Goal: Communication & Community: Answer question/provide support

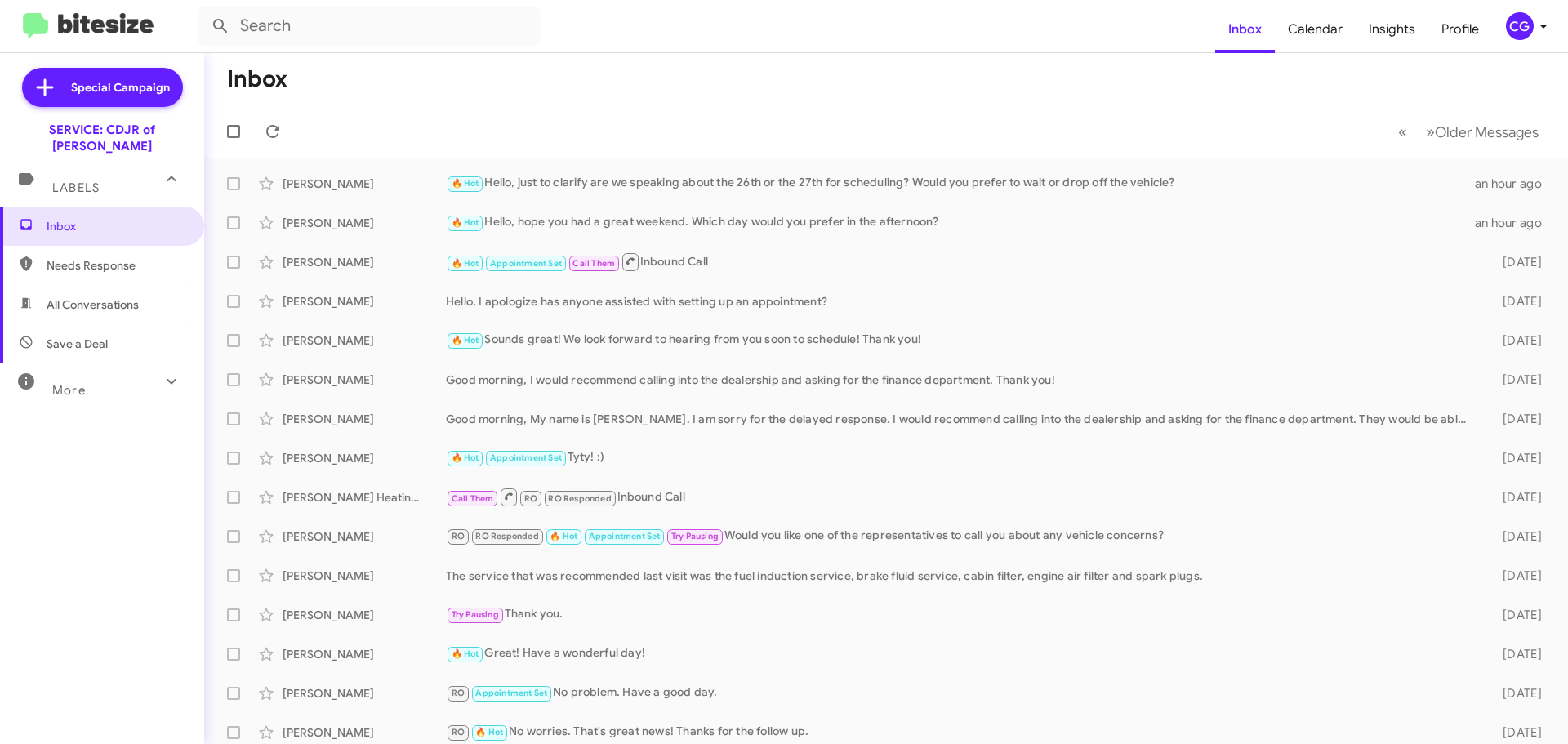
drag, startPoint x: 1522, startPoint y: 29, endPoint x: 1522, endPoint y: 39, distance: 10.0
click at [1522, 32] on div "CG" at bounding box center [1519, 26] width 28 height 28
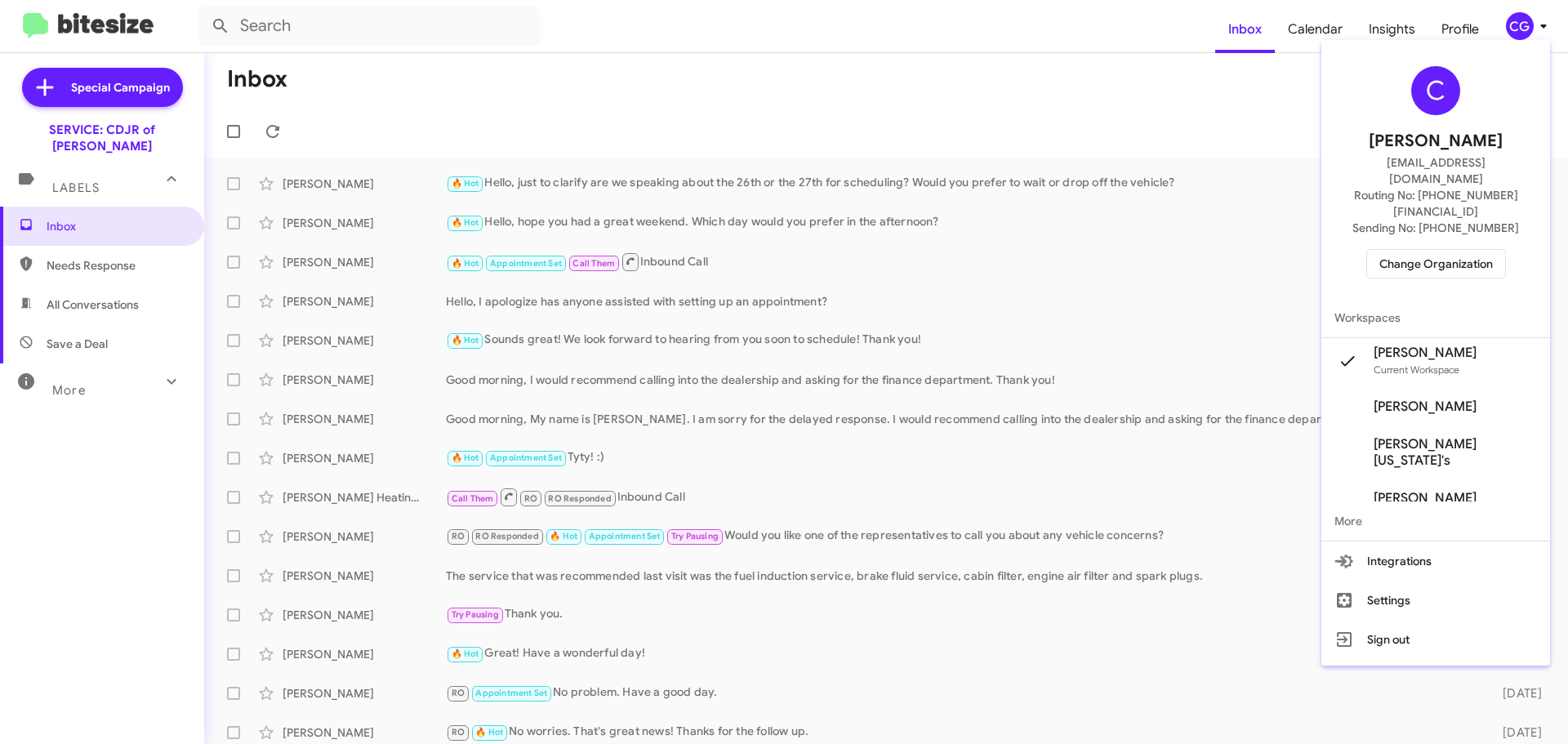
click at [1464, 250] on span "Change Organization" at bounding box center [1436, 264] width 114 height 28
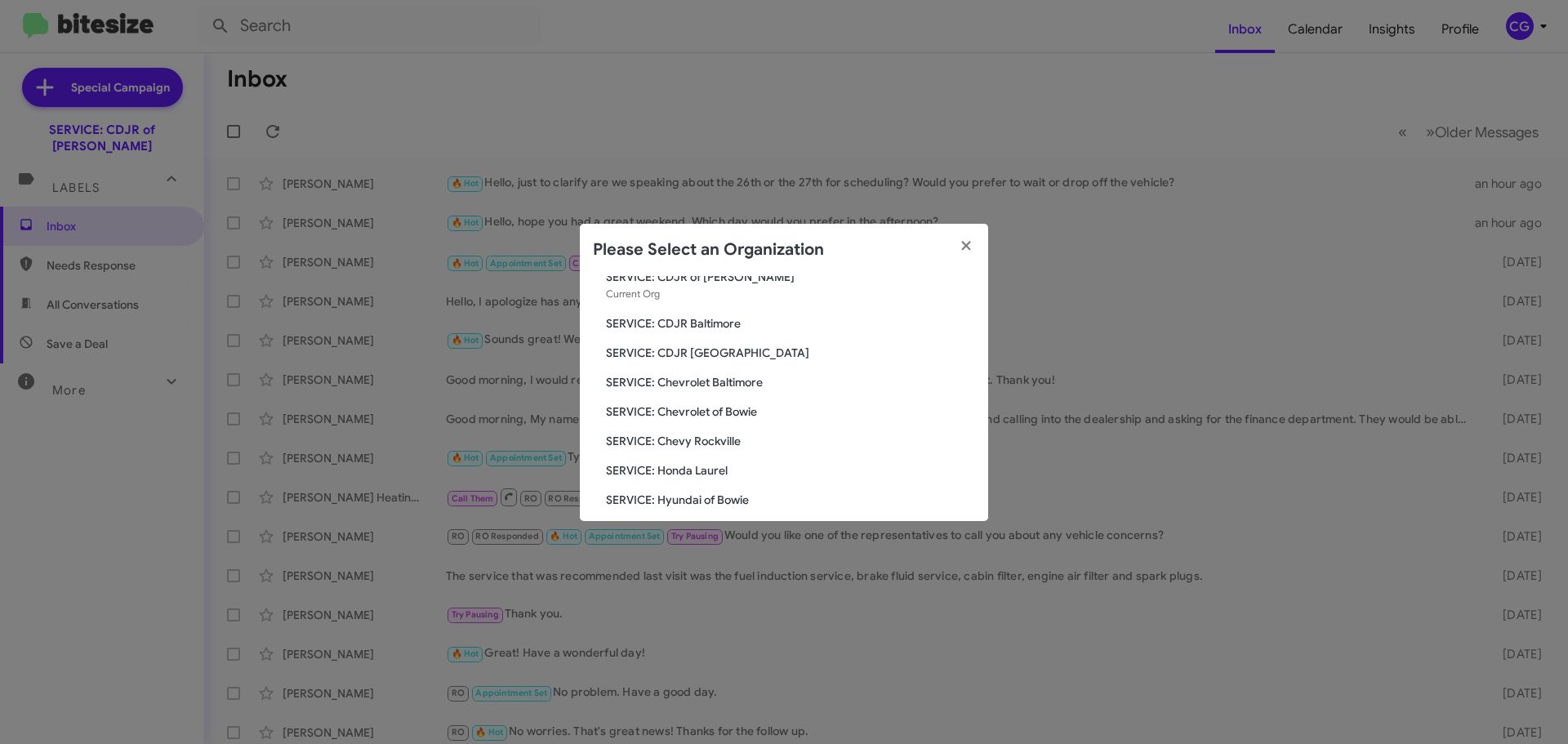
scroll to position [163, 0]
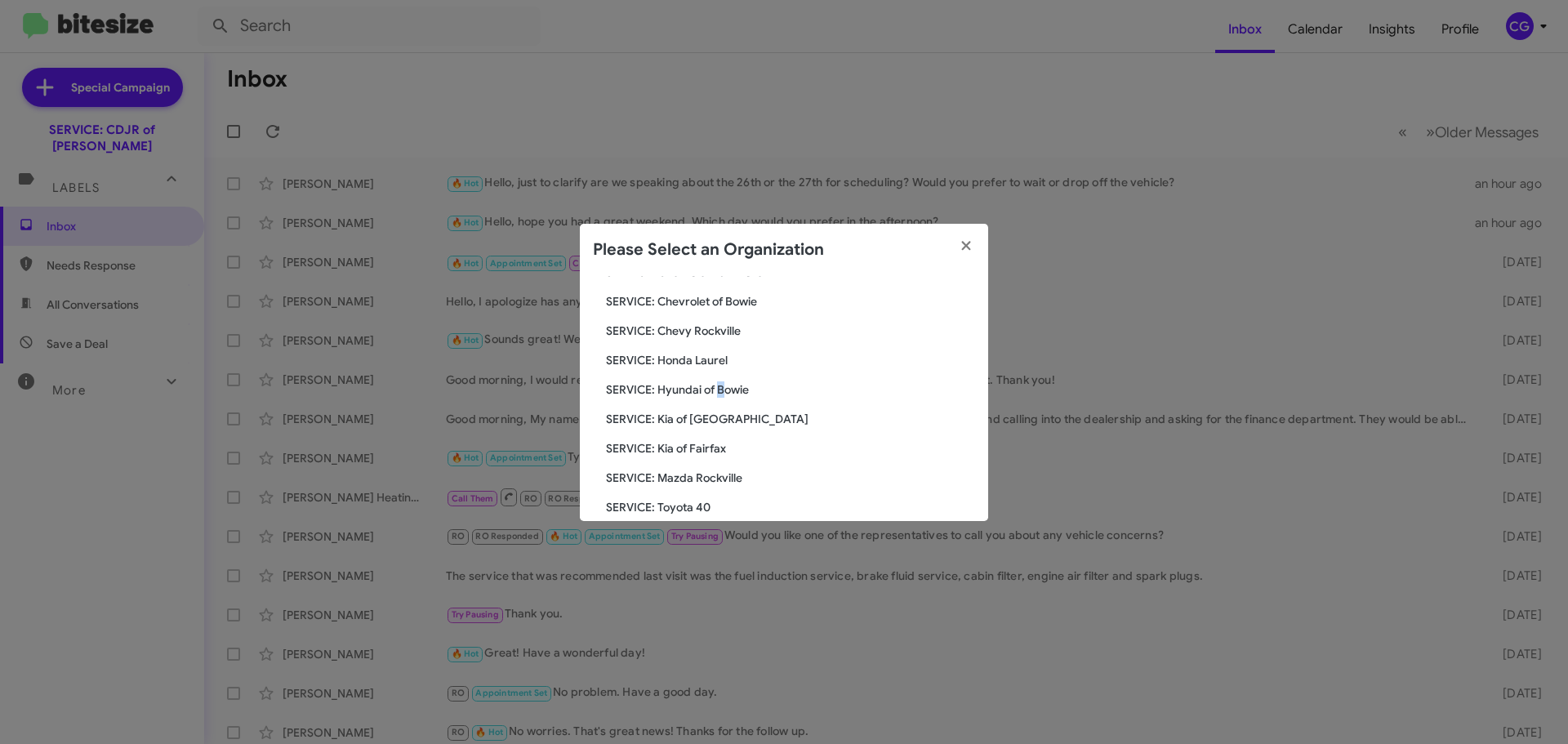
click at [719, 393] on span "SERVICE: Hyundai of Bowie" at bounding box center [790, 389] width 369 height 16
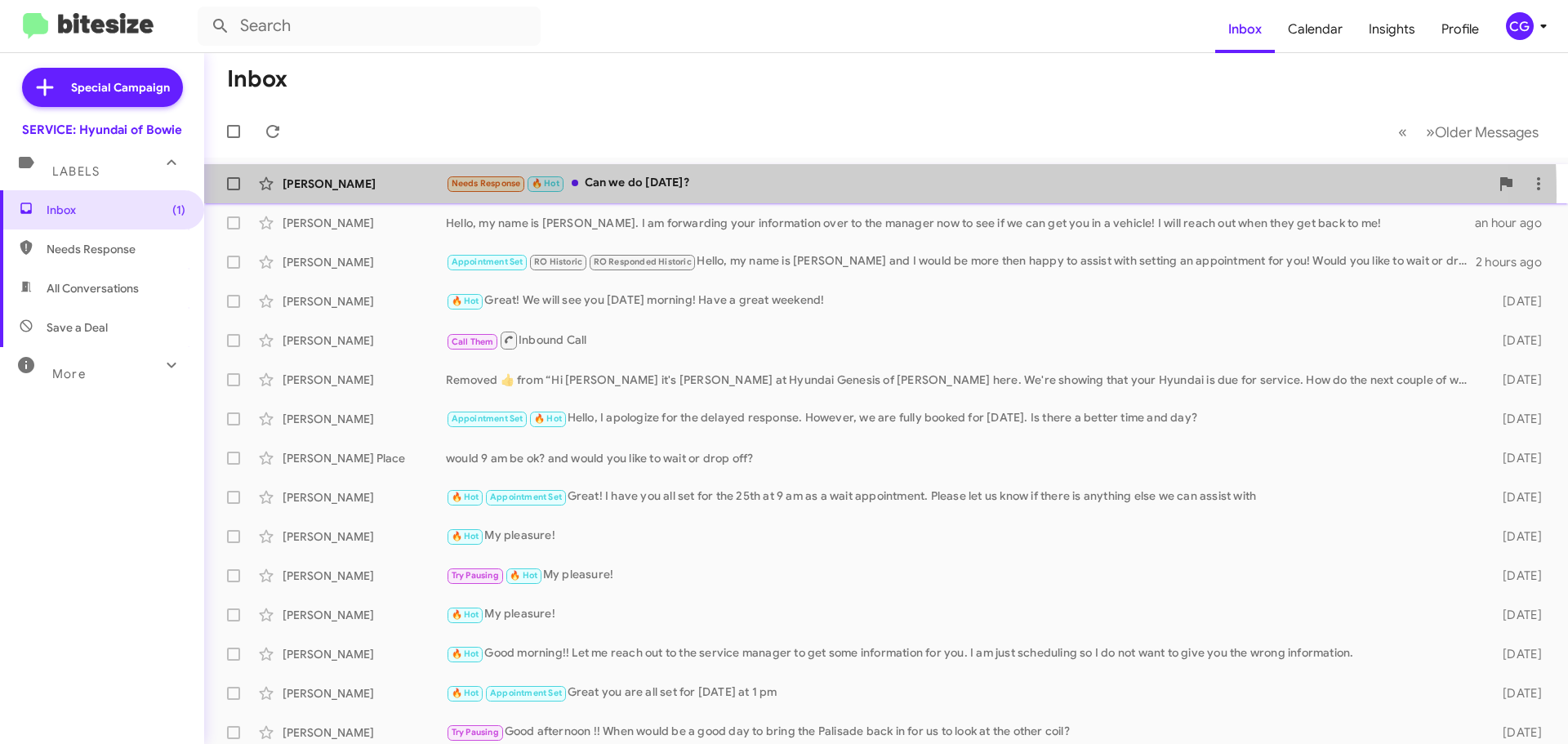
click at [702, 196] on div "Vanessa Dozier Needs Response 🔥 Hot Can we do Thursday the 4th? 8 minutes ago" at bounding box center [886, 184] width 1337 height 33
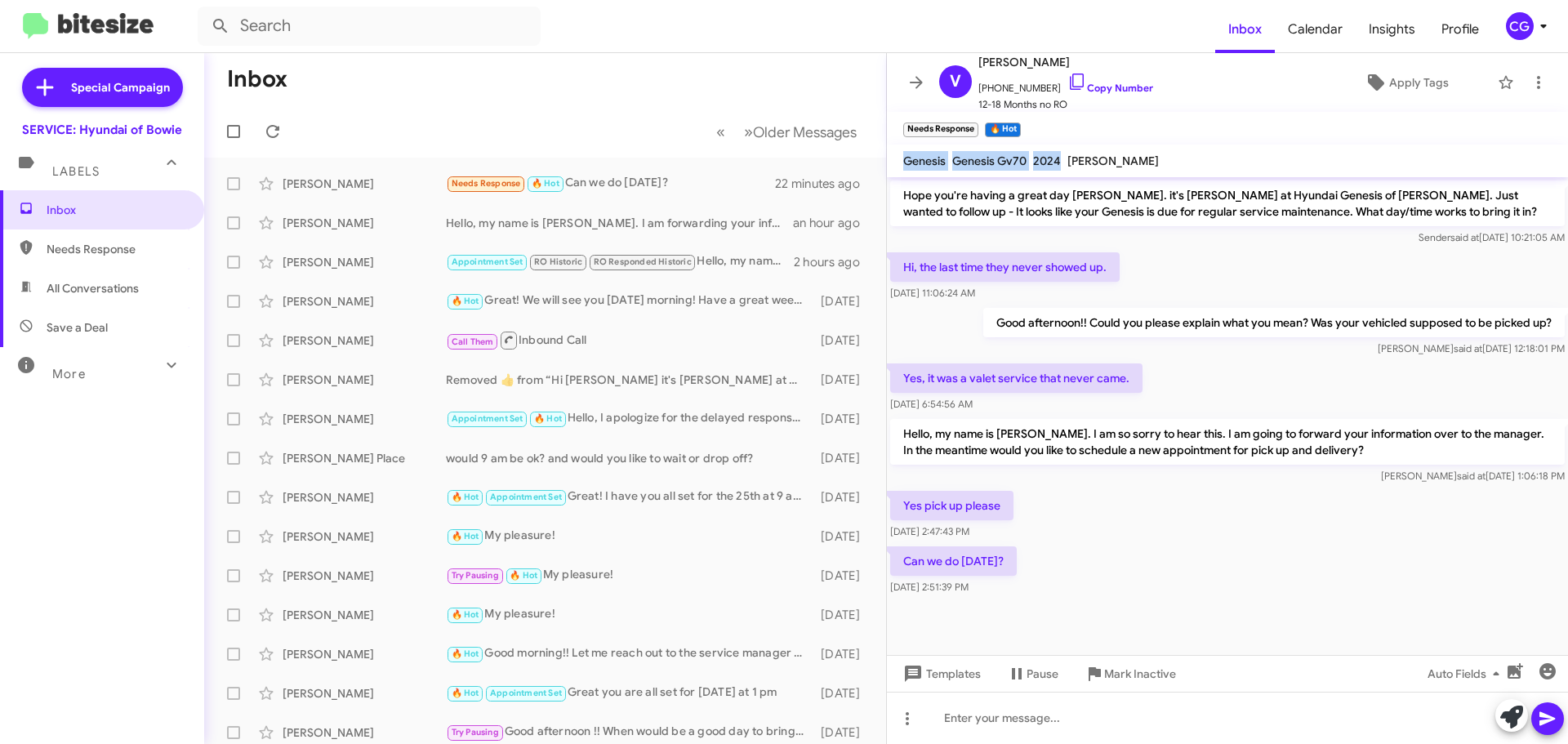
drag, startPoint x: 899, startPoint y: 161, endPoint x: 1059, endPoint y: 161, distance: 160.0
click at [1059, 161] on mat-toolbar "Genesis Genesis Gv70 2024 Lavellia Bridges" at bounding box center [1227, 161] width 681 height 33
copy div "Genesis Genesis Gv70 2024"
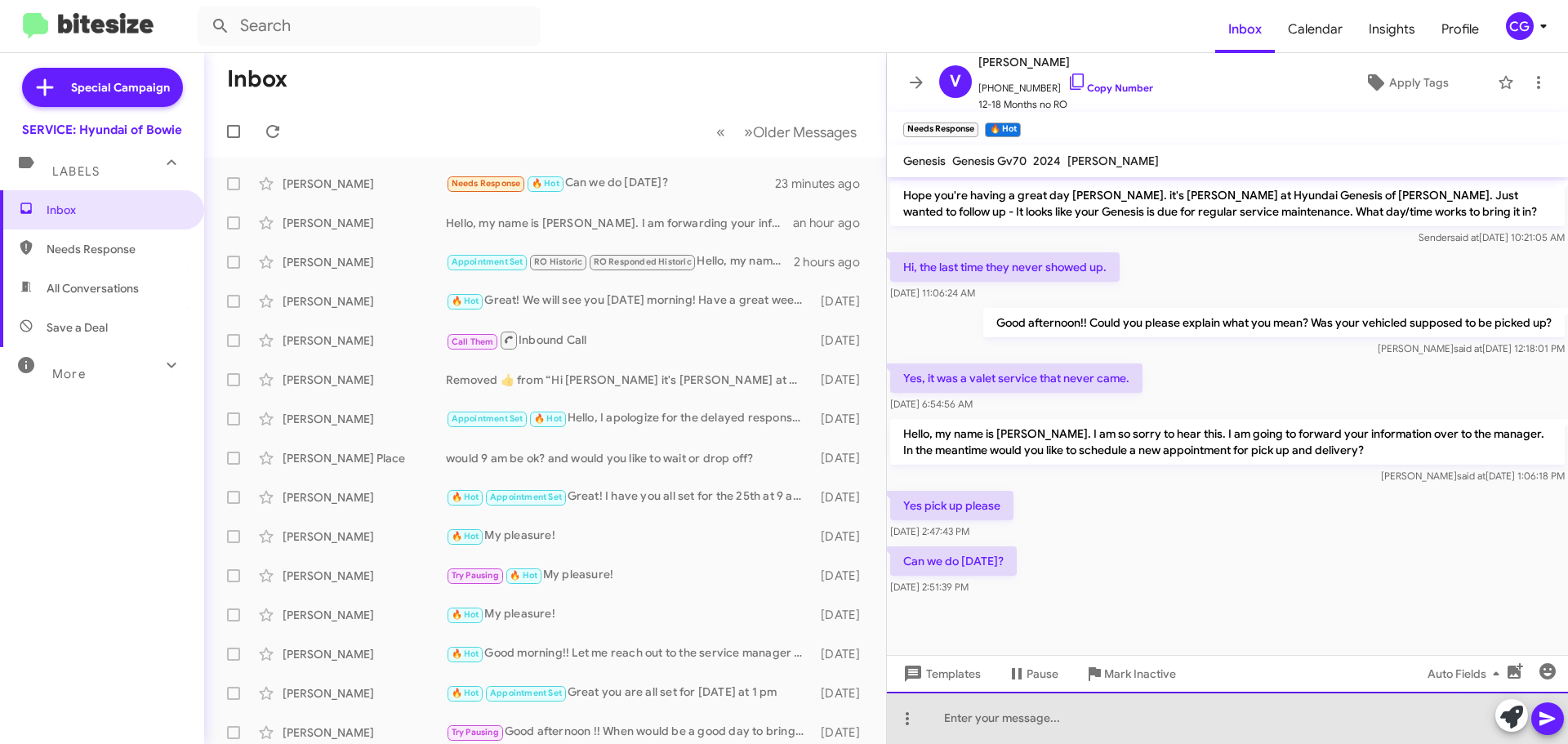
drag, startPoint x: 1099, startPoint y: 720, endPoint x: 1105, endPoint y: 743, distance: 23.8
click at [1097, 721] on div at bounding box center [1227, 718] width 681 height 52
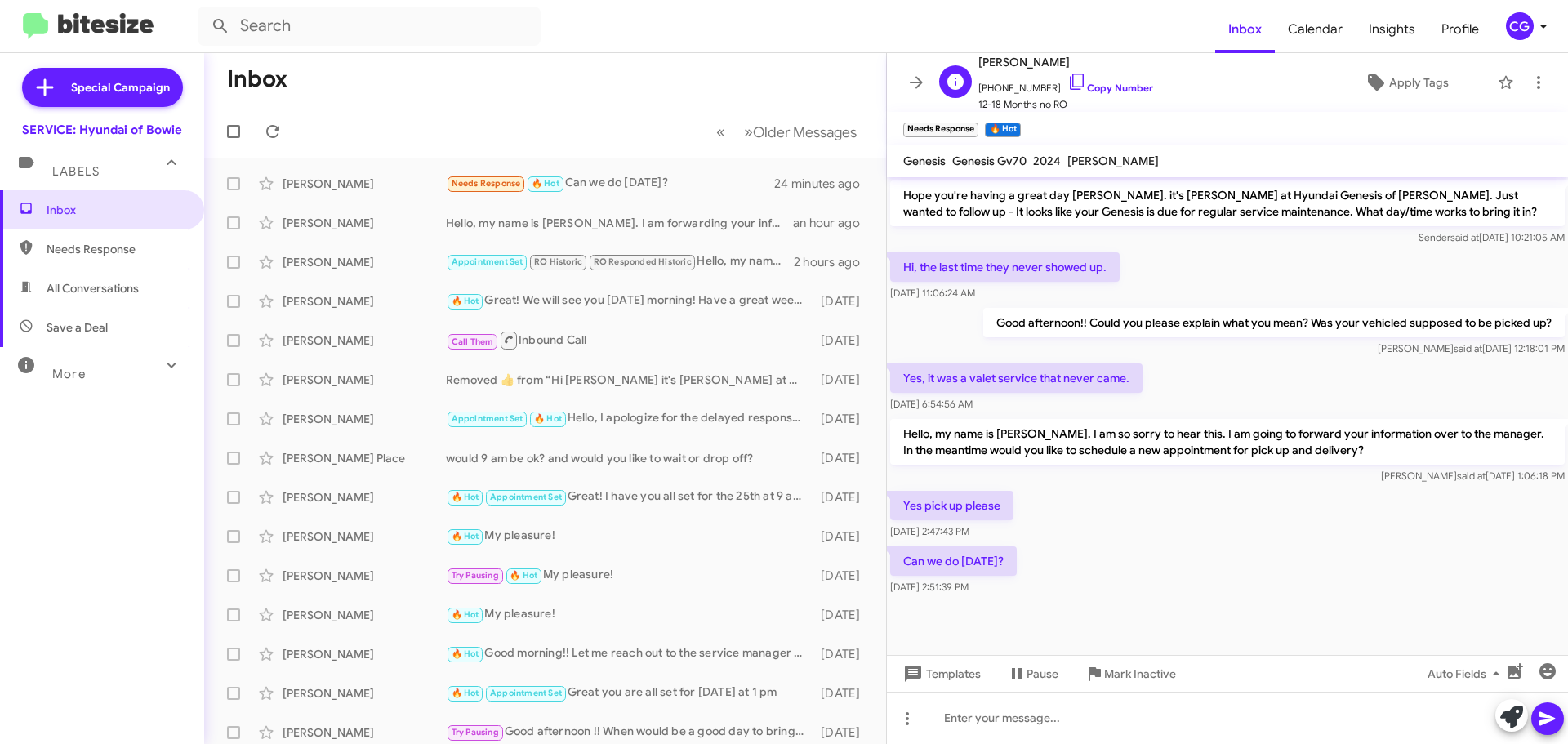
click at [1034, 86] on span "+12027173244 Copy Number" at bounding box center [1065, 83] width 174 height 24
copy span "12027173244"
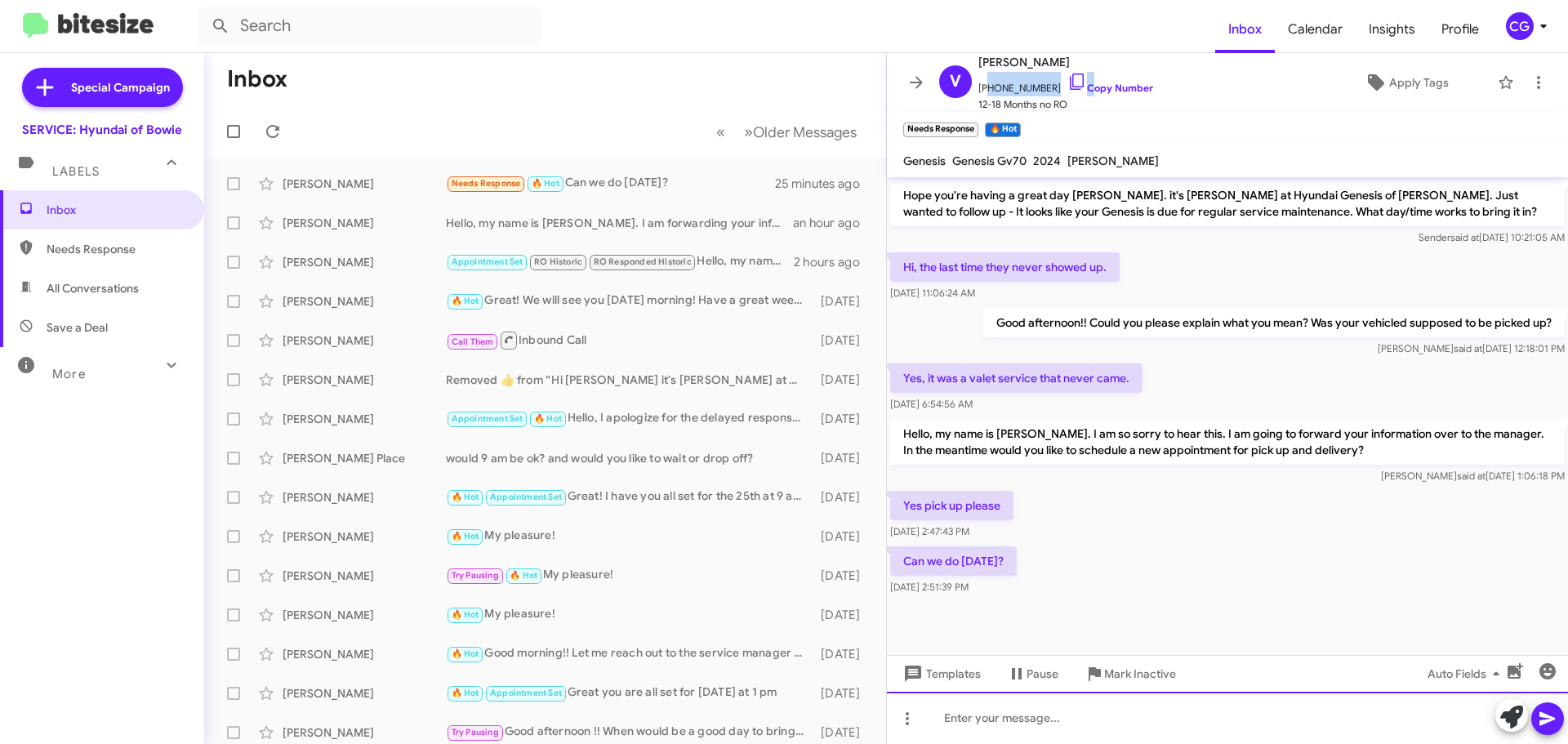
drag, startPoint x: 1166, startPoint y: 721, endPoint x: 1156, endPoint y: 720, distance: 10.0
click at [1165, 721] on div at bounding box center [1227, 718] width 681 height 52
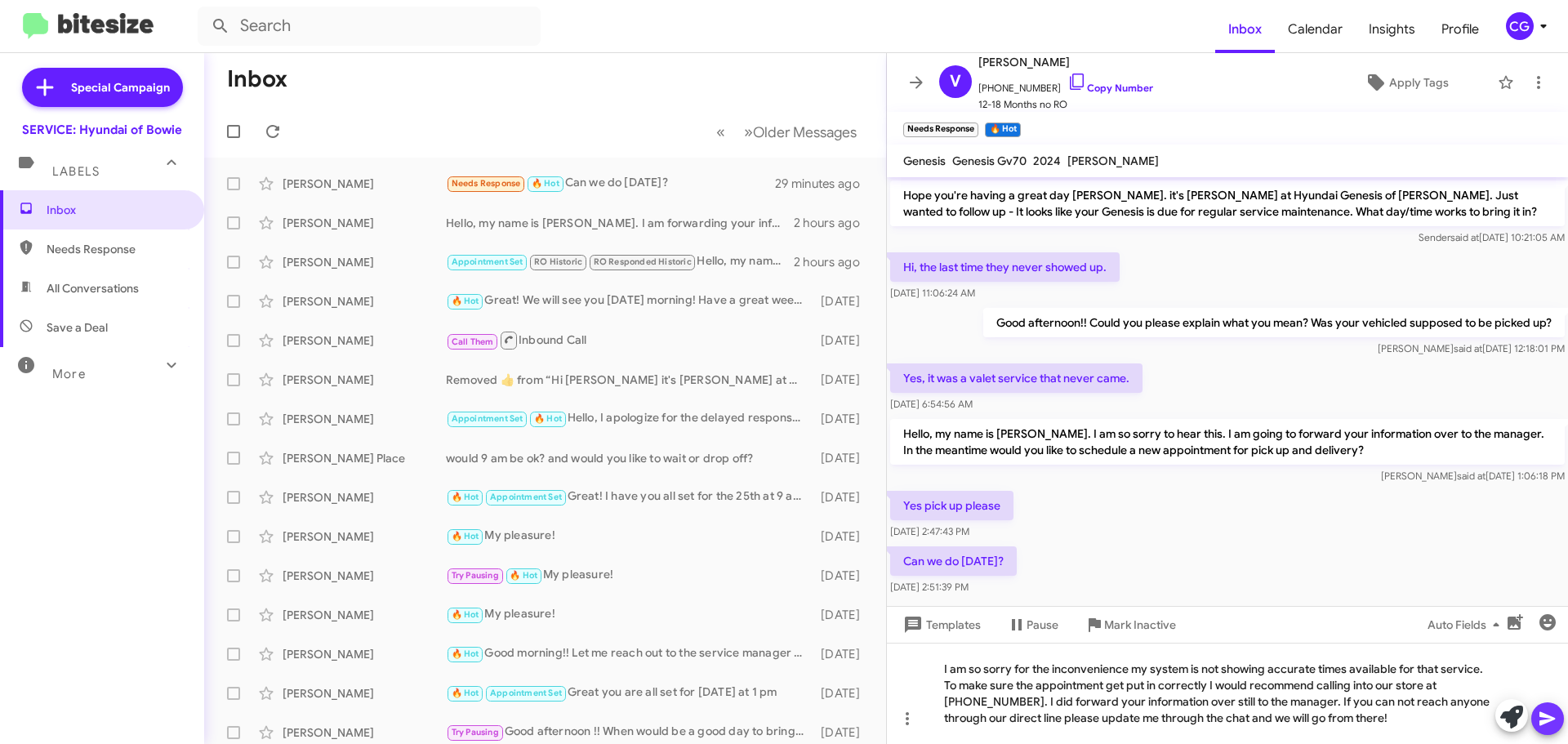
click at [1549, 721] on icon at bounding box center [1547, 719] width 15 height 13
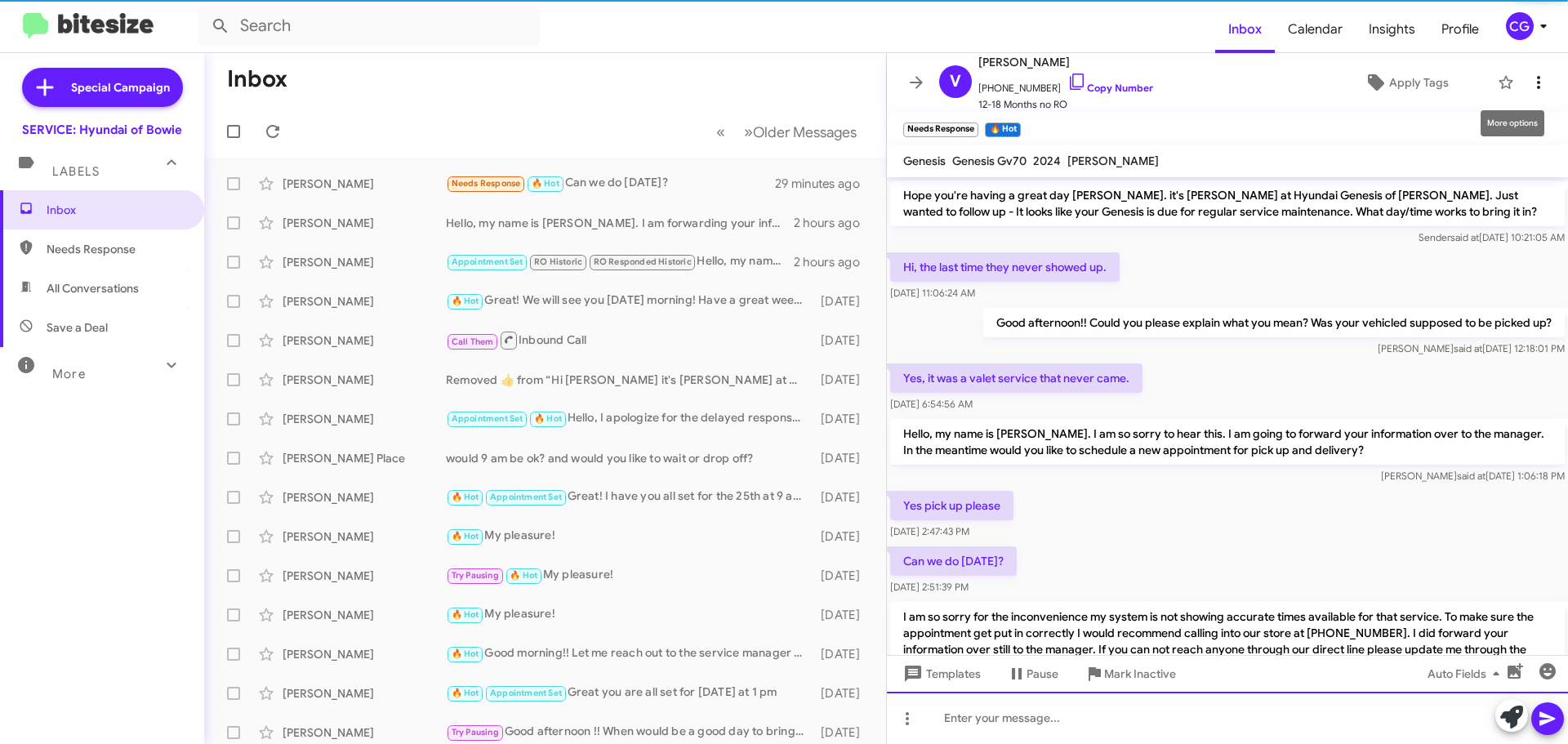
scroll to position [81, 0]
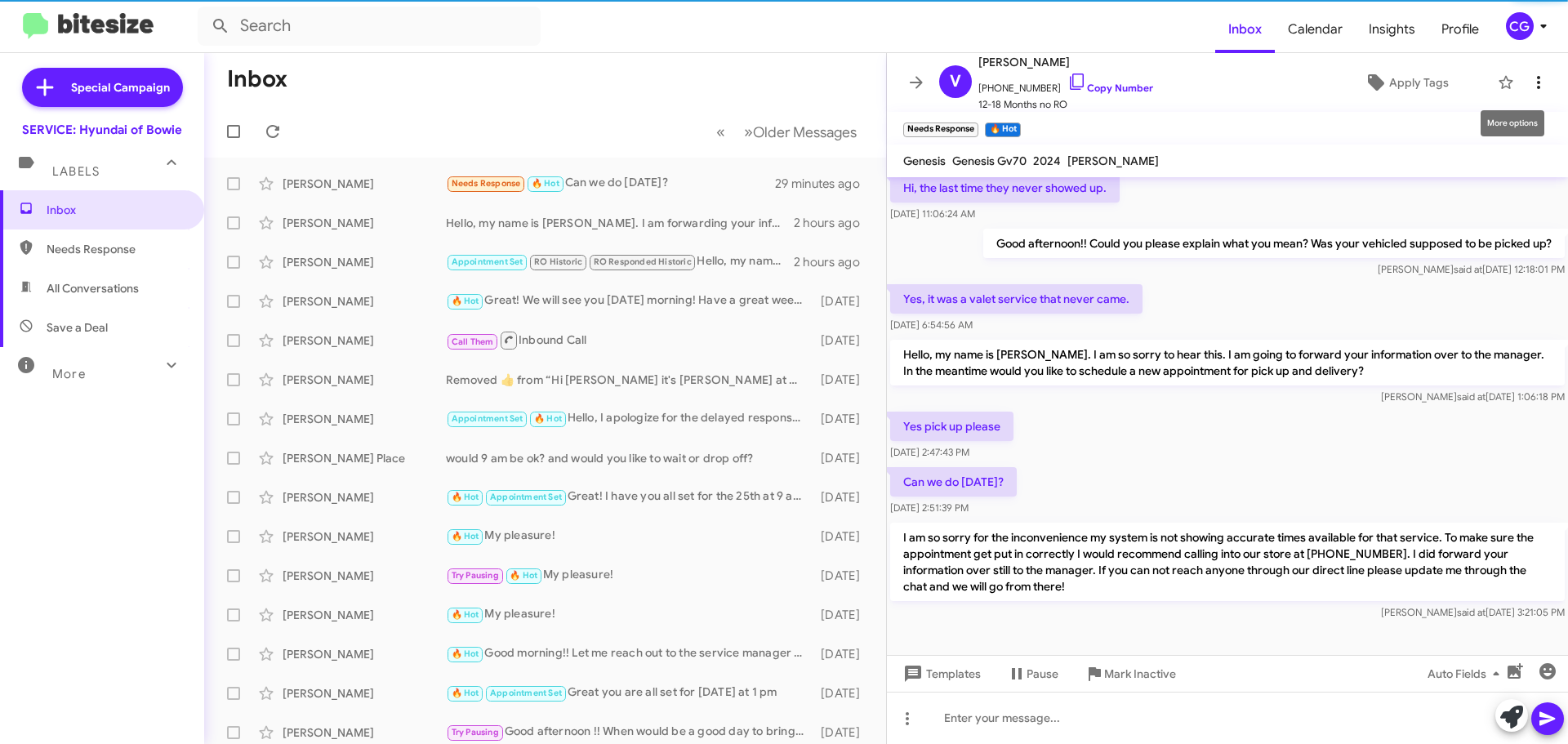
click at [1528, 87] on icon at bounding box center [1538, 82] width 19 height 19
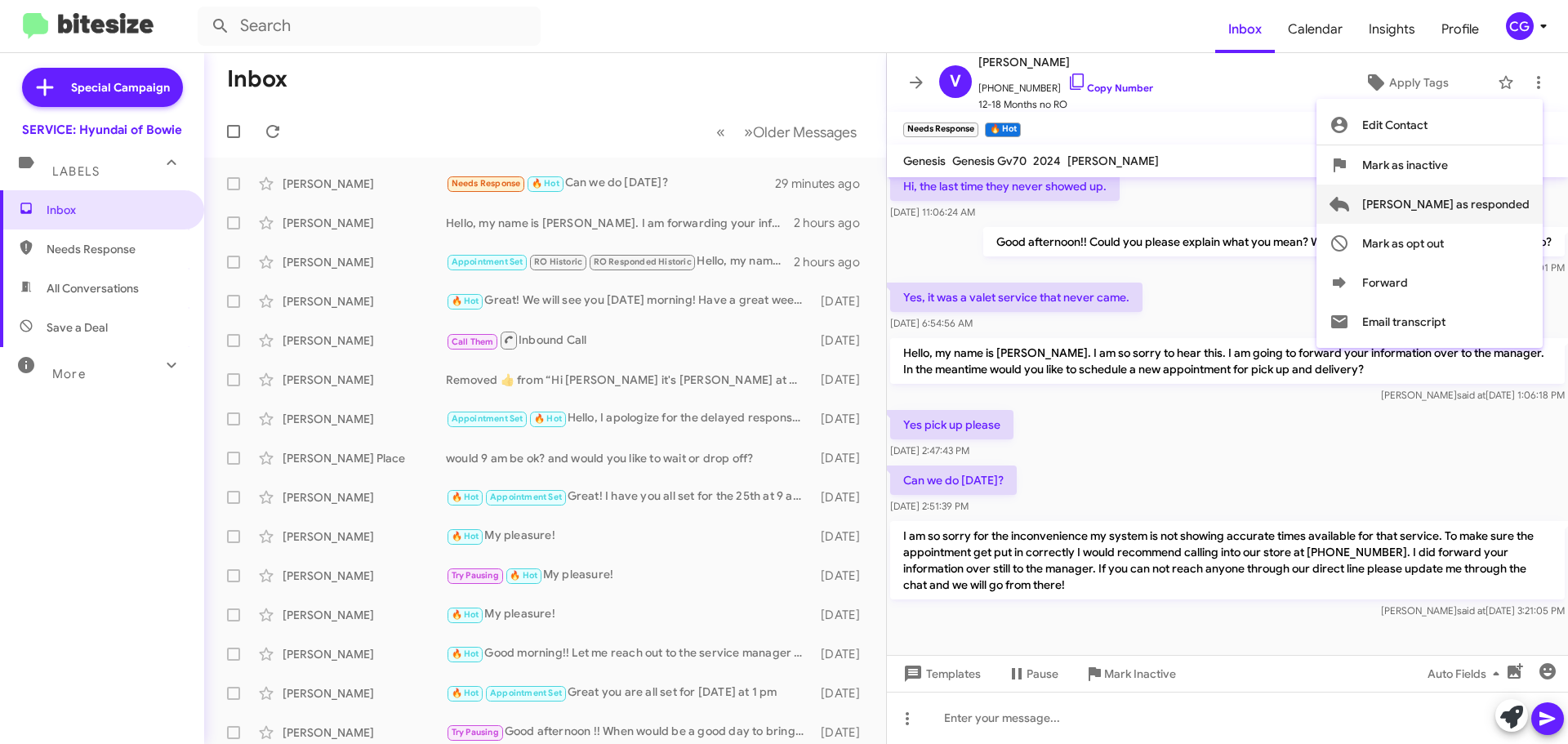
click at [1513, 211] on span "Mark as responded" at bounding box center [1446, 204] width 168 height 40
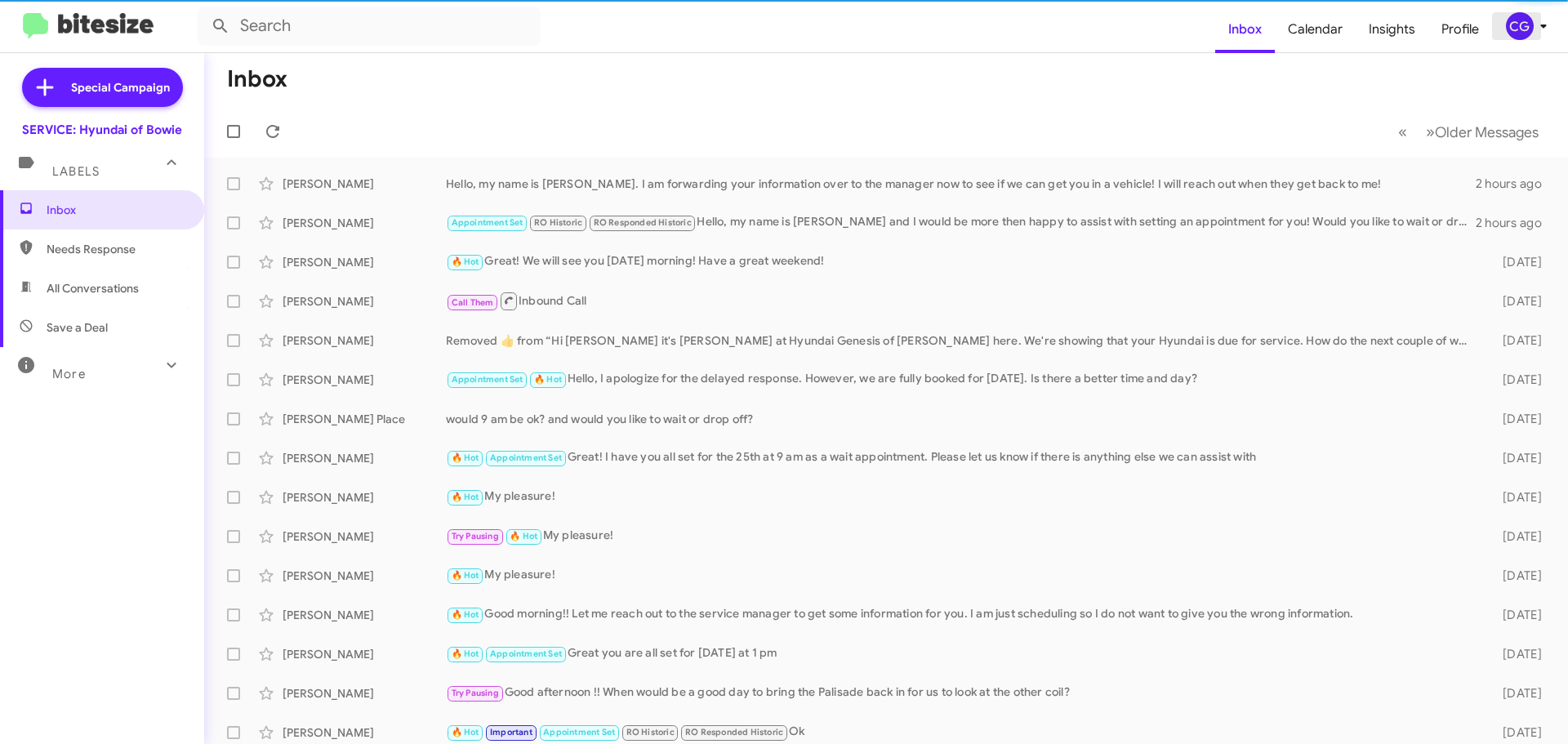
click at [1522, 25] on div "CG" at bounding box center [1519, 26] width 28 height 28
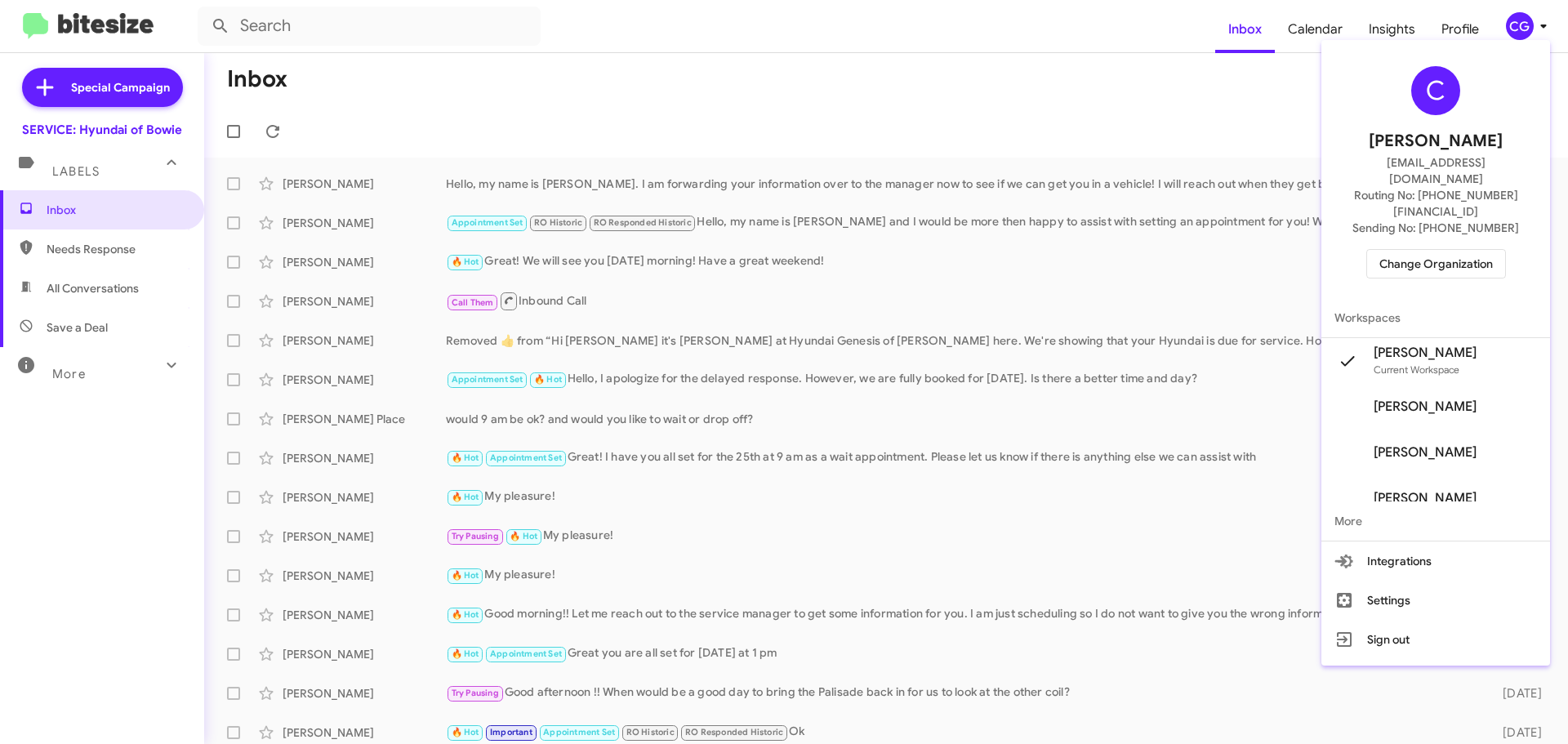
click at [1432, 250] on span "Change Organization" at bounding box center [1436, 264] width 114 height 28
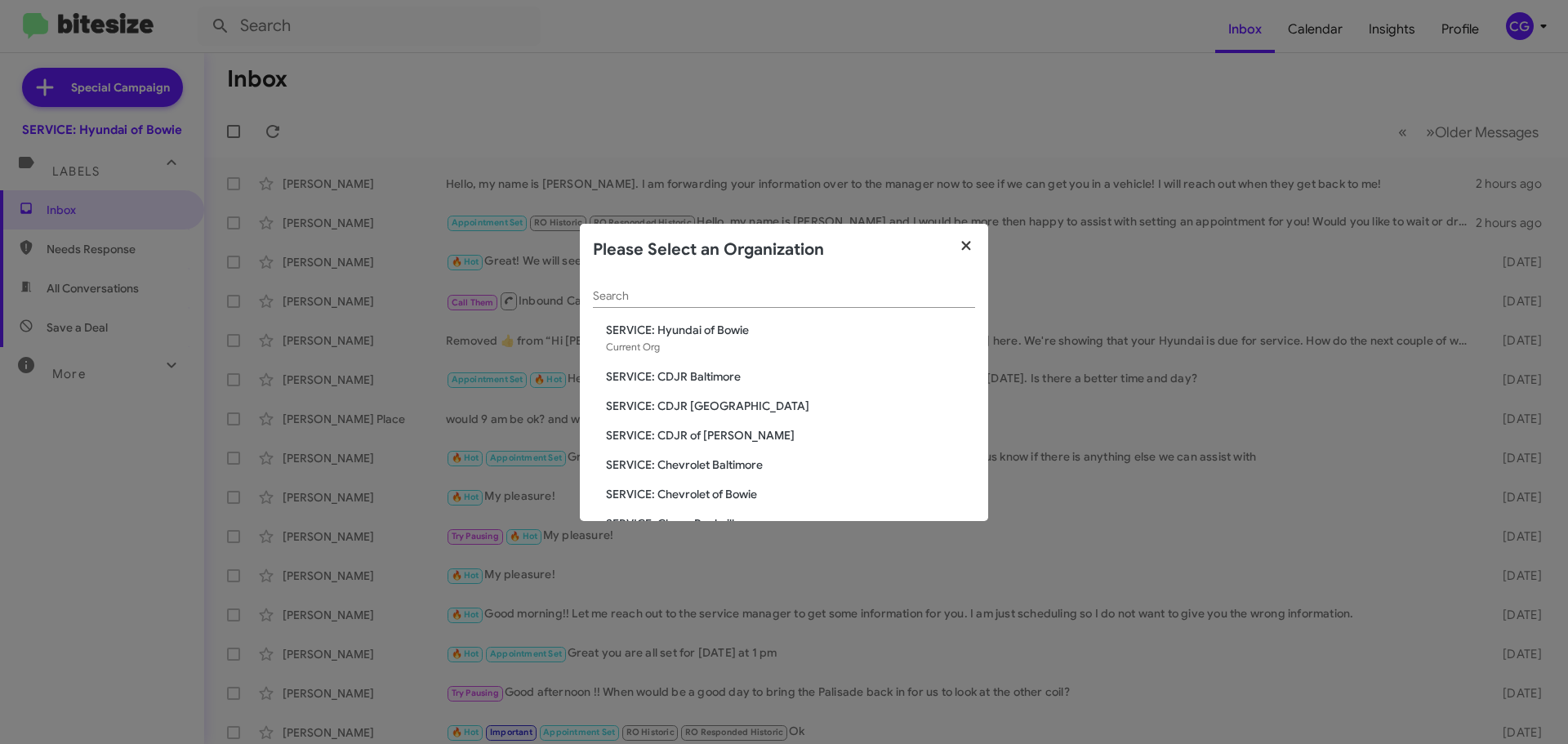
click at [969, 248] on icon "button" at bounding box center [966, 245] width 19 height 14
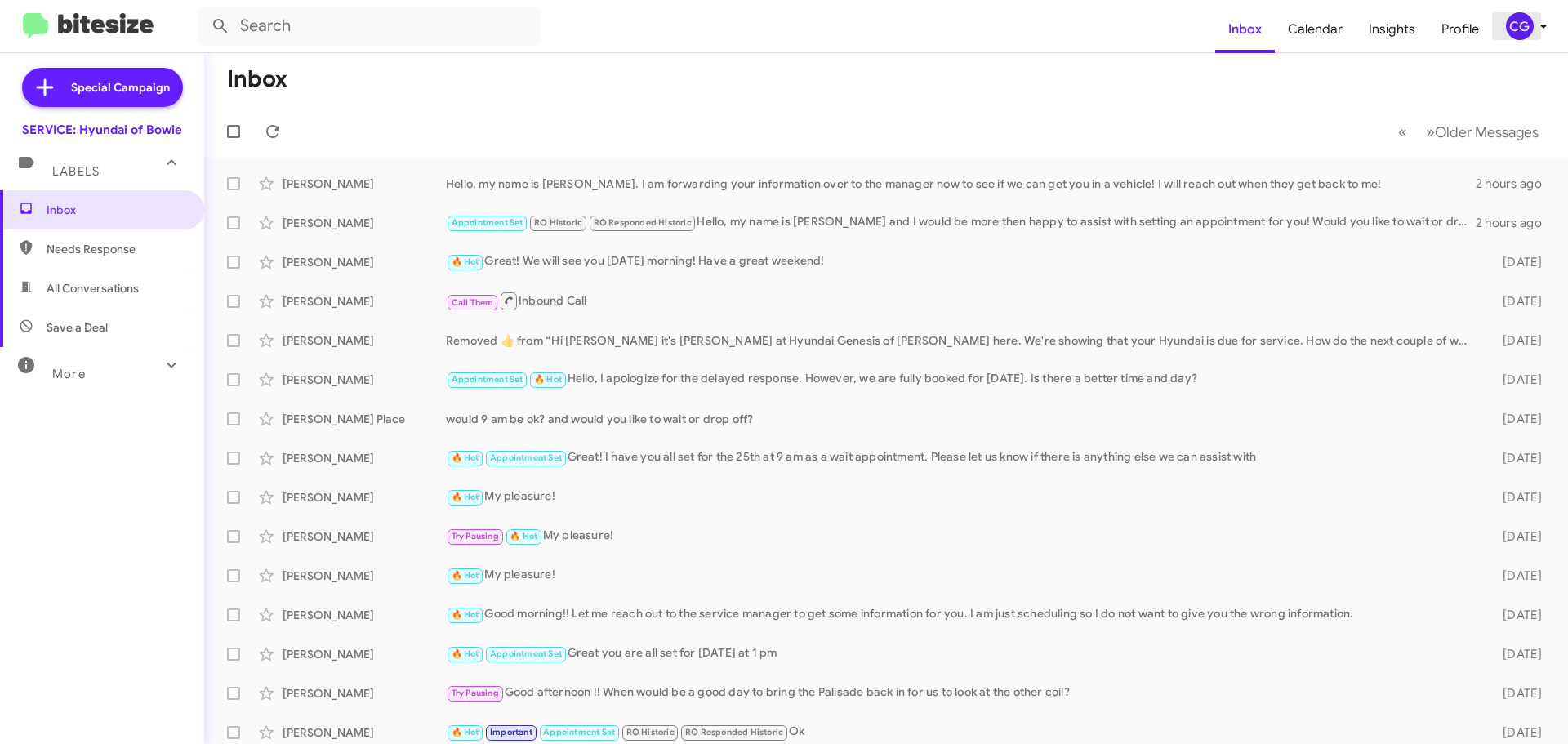
click at [1535, 28] on icon at bounding box center [1543, 25] width 19 height 19
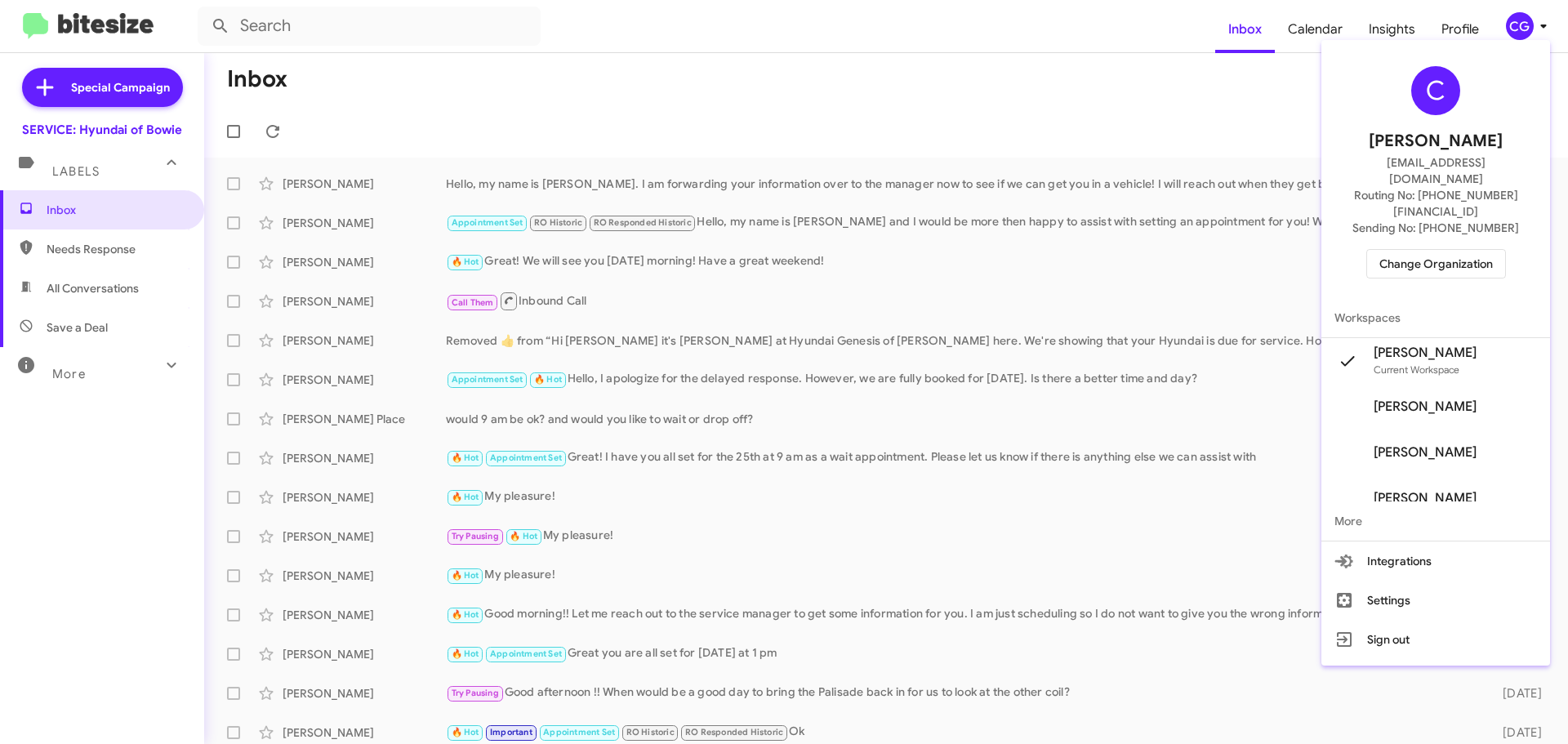
click at [1463, 250] on span "Change Organization" at bounding box center [1436, 264] width 114 height 28
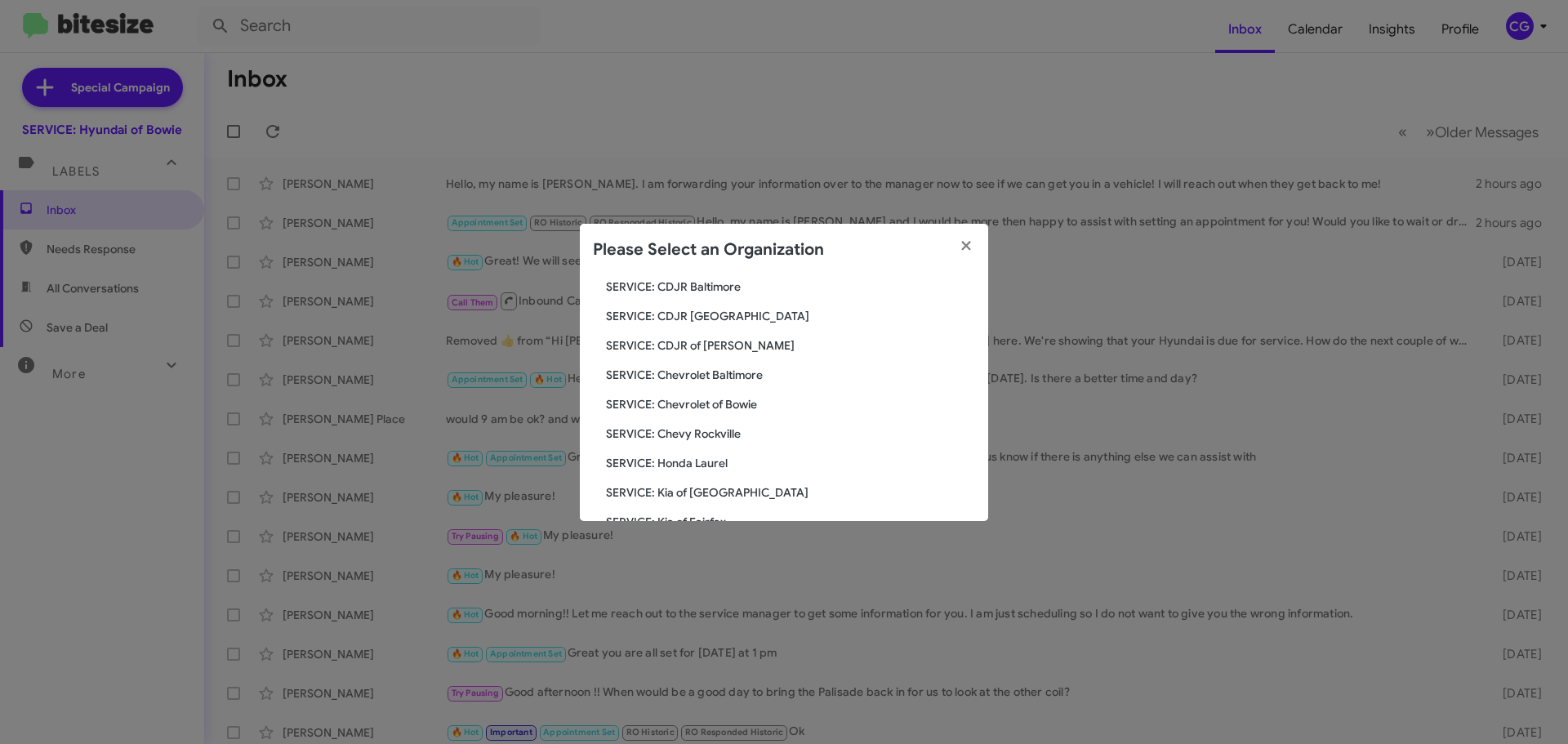
scroll to position [302, 0]
click at [704, 362] on span "SERVICE: Toyota 40" at bounding box center [790, 368] width 369 height 16
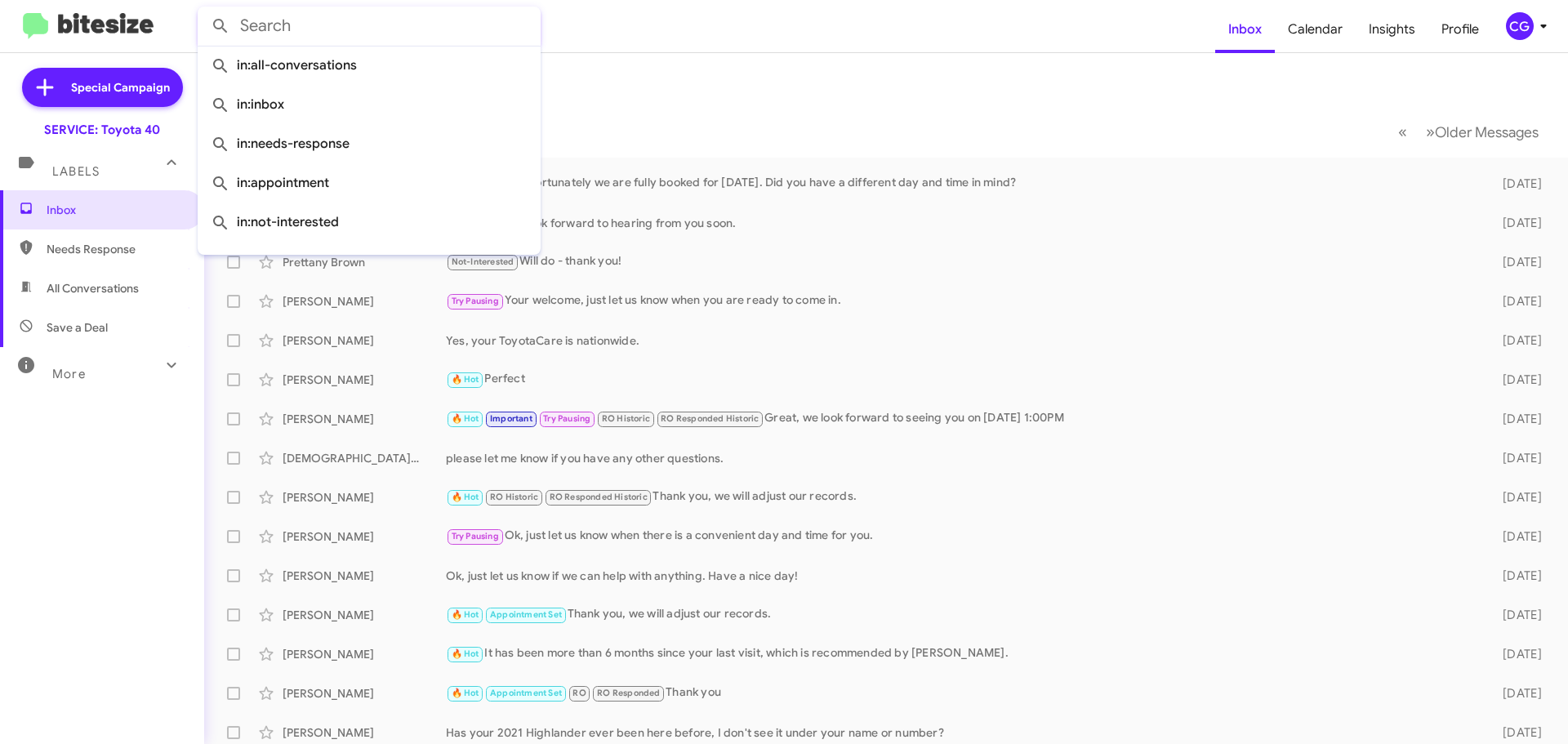
click at [324, 32] on input "text" at bounding box center [369, 26] width 343 height 40
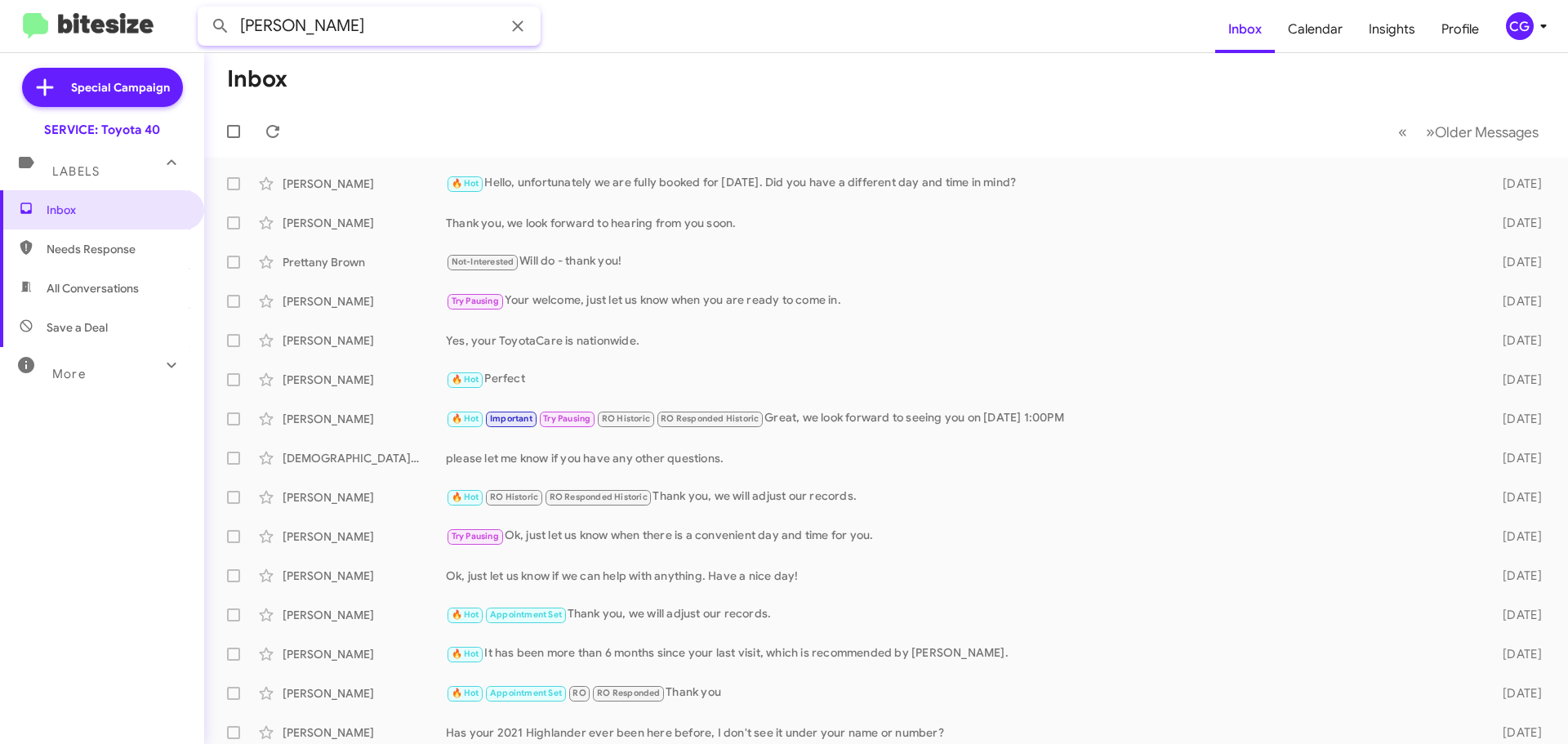
click at [204, 10] on button at bounding box center [220, 26] width 33 height 33
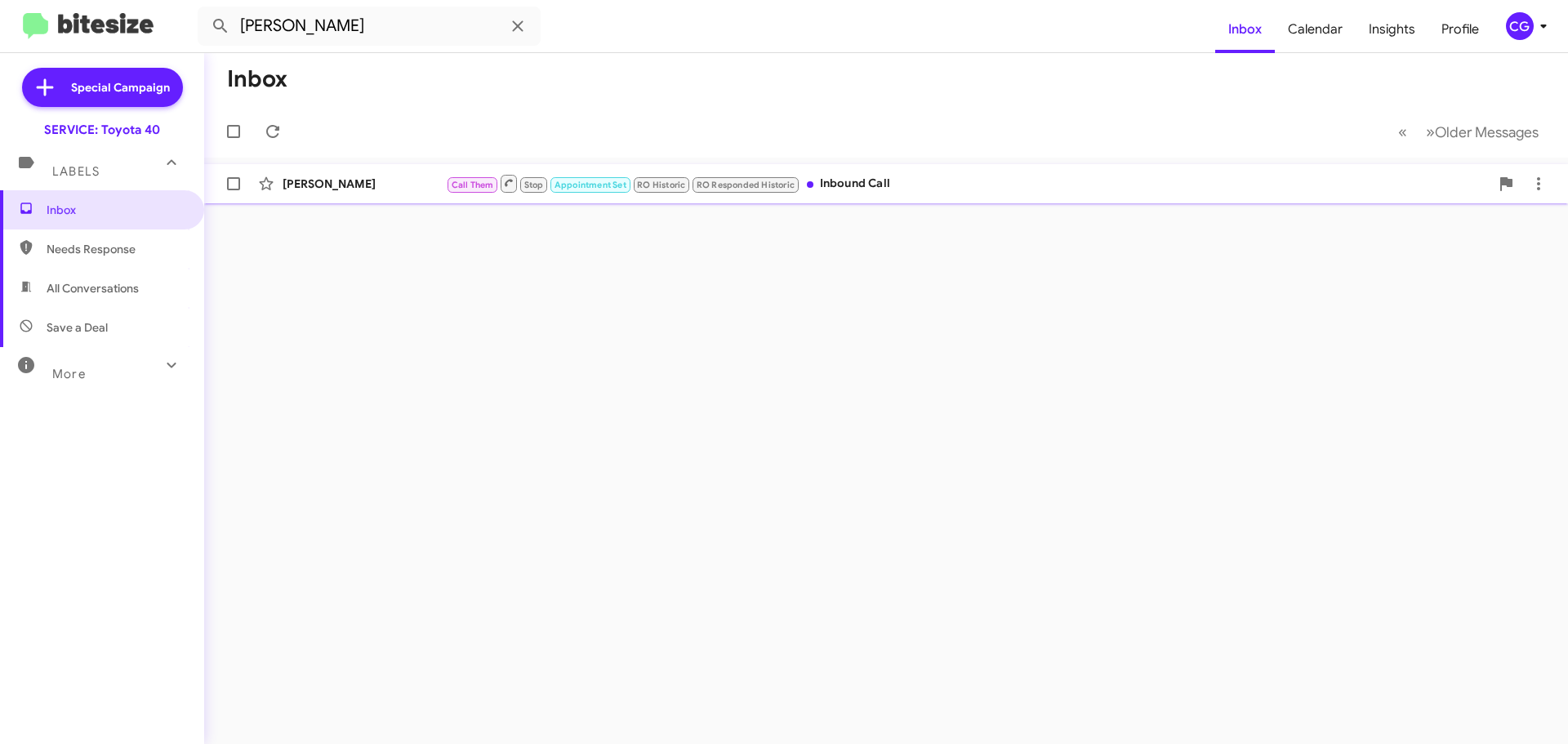
click at [410, 190] on div "David Fink" at bounding box center [364, 183] width 163 height 16
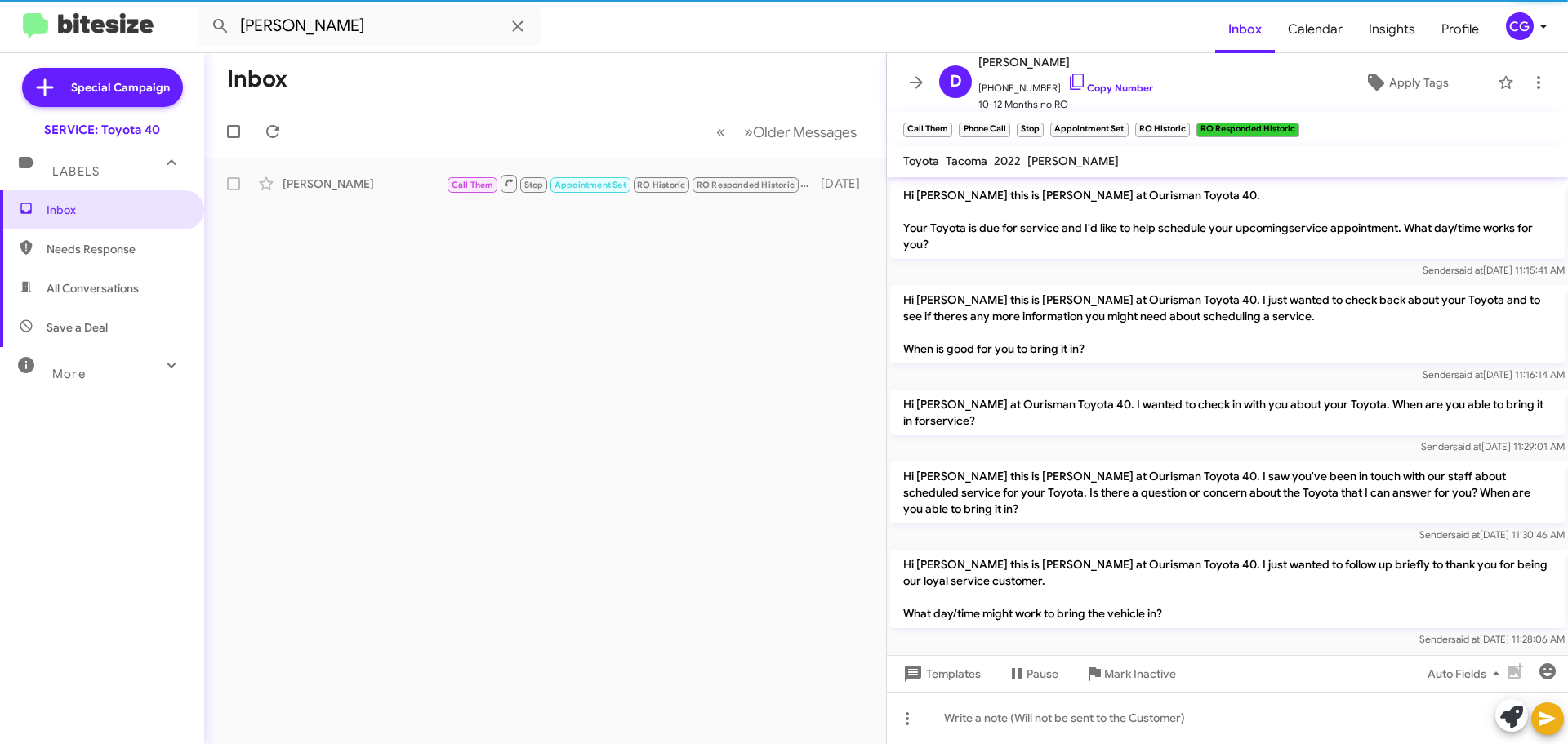
scroll to position [1095, 0]
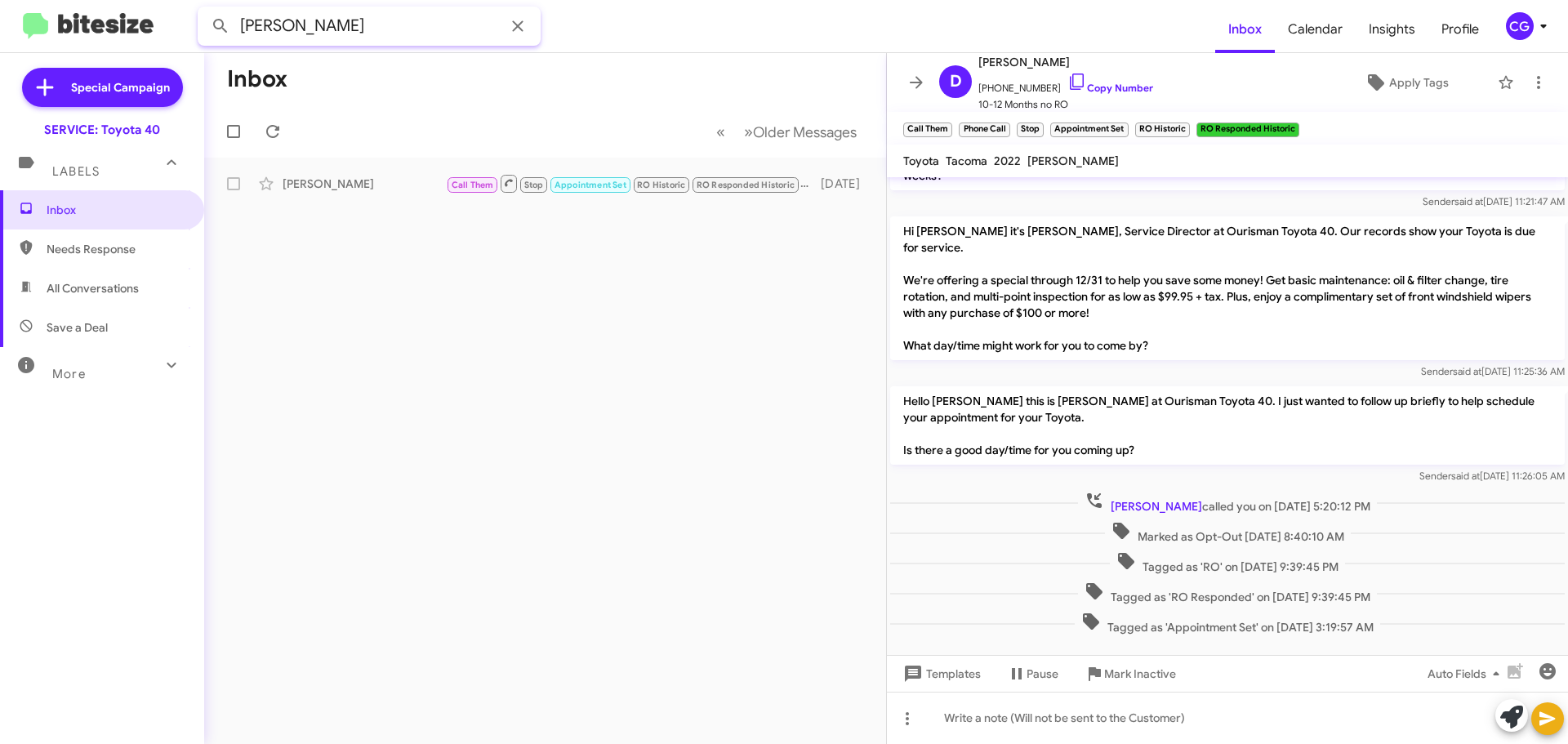
drag, startPoint x: 355, startPoint y: 40, endPoint x: 233, endPoint y: 46, distance: 122.1
click at [236, 50] on mat-toolbar "david hogue Inbox Calendar Insights Profile CG" at bounding box center [784, 26] width 1568 height 52
type input "4432014624"
click at [204, 10] on button at bounding box center [220, 26] width 33 height 33
click at [126, 164] on div "Labels" at bounding box center [86, 164] width 146 height 30
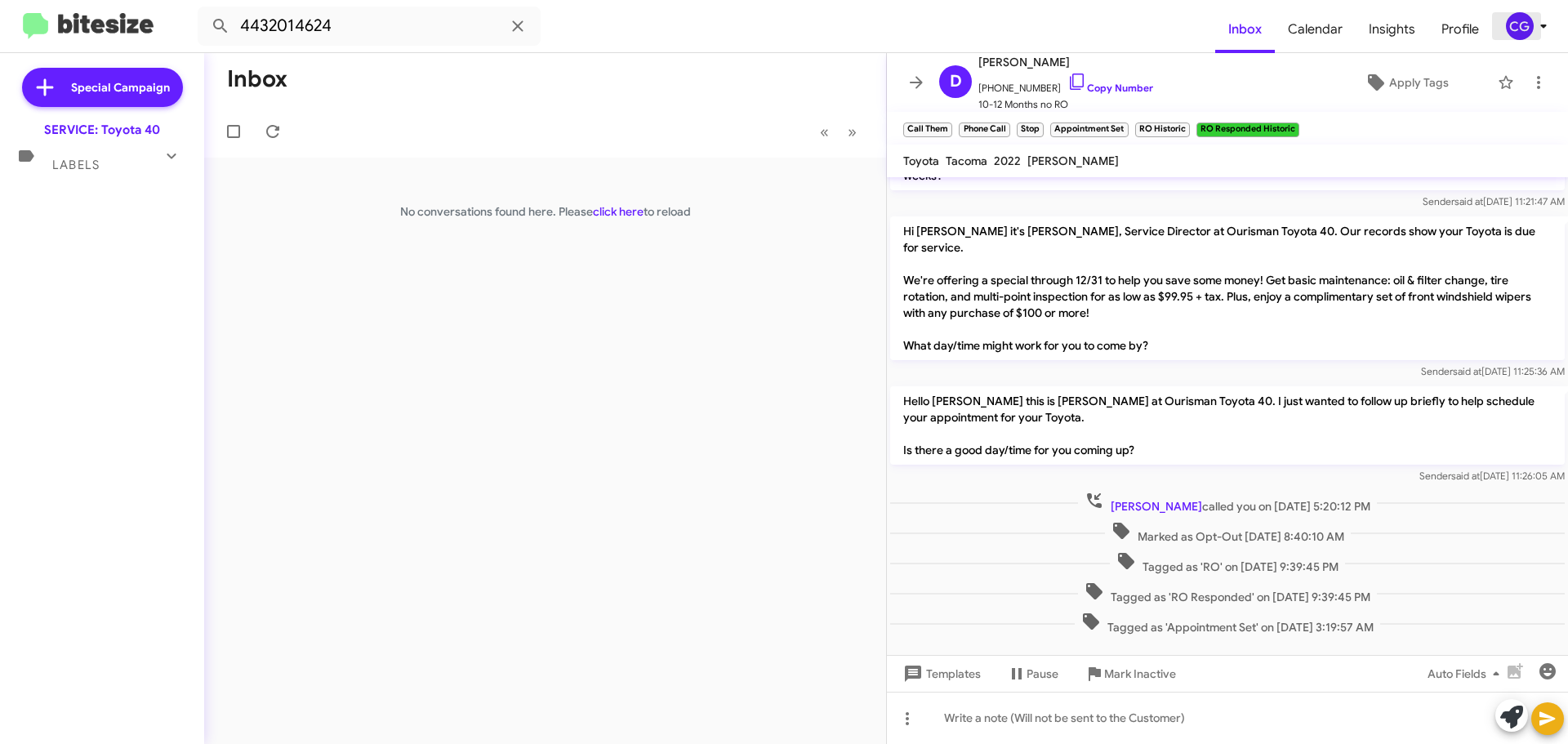
click at [1509, 24] on div "CG" at bounding box center [1519, 26] width 28 height 28
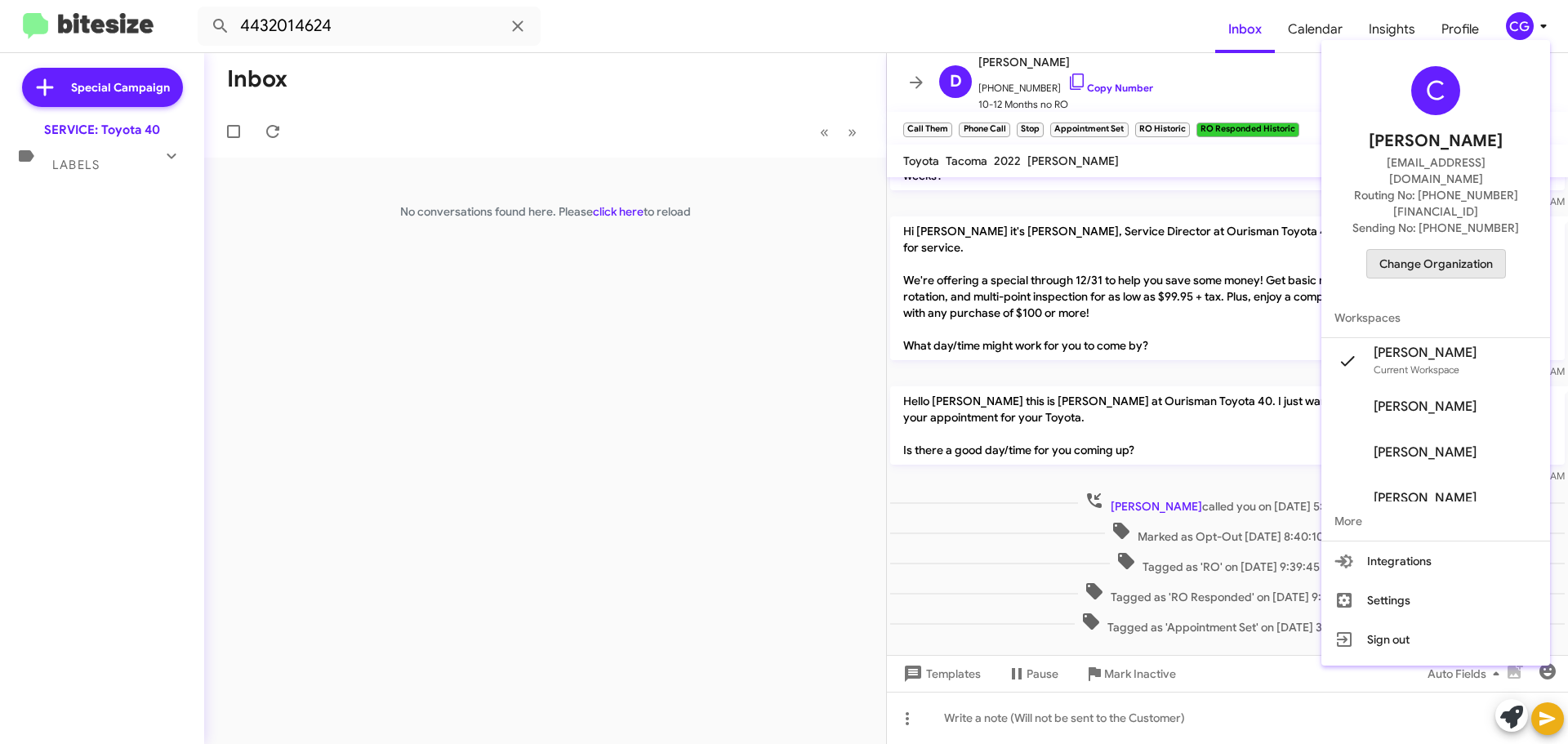
click at [1458, 250] on span "Change Organization" at bounding box center [1436, 264] width 114 height 28
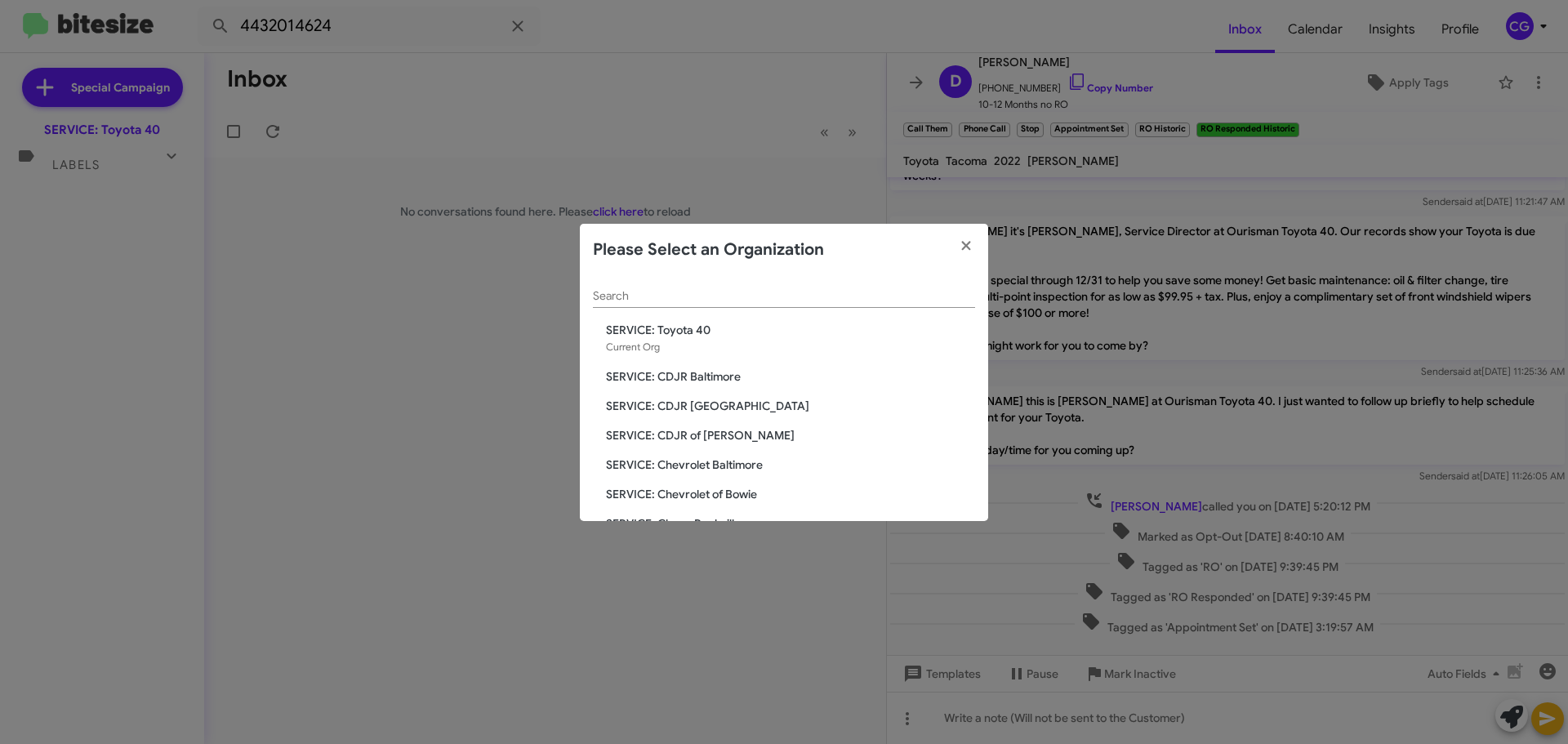
scroll to position [245, 0]
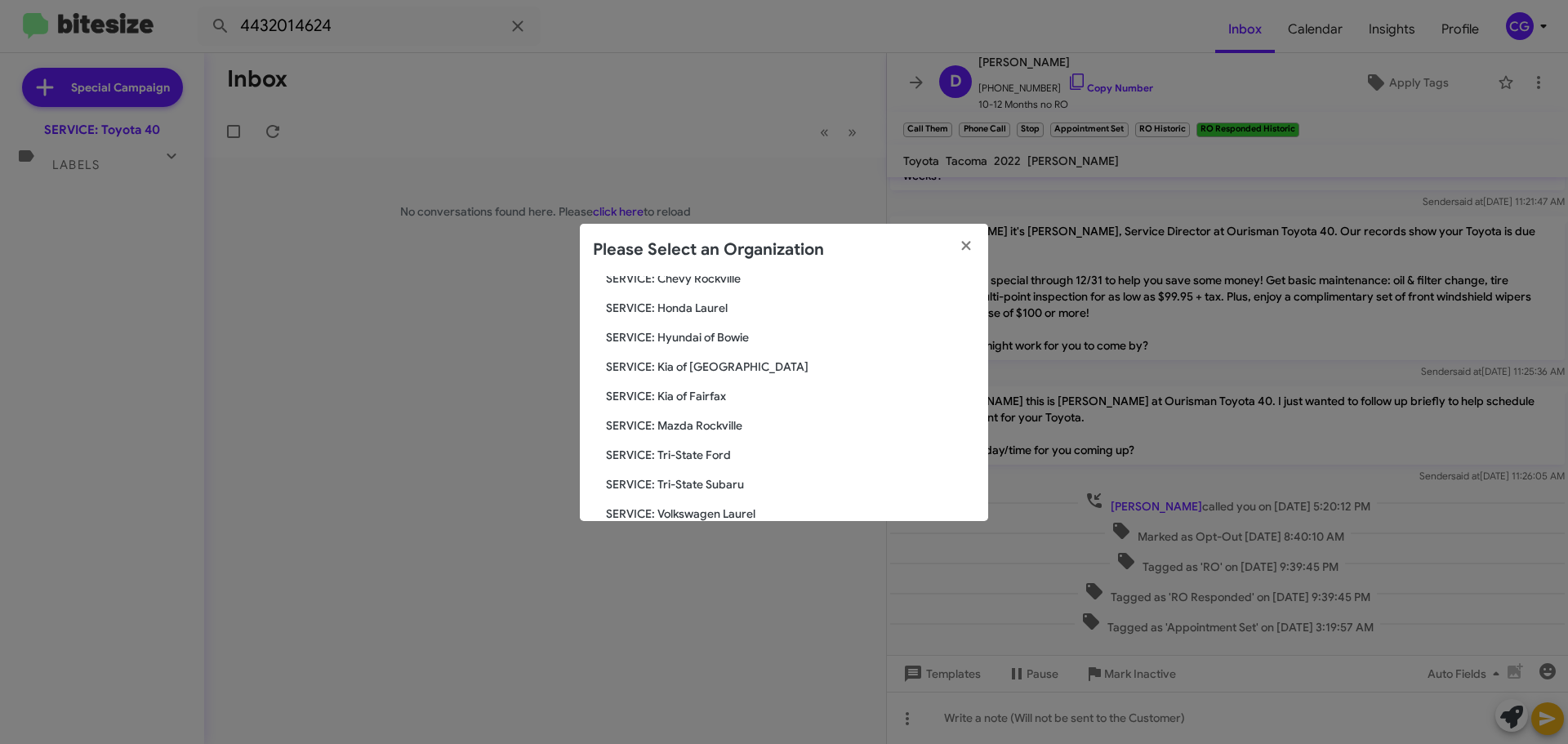
click at [714, 338] on span "SERVICE: Hyundai of Bowie" at bounding box center [790, 337] width 369 height 16
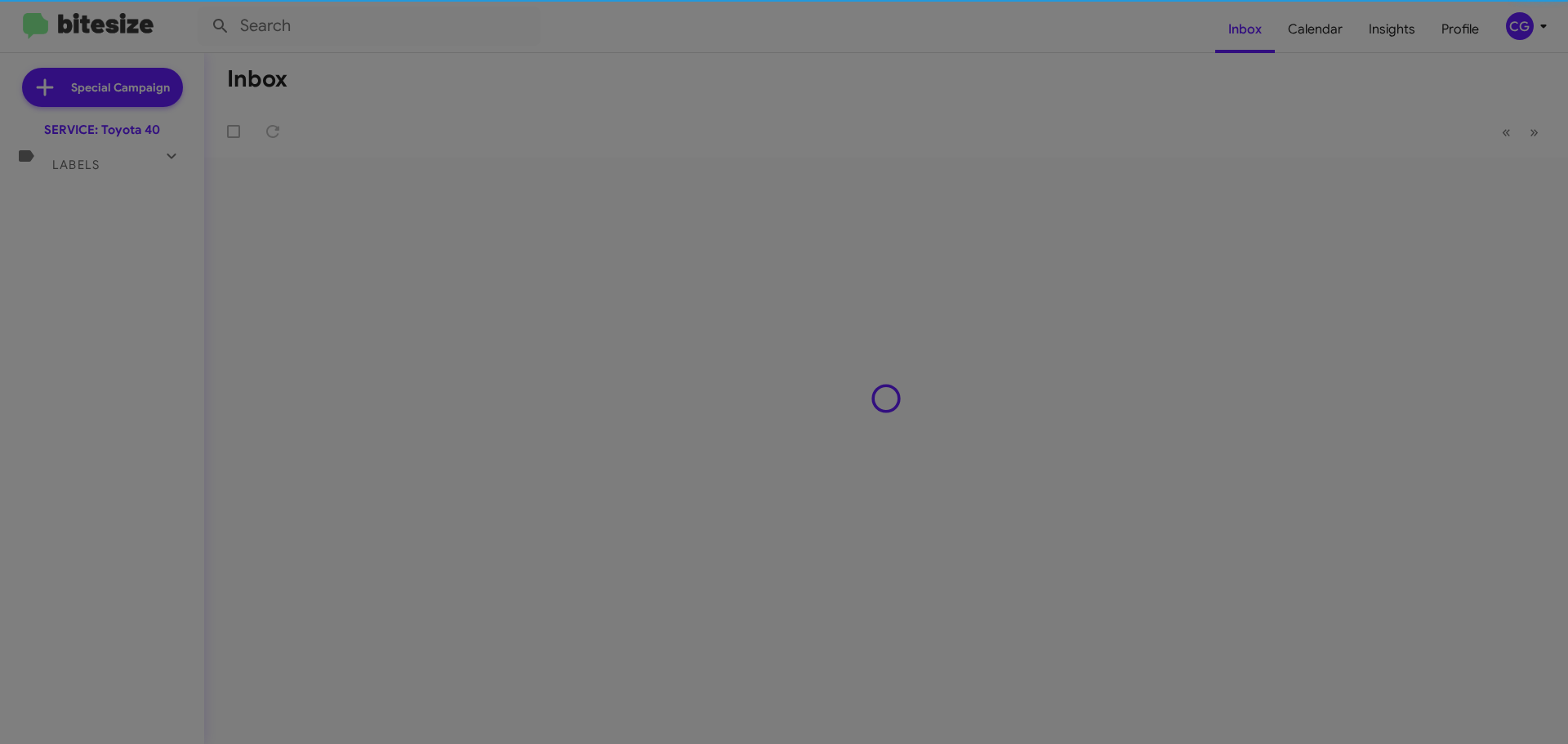
click at [711, 304] on span "SERVICE: Hyundai of Bowie" at bounding box center [790, 296] width 369 height 16
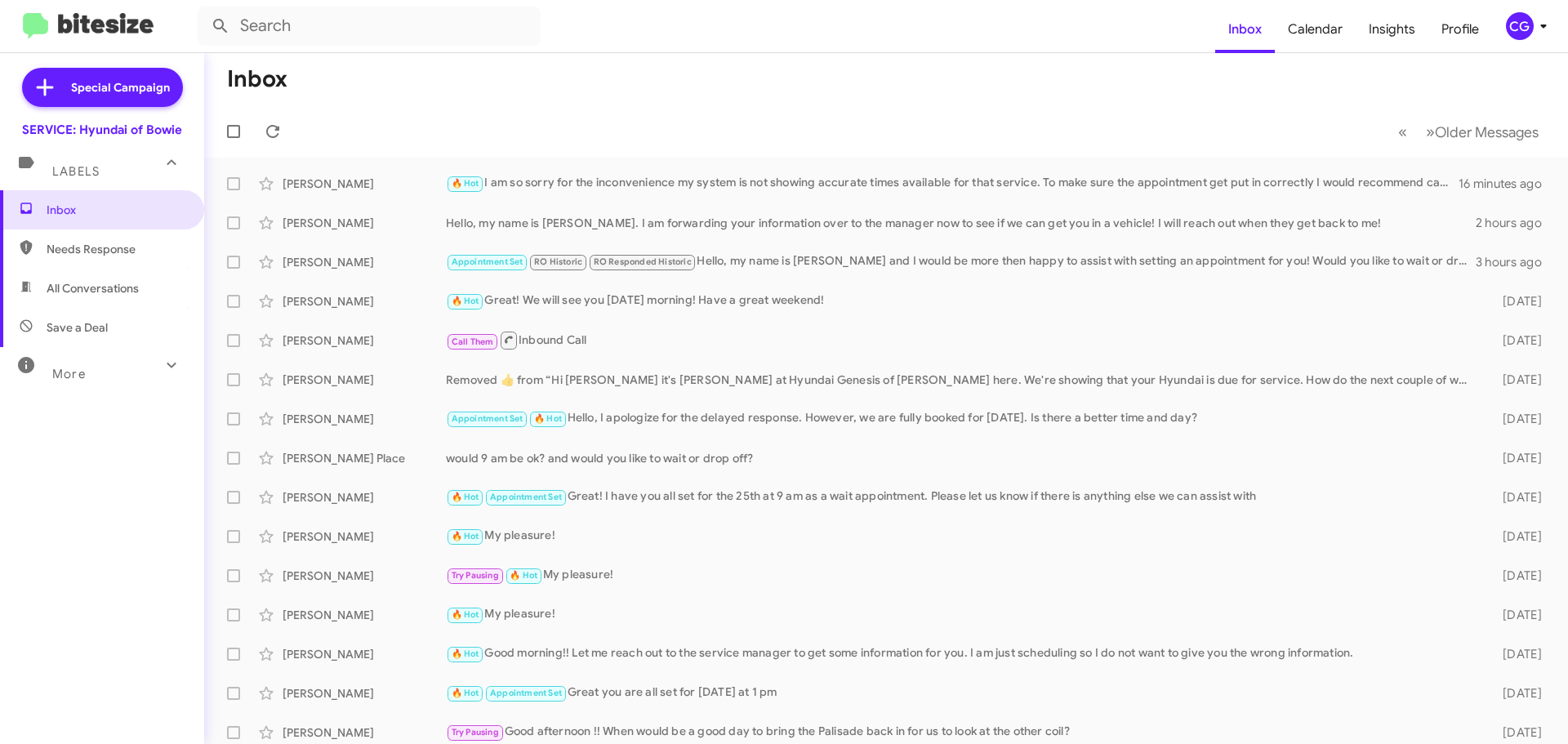
click at [1522, 22] on div "CG" at bounding box center [1519, 26] width 28 height 28
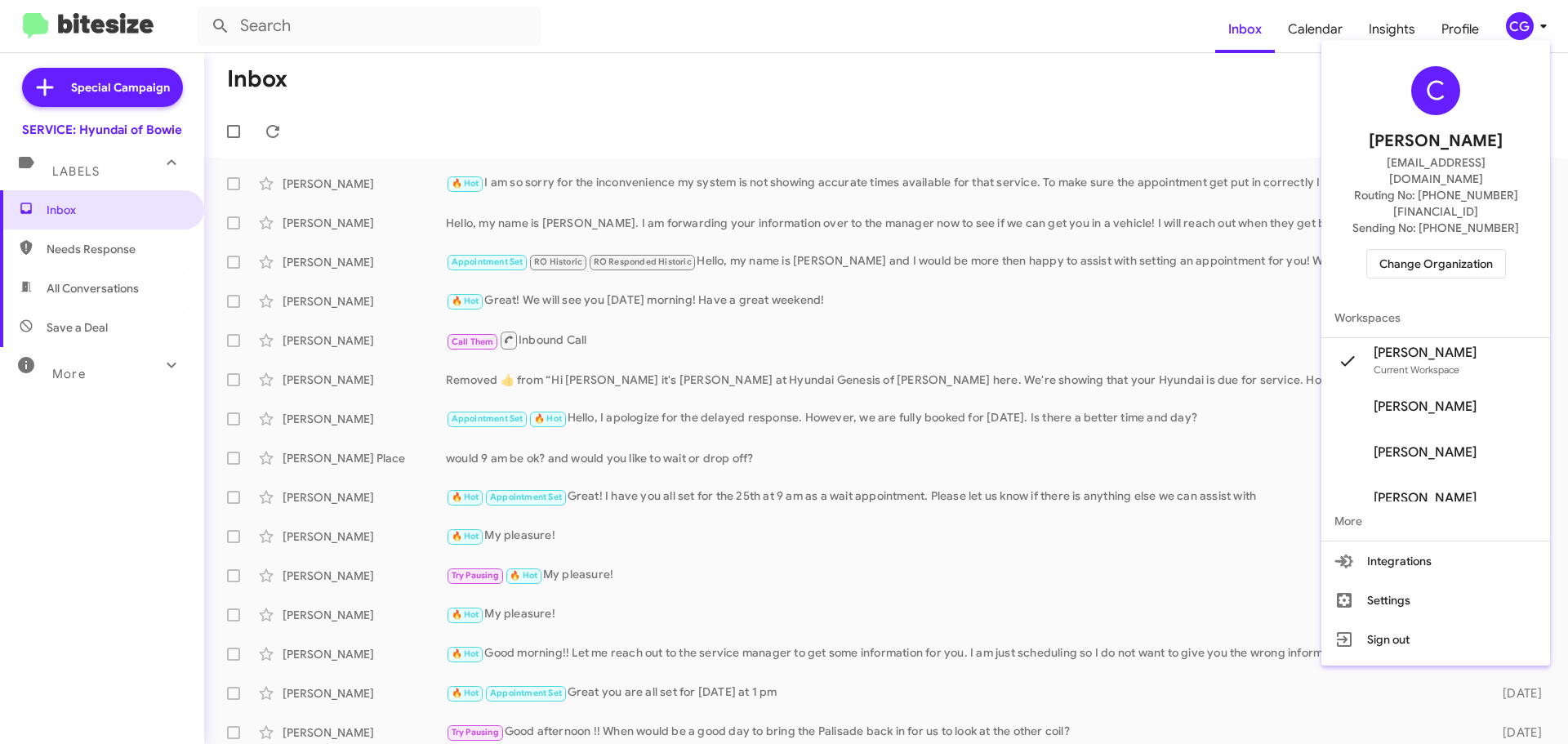
click at [1486, 250] on span "Change Organization" at bounding box center [1436, 264] width 114 height 28
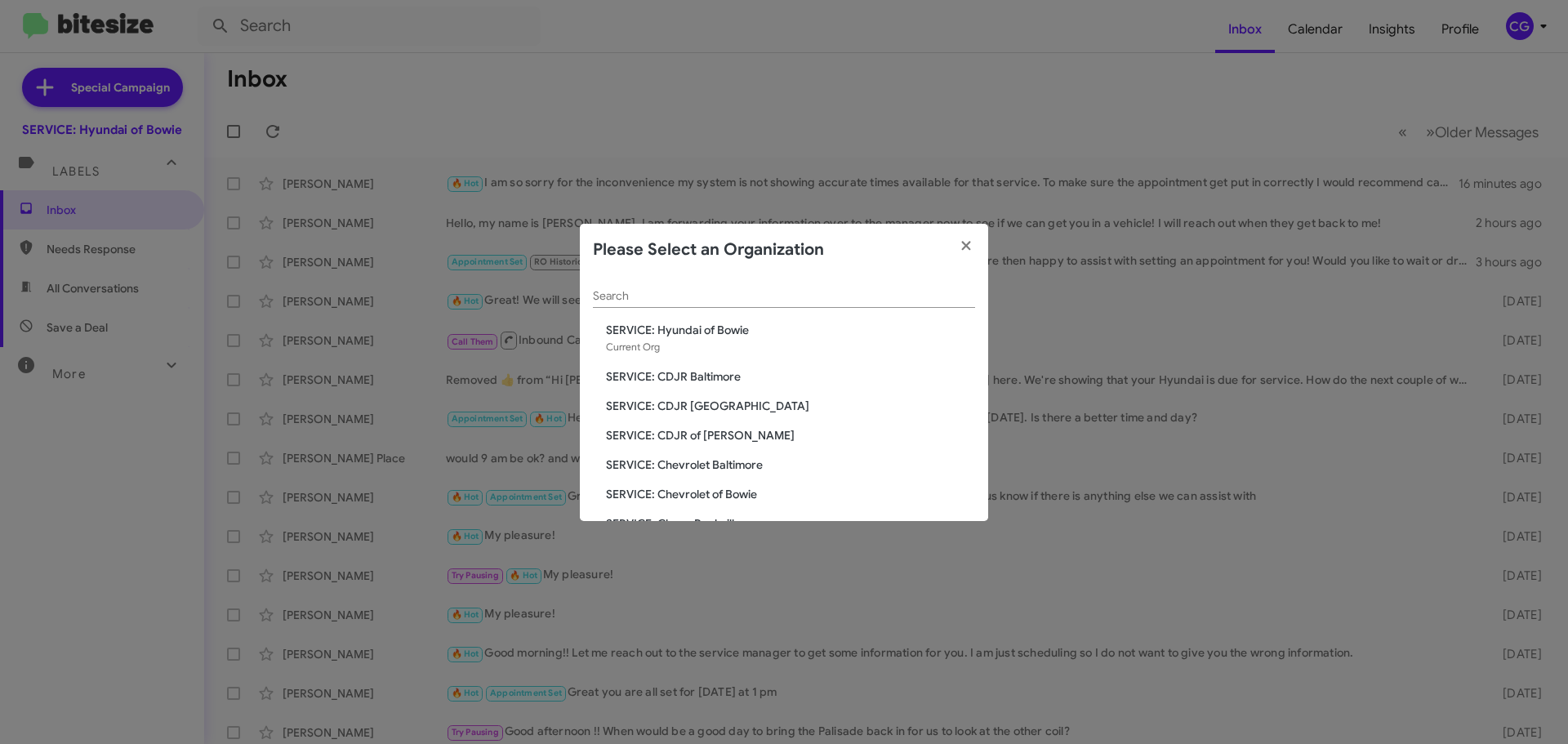
click at [721, 426] on div "Search SERVICE: Hyundai of Bowie Current Org SERVICE: CDJR Baltimore SERVICE: C…" at bounding box center [784, 399] width 409 height 245
click at [720, 432] on span "SERVICE: CDJR of [PERSON_NAME]" at bounding box center [790, 435] width 369 height 16
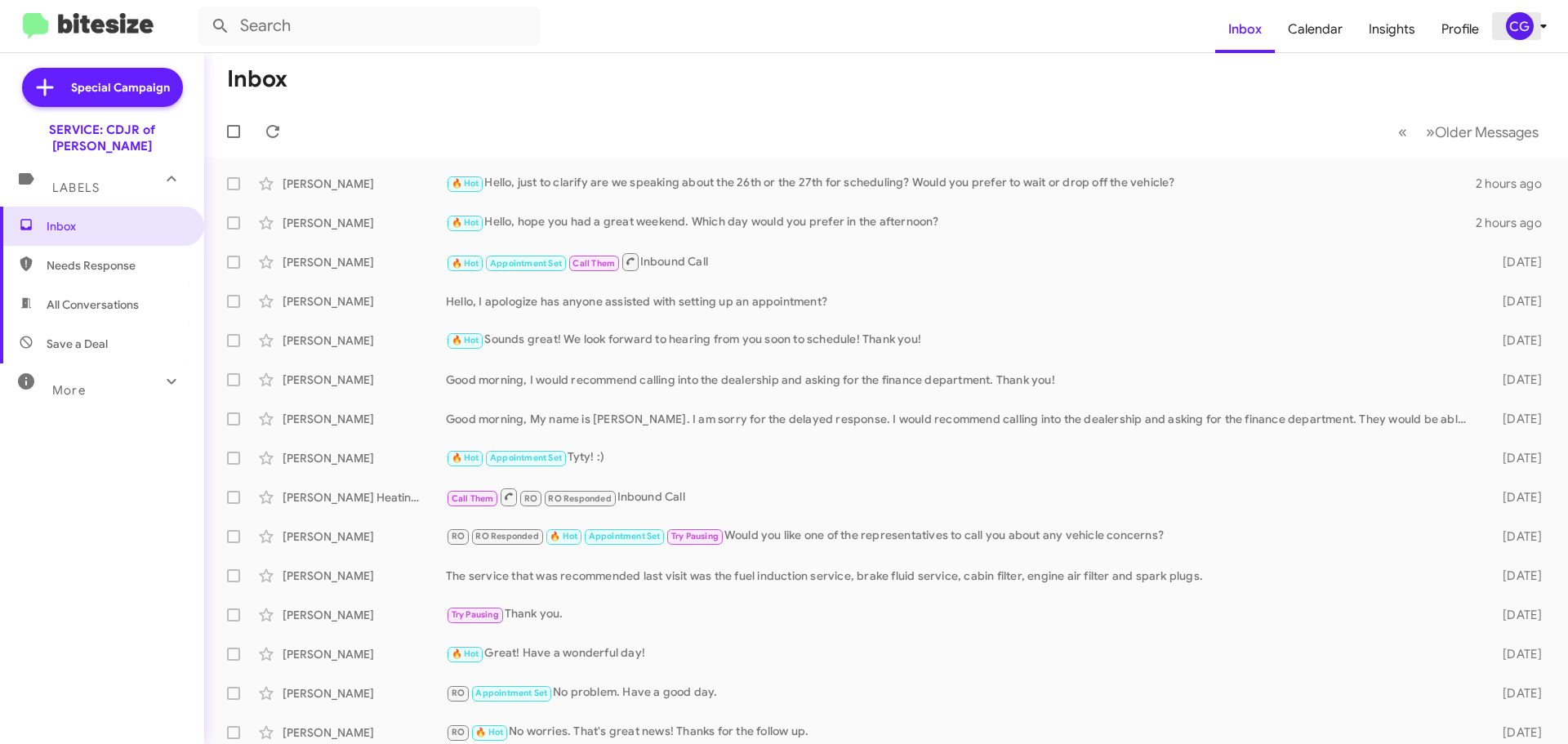
click at [1531, 30] on span "CG" at bounding box center [1529, 26] width 49 height 28
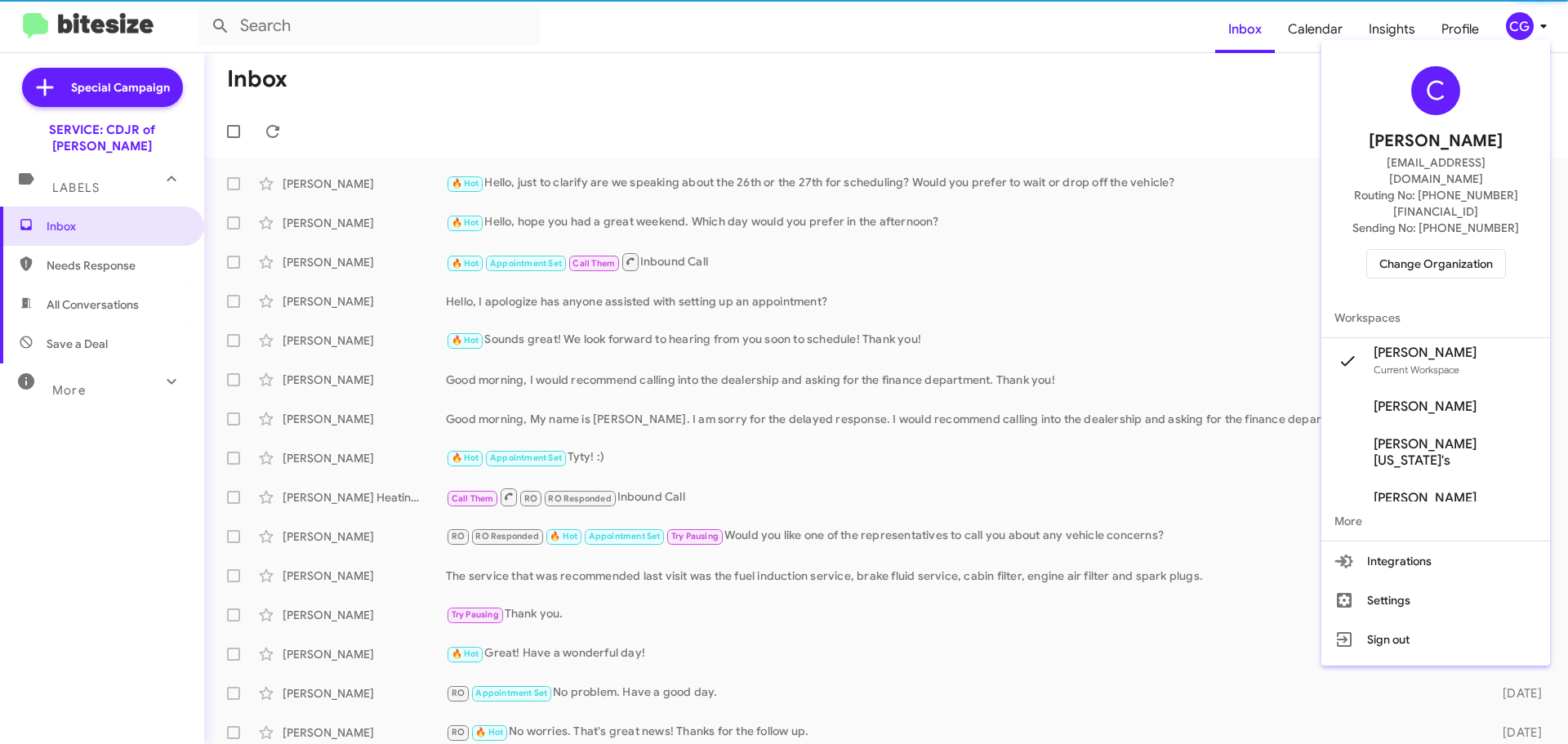
click at [1457, 250] on span "Change Organization" at bounding box center [1436, 264] width 114 height 28
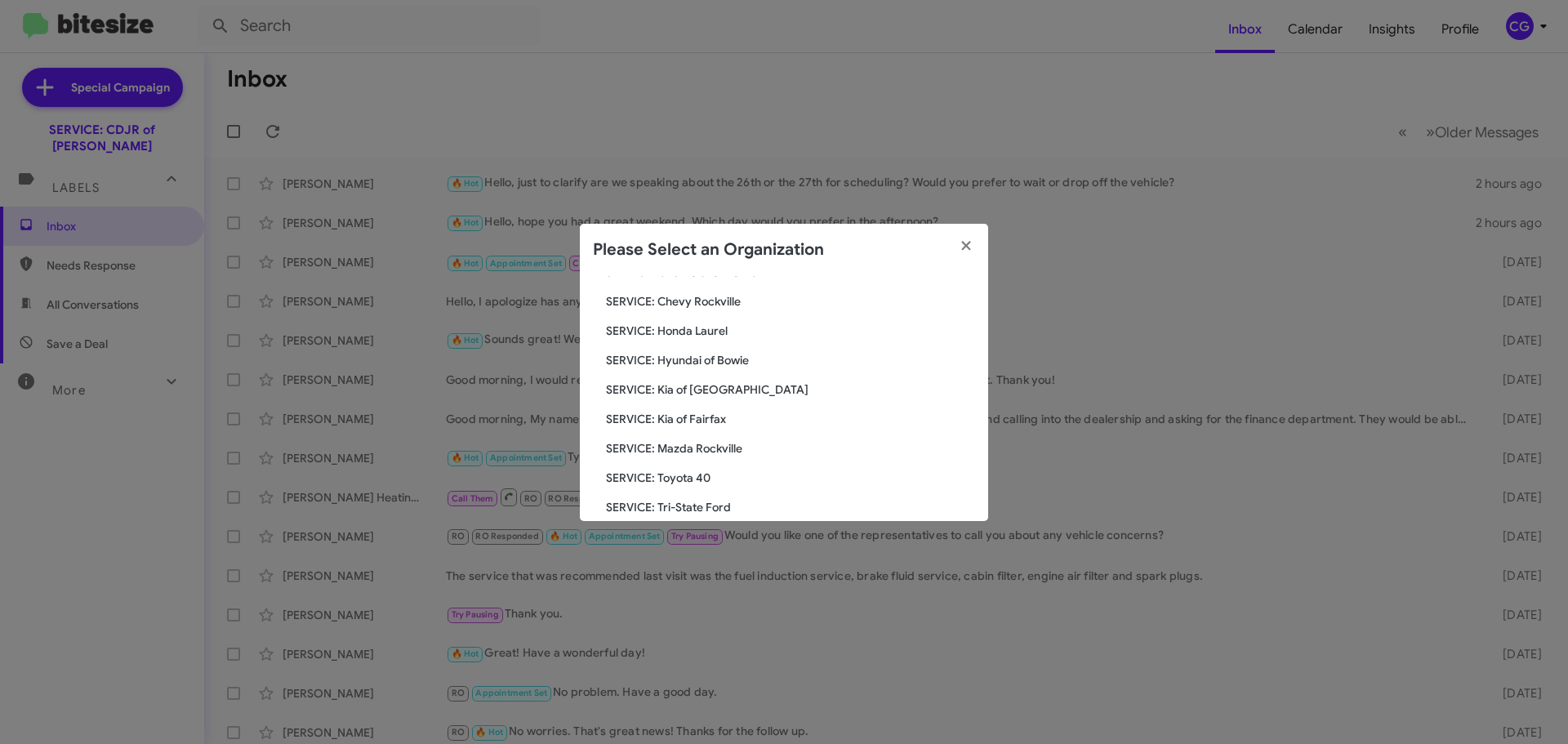
scroll to position [302, 0]
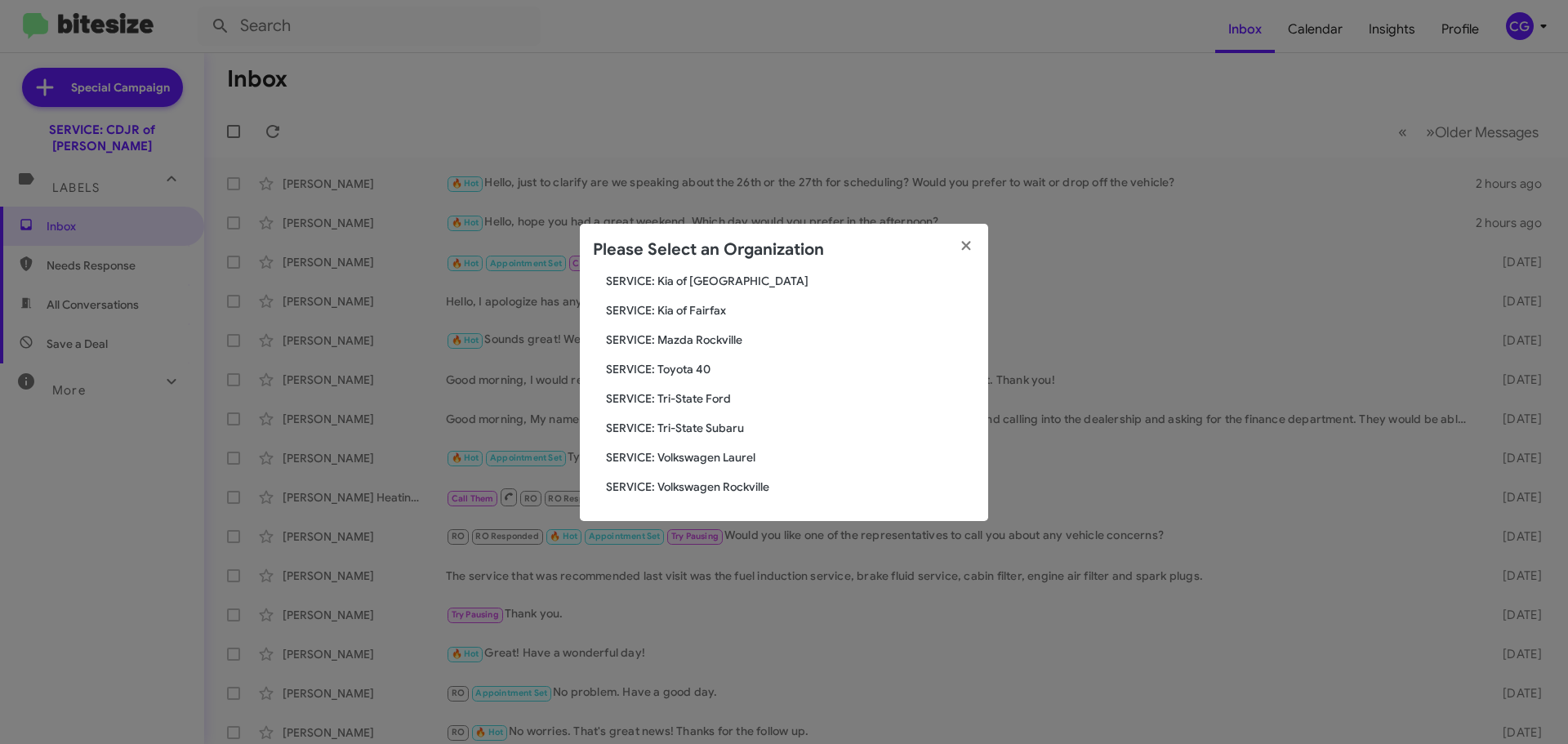
click at [715, 393] on span "SERVICE: Tri-State Ford" at bounding box center [790, 398] width 369 height 16
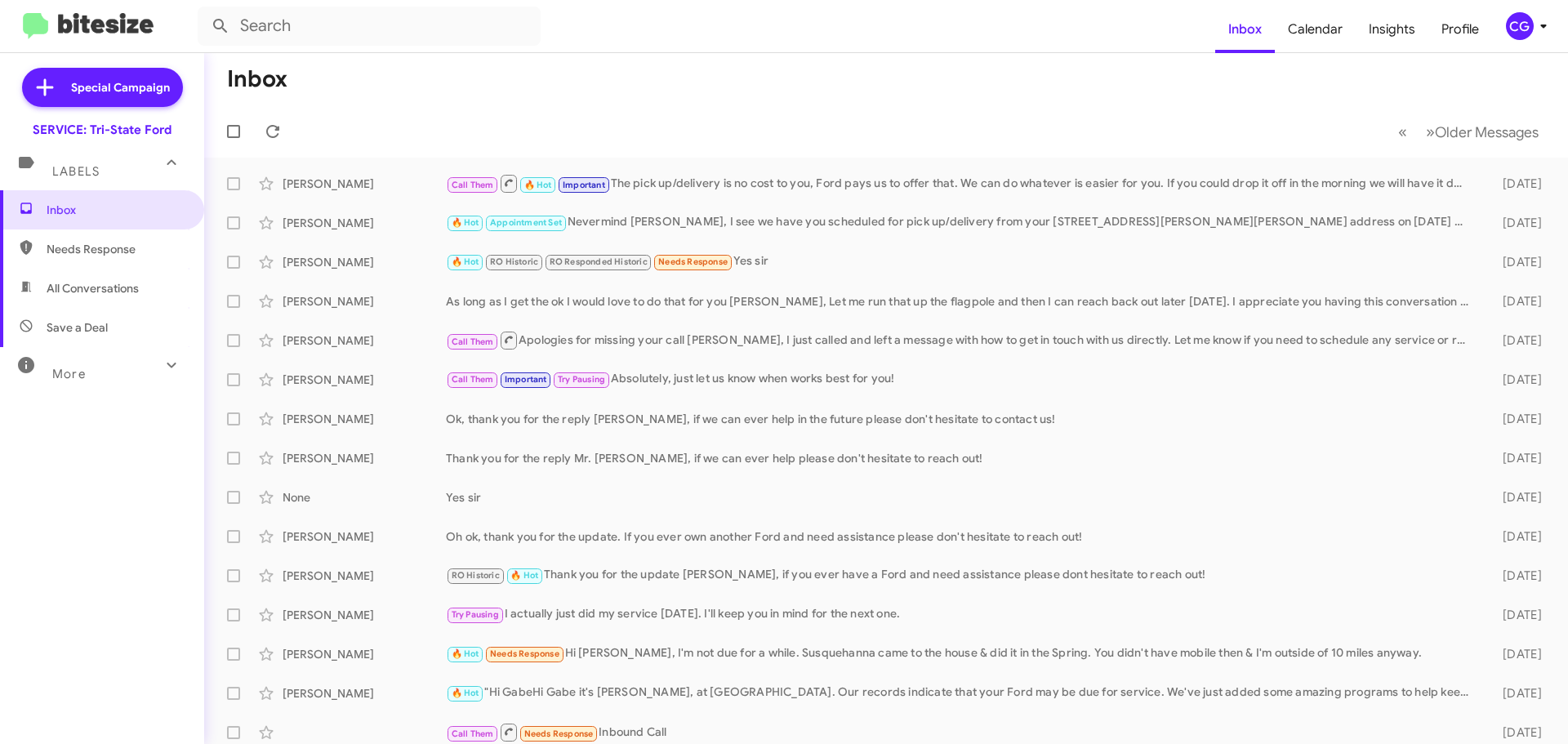
click at [1524, 21] on div "CG" at bounding box center [1519, 26] width 28 height 28
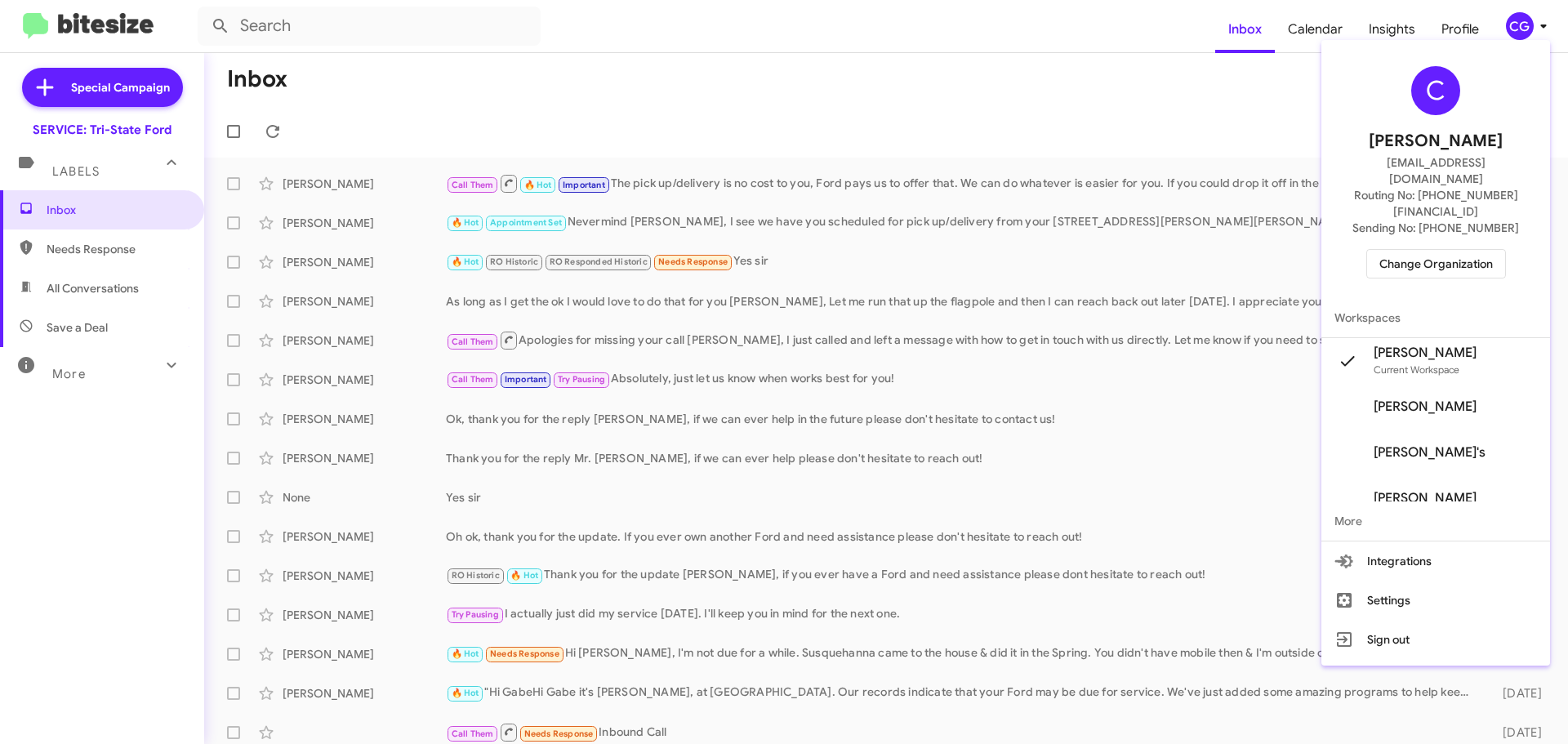
click at [1457, 250] on span "Change Organization" at bounding box center [1436, 264] width 114 height 28
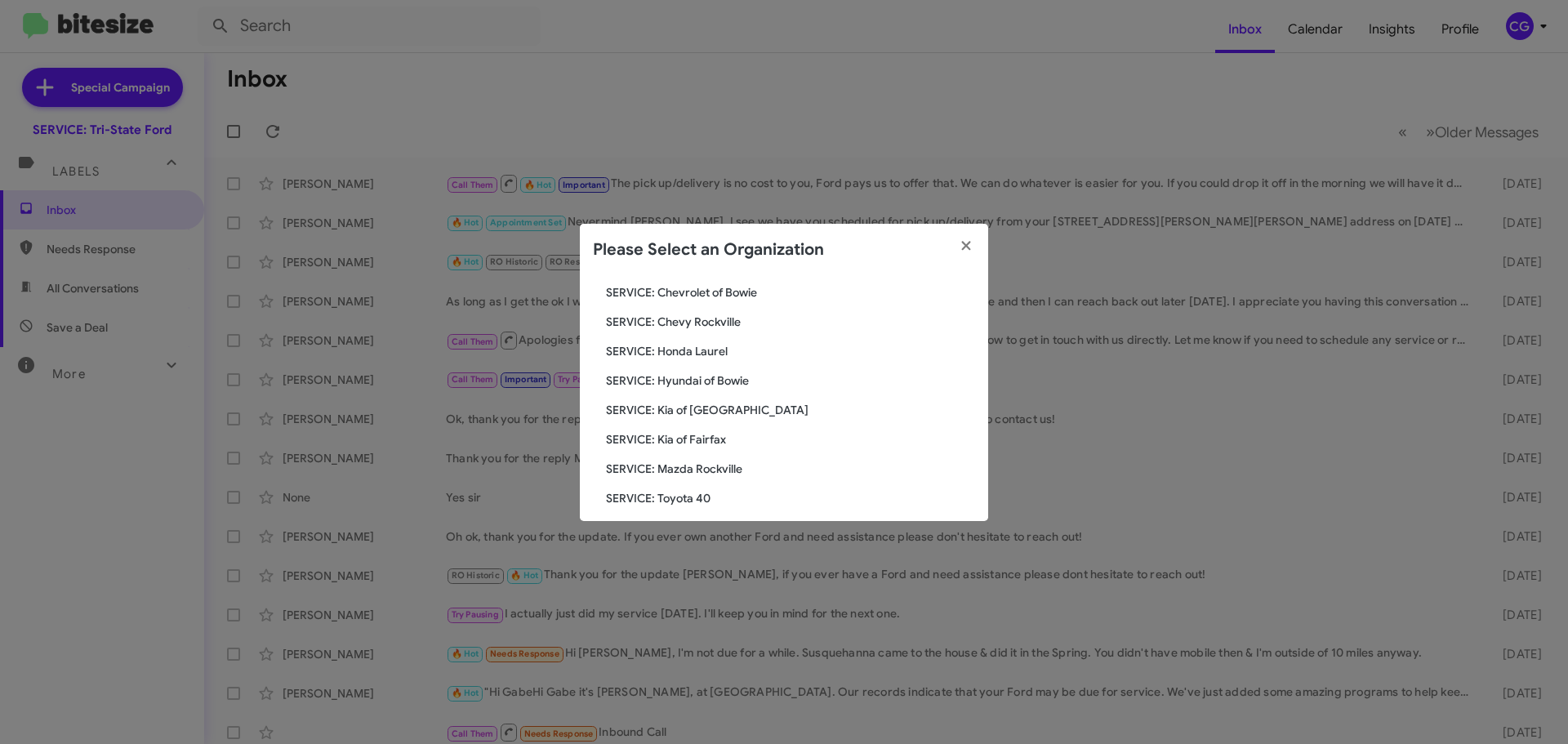
scroll to position [302, 0]
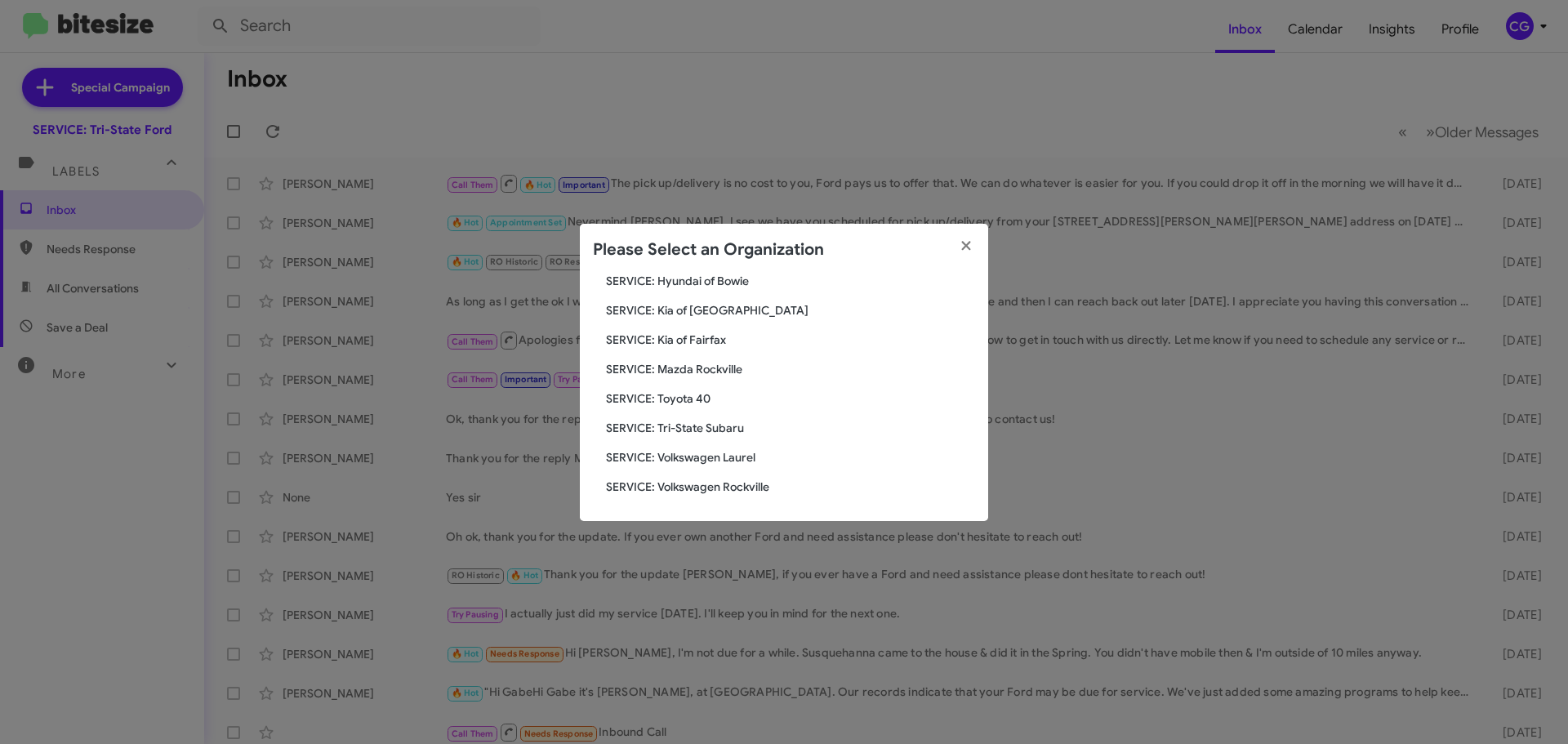
click at [698, 431] on span "SERVICE: Tri-State Subaru" at bounding box center [790, 427] width 369 height 16
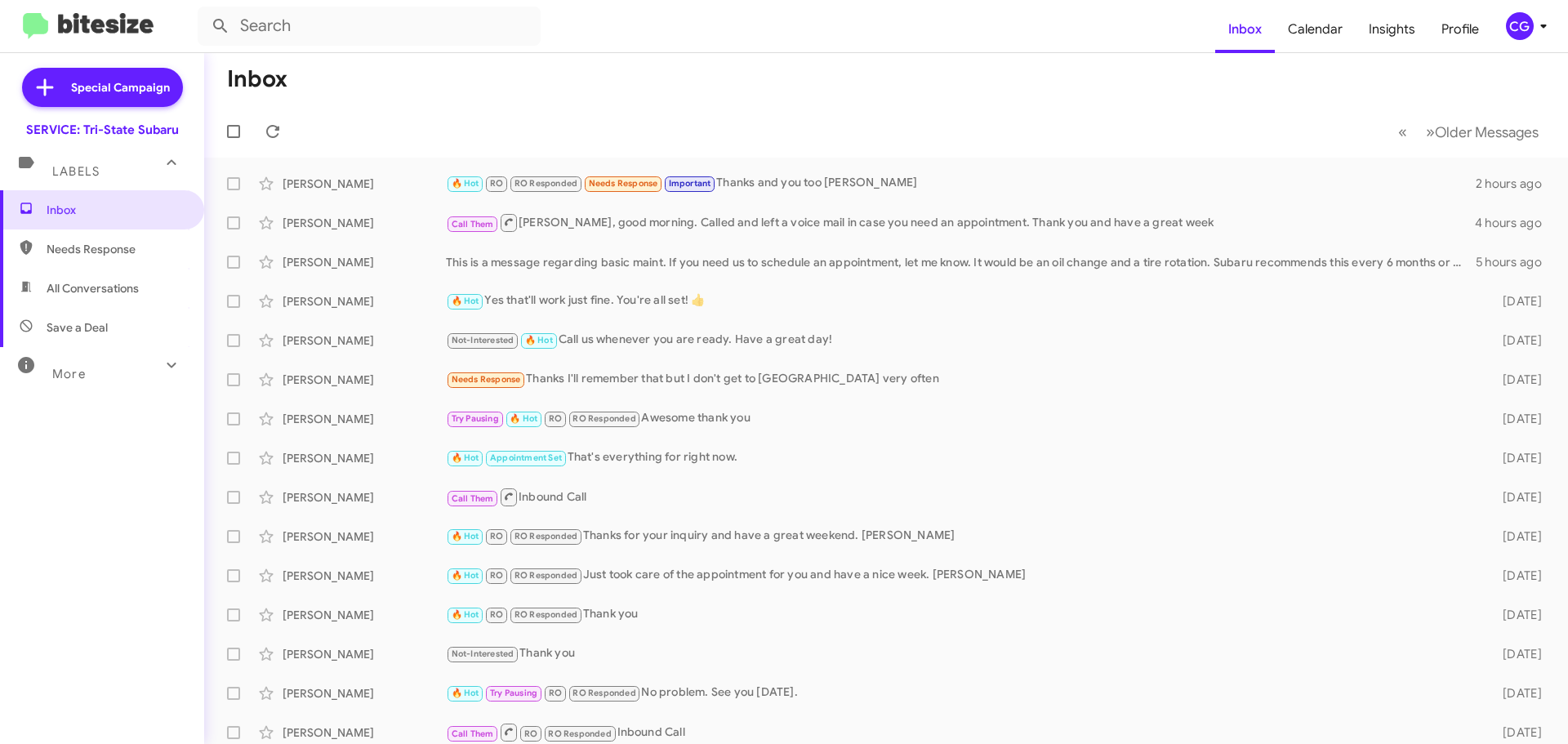
click at [1529, 46] on mat-toolbar "Inbox Calendar Insights Profile CG" at bounding box center [784, 26] width 1568 height 52
click at [1528, 31] on div "CG" at bounding box center [1519, 26] width 28 height 28
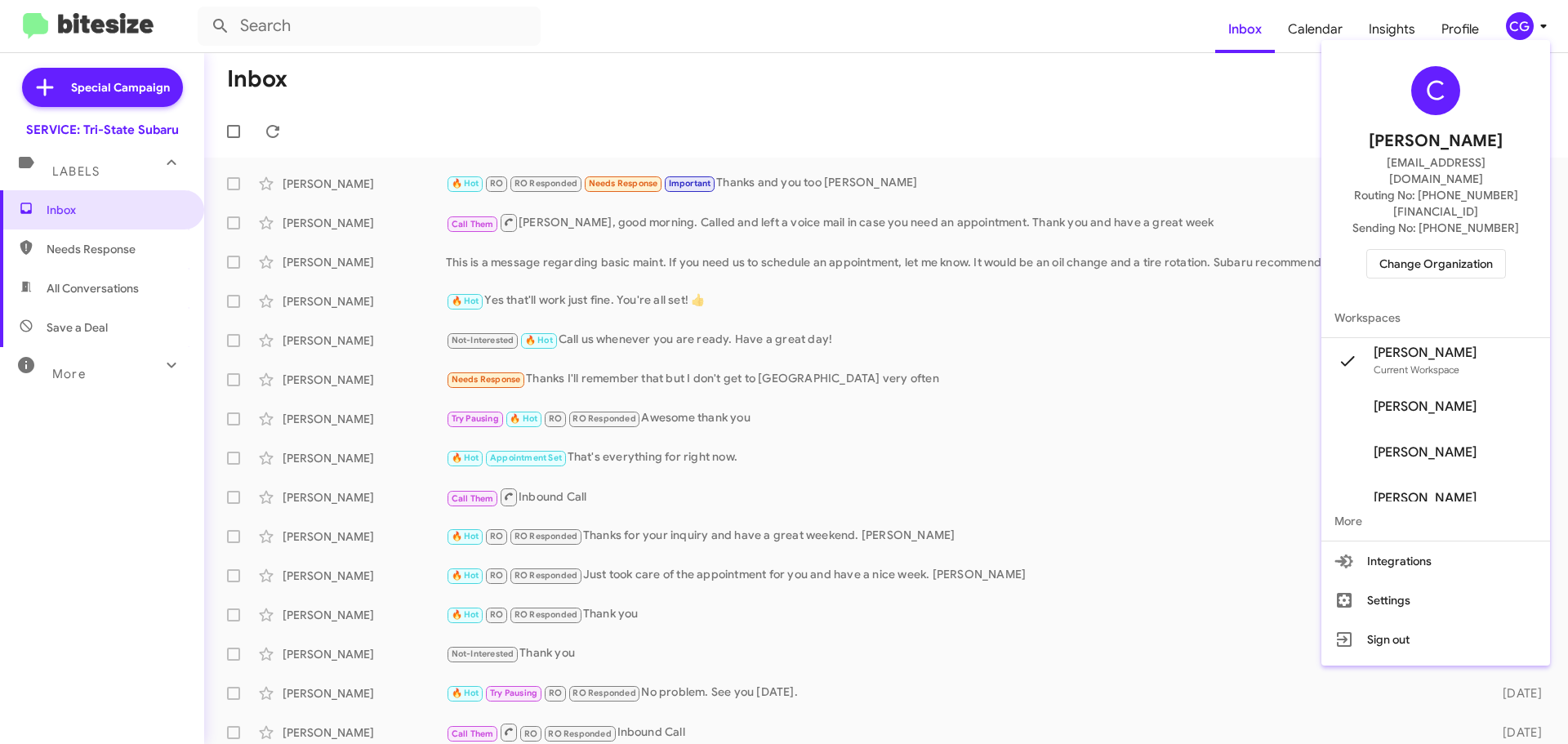
drag, startPoint x: 1455, startPoint y: 206, endPoint x: 1446, endPoint y: 219, distance: 15.8
click at [1452, 211] on div "C [PERSON_NAME] [EMAIL_ADDRESS][DOMAIN_NAME] Routing No: [PHONE_NUMBER][FINANCI…" at bounding box center [1435, 172] width 228 height 251
click at [1446, 250] on span "Change Organization" at bounding box center [1436, 264] width 114 height 28
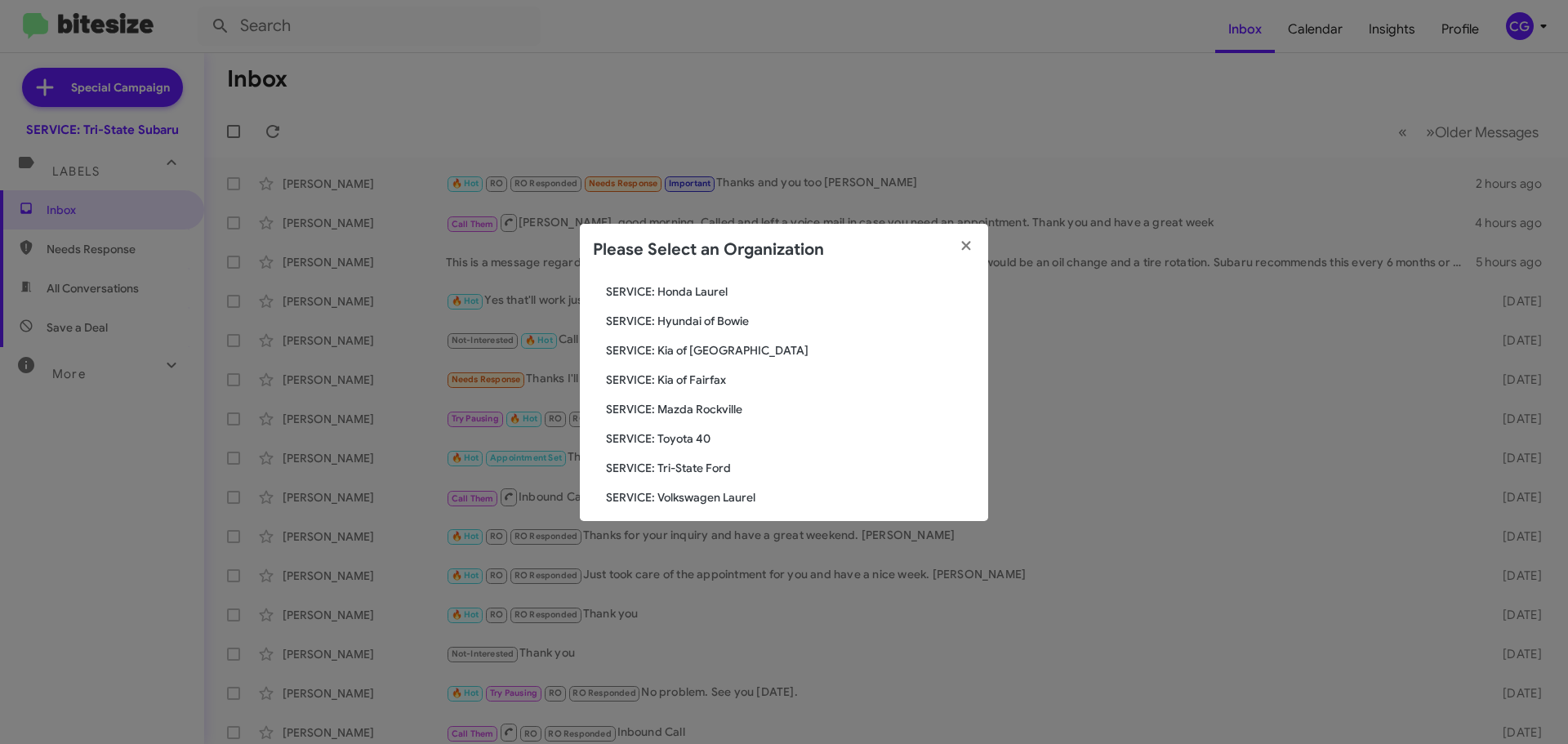
scroll to position [302, 0]
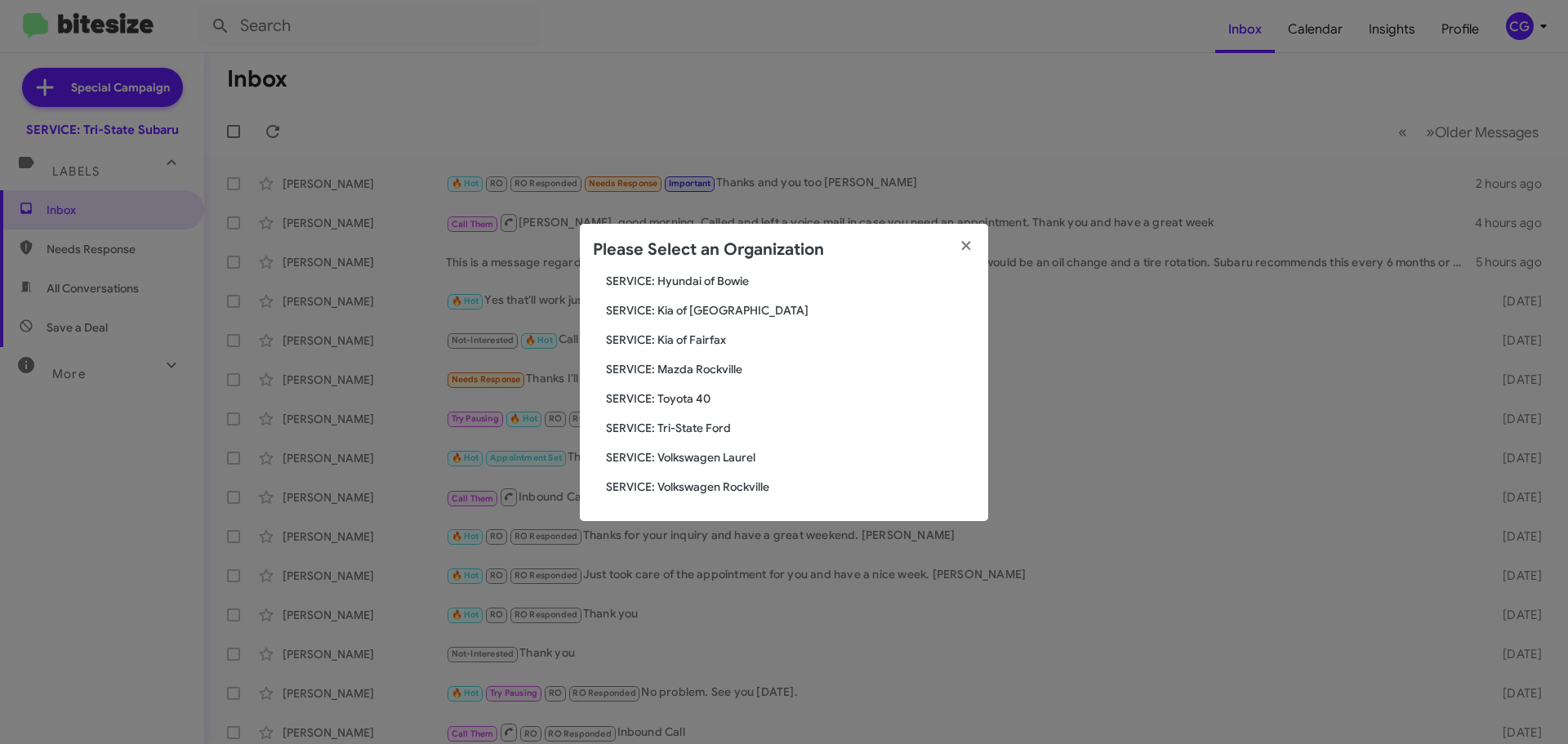
click at [722, 302] on span "SERVICE: Kia of [GEOGRAPHIC_DATA]" at bounding box center [790, 310] width 369 height 16
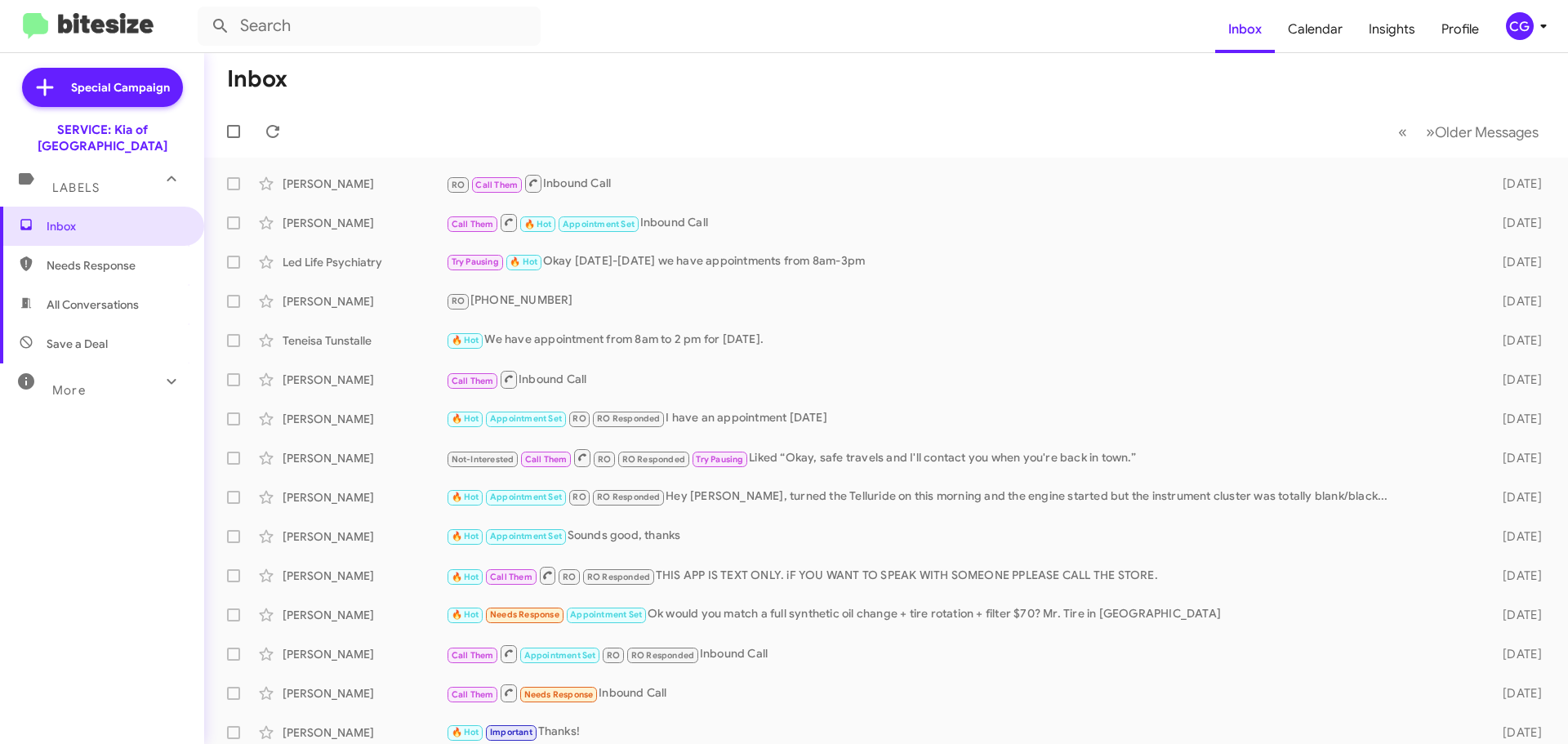
click at [1544, 15] on span "CG" at bounding box center [1529, 26] width 49 height 28
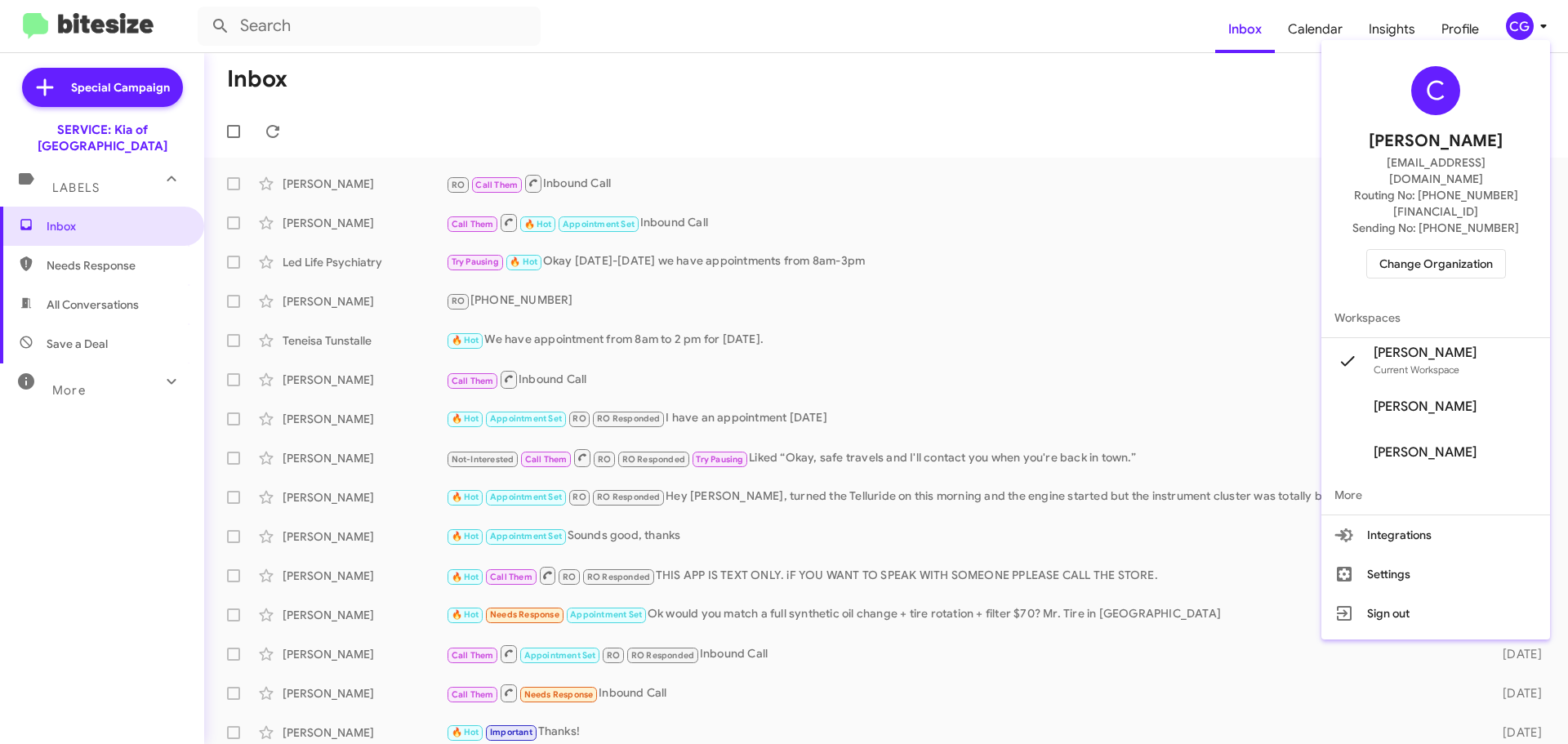
click at [1484, 250] on span "Change Organization" at bounding box center [1436, 264] width 114 height 28
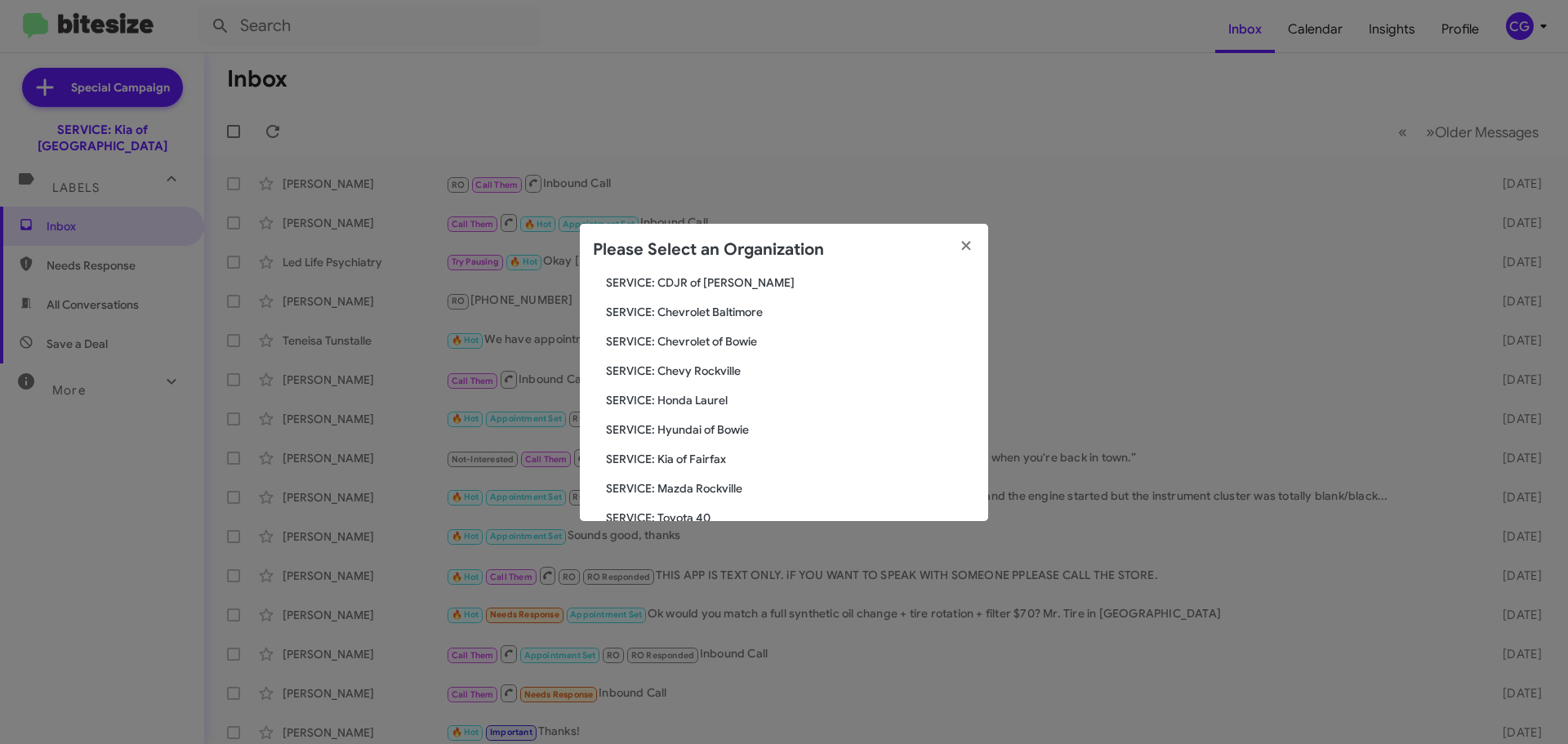
scroll to position [302, 0]
click at [708, 303] on span "SERVICE: Kia of Fairfax" at bounding box center [790, 310] width 369 height 16
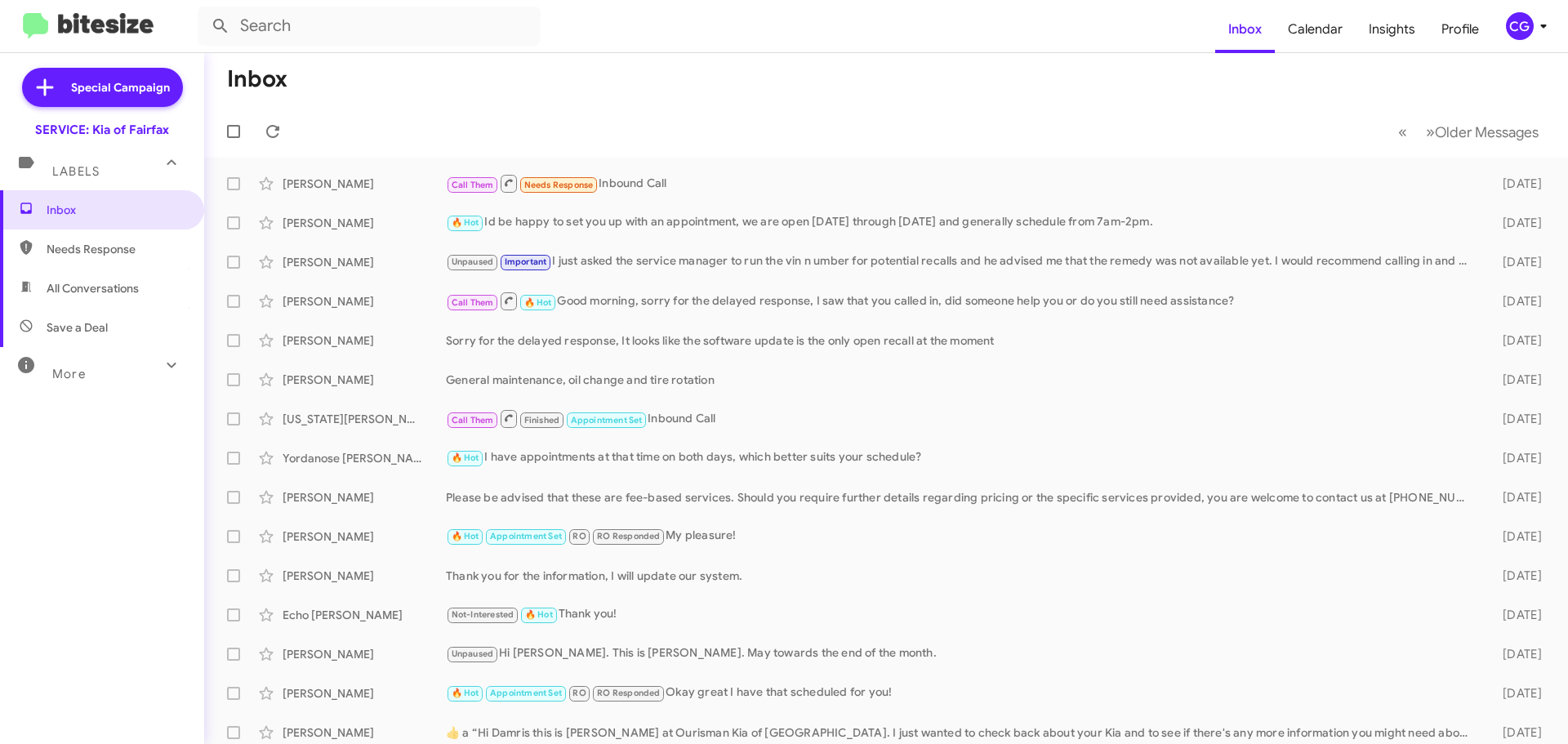
click at [1524, 33] on div "CG" at bounding box center [1519, 26] width 28 height 28
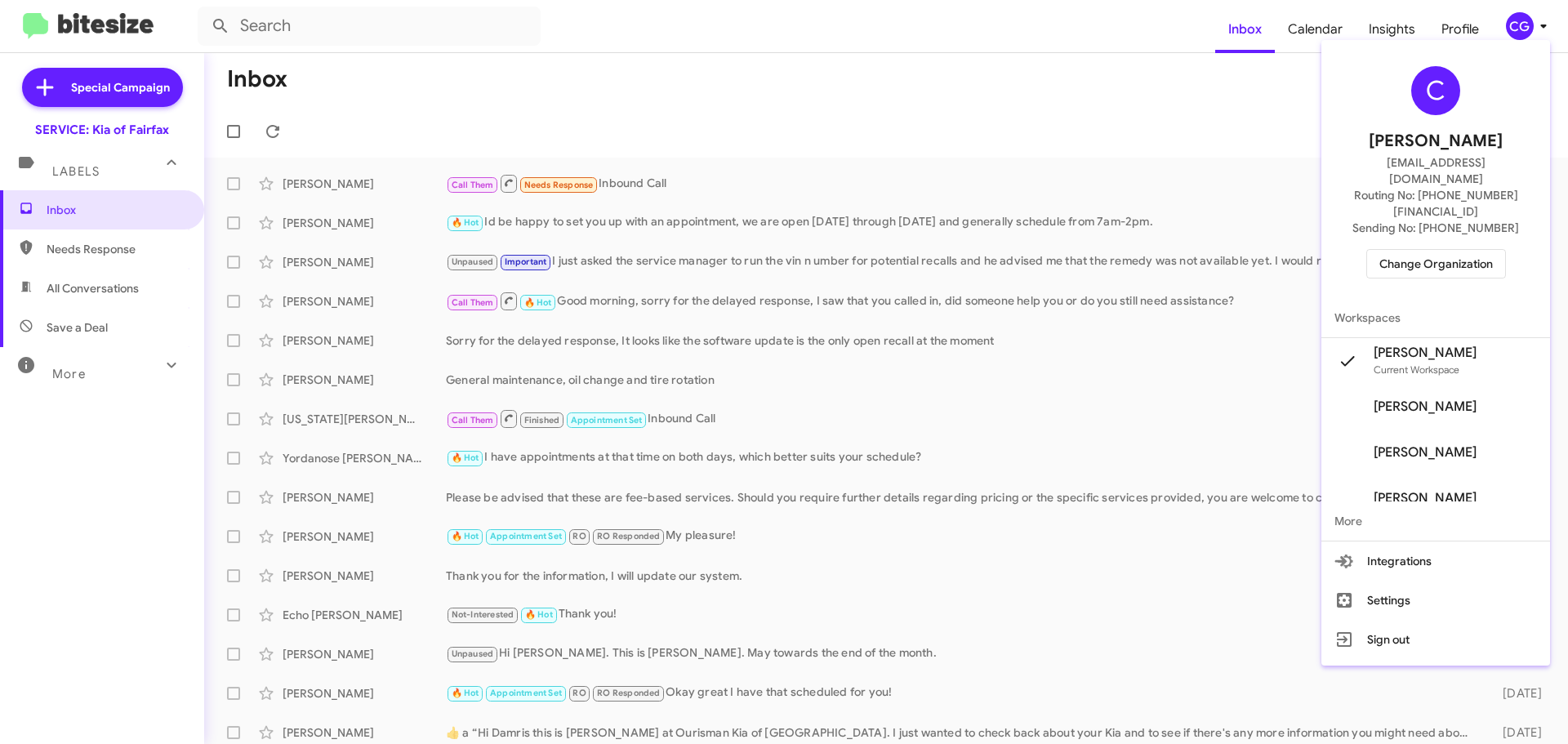
click at [1519, 233] on div "C [PERSON_NAME] [EMAIL_ADDRESS][DOMAIN_NAME] Routing No: [PHONE_NUMBER][FINANCI…" at bounding box center [1435, 172] width 228 height 251
click at [1506, 249] on button "Change Organization" at bounding box center [1436, 264] width 140 height 29
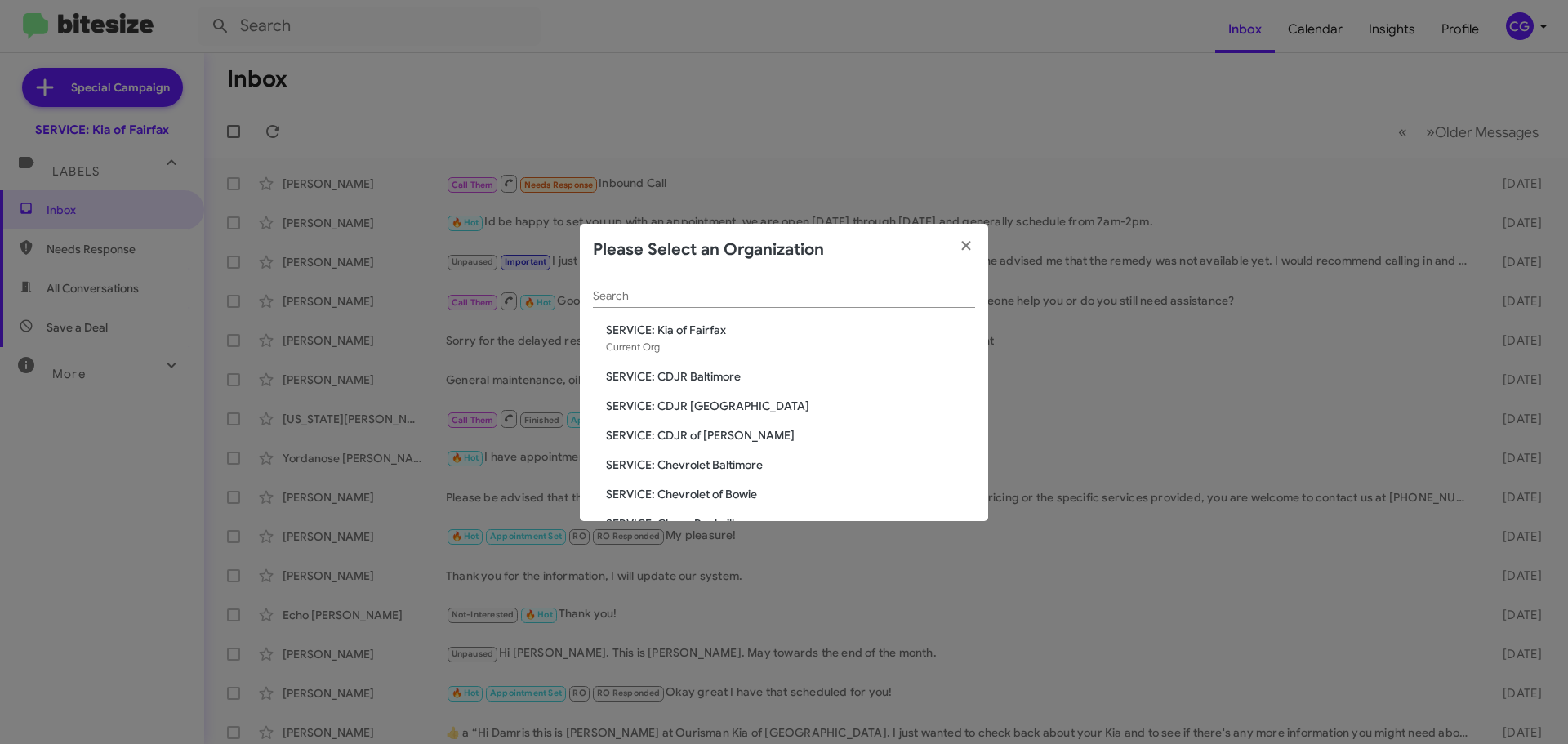
scroll to position [302, 0]
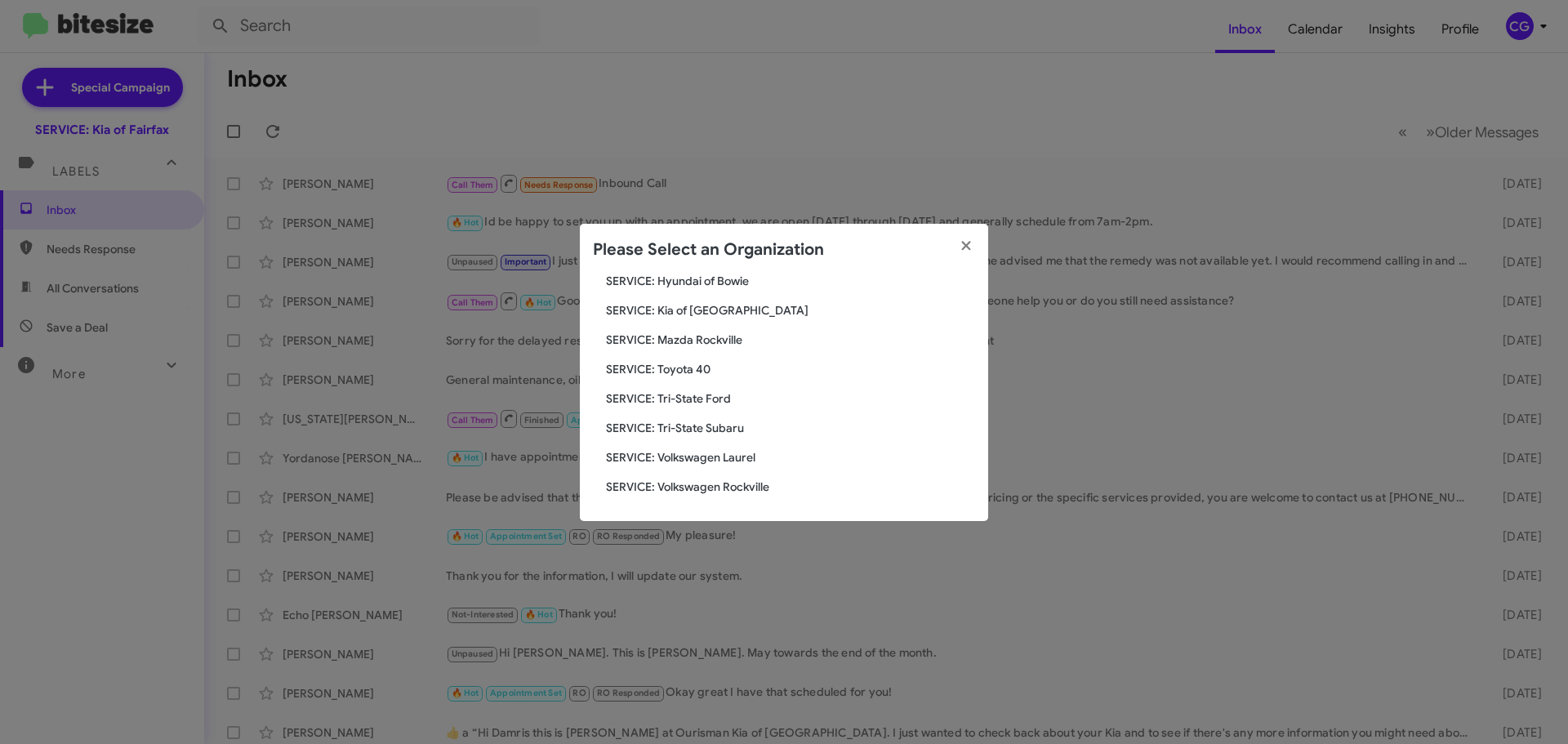
click at [689, 313] on span "SERVICE: Kia of [GEOGRAPHIC_DATA]" at bounding box center [790, 310] width 369 height 16
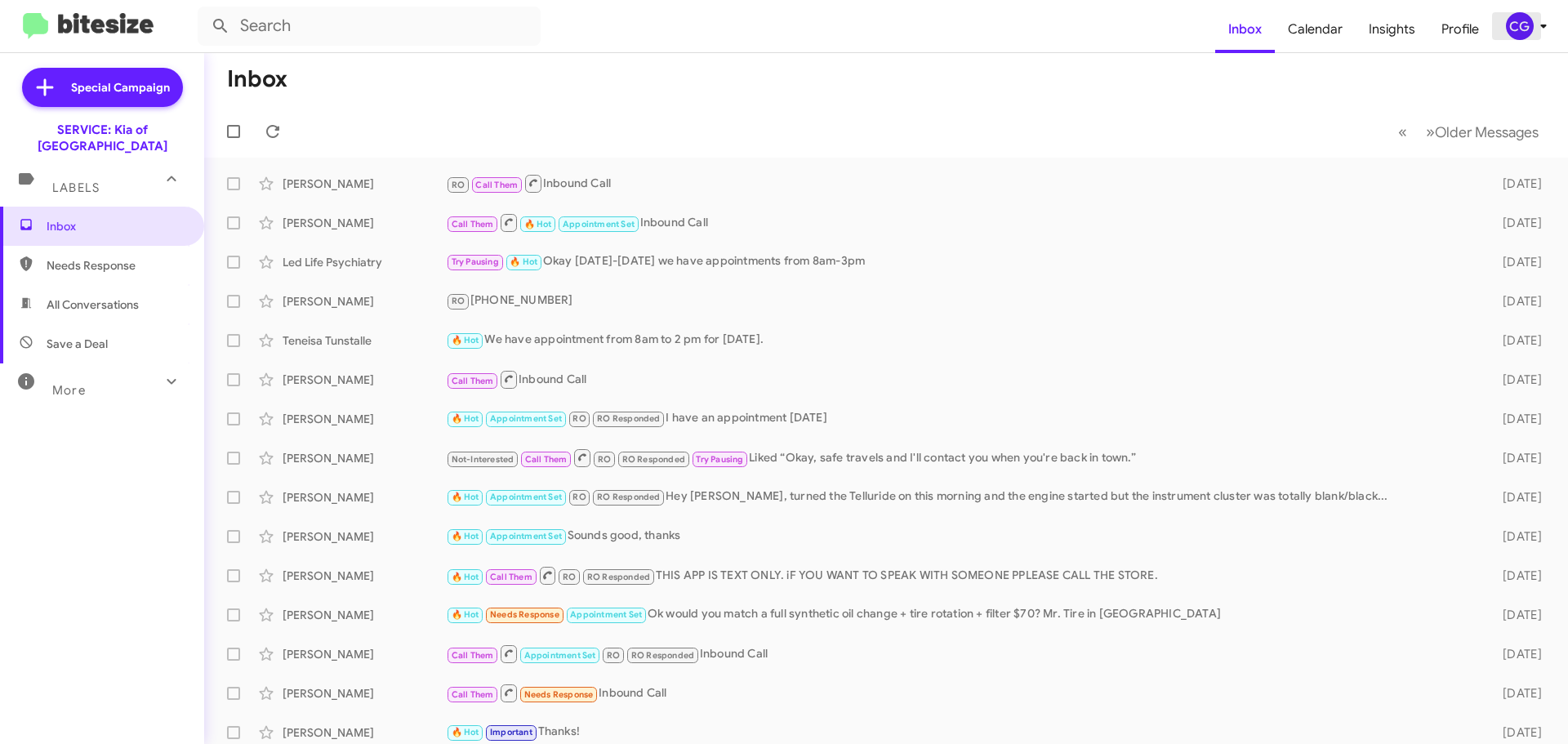
click at [1526, 29] on div "CG" at bounding box center [1519, 26] width 28 height 28
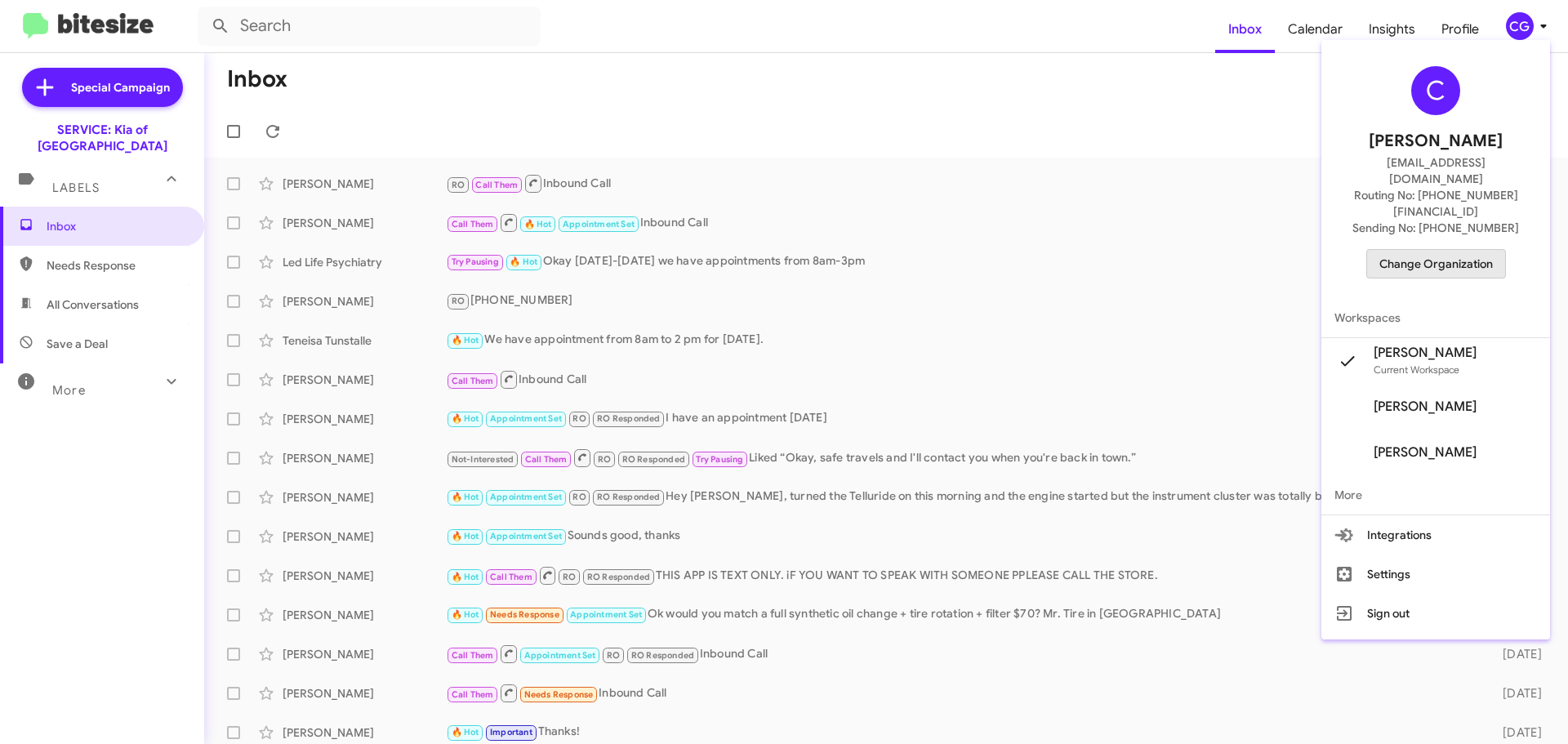
click at [1491, 250] on span "Change Organization" at bounding box center [1436, 264] width 114 height 28
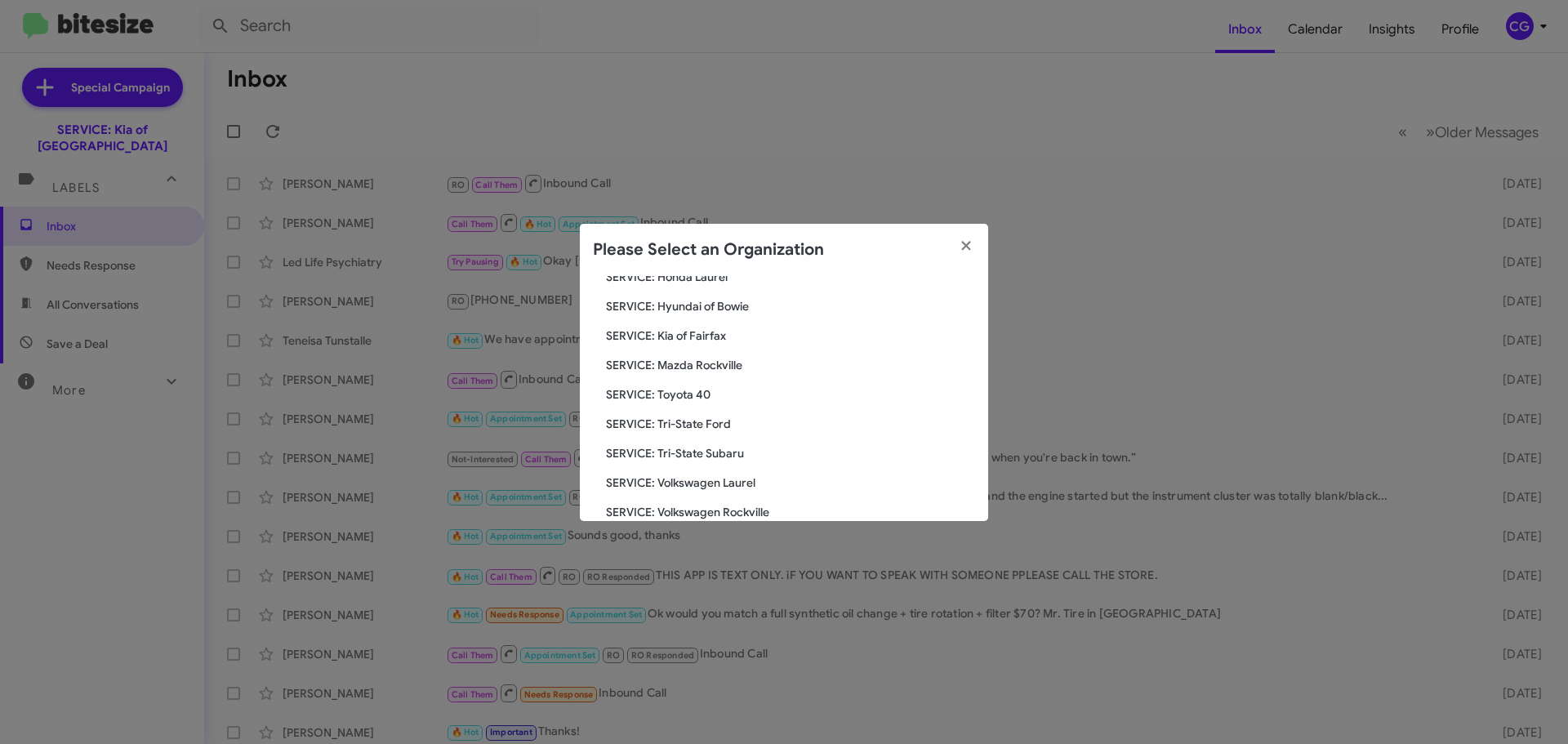
scroll to position [302, 0]
click at [717, 393] on span "SERVICE: Tri-State Ford" at bounding box center [790, 398] width 369 height 16
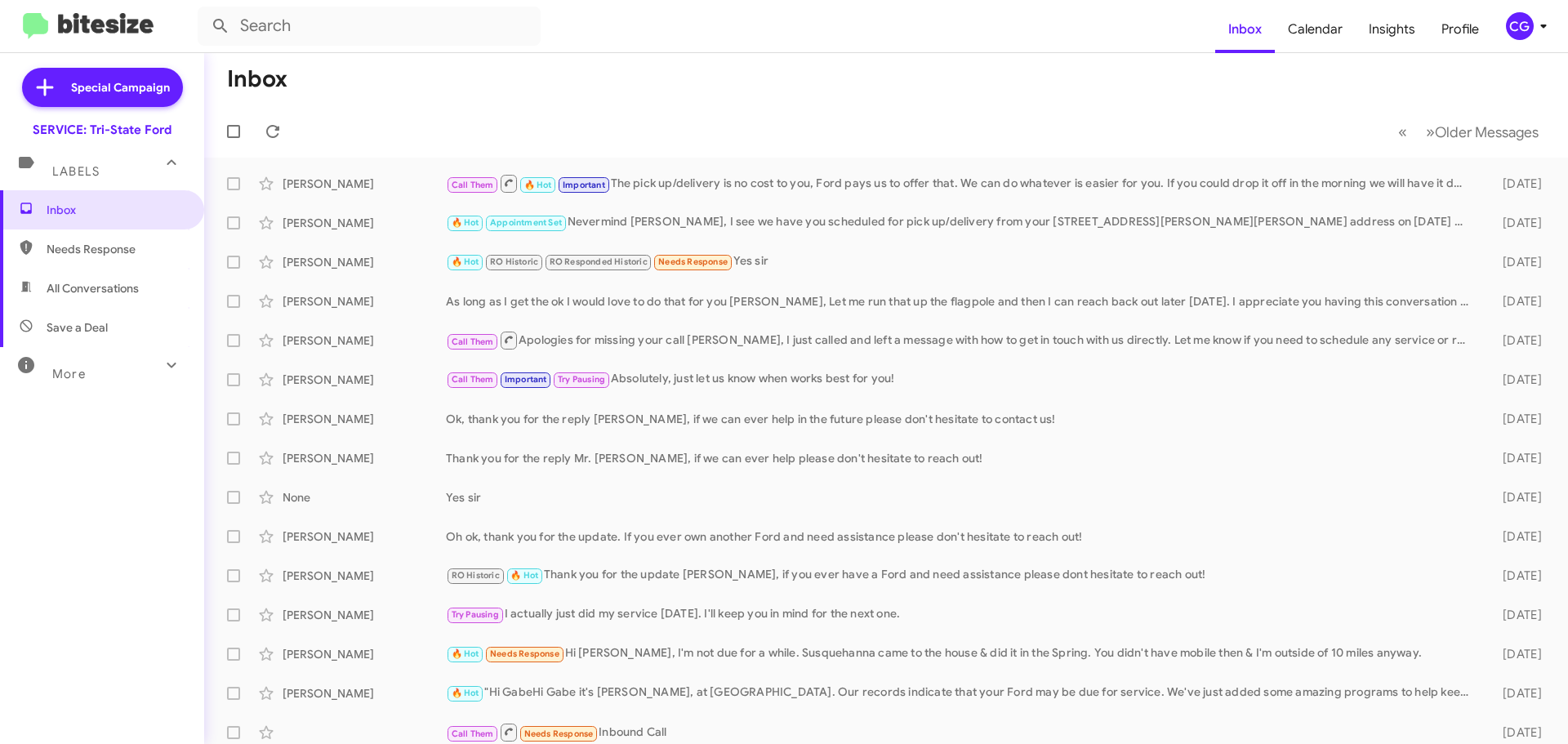
click at [1535, 16] on icon at bounding box center [1543, 25] width 19 height 19
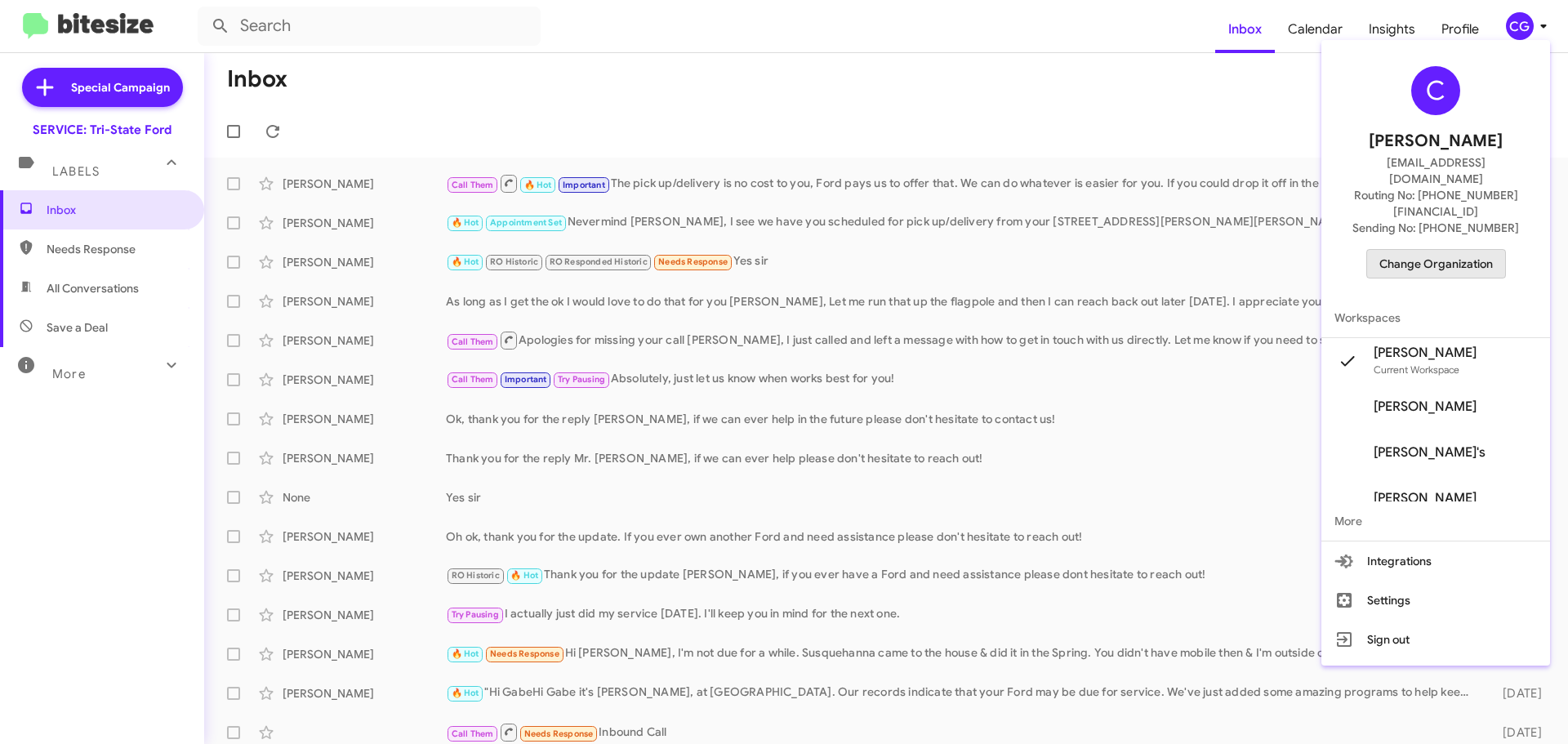
click at [1477, 250] on span "Change Organization" at bounding box center [1436, 264] width 114 height 28
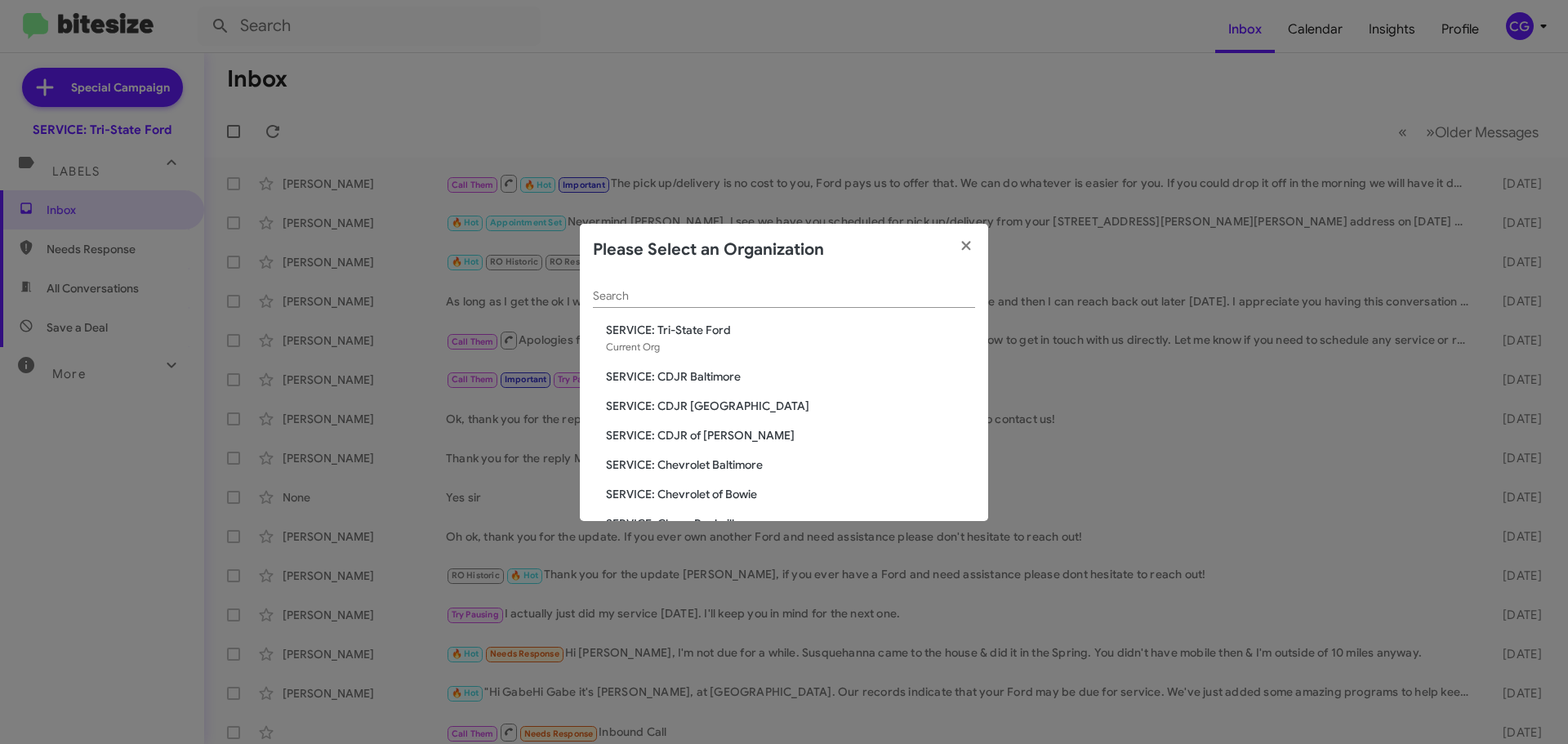
click at [708, 437] on span "SERVICE: CDJR of [PERSON_NAME]" at bounding box center [790, 435] width 369 height 16
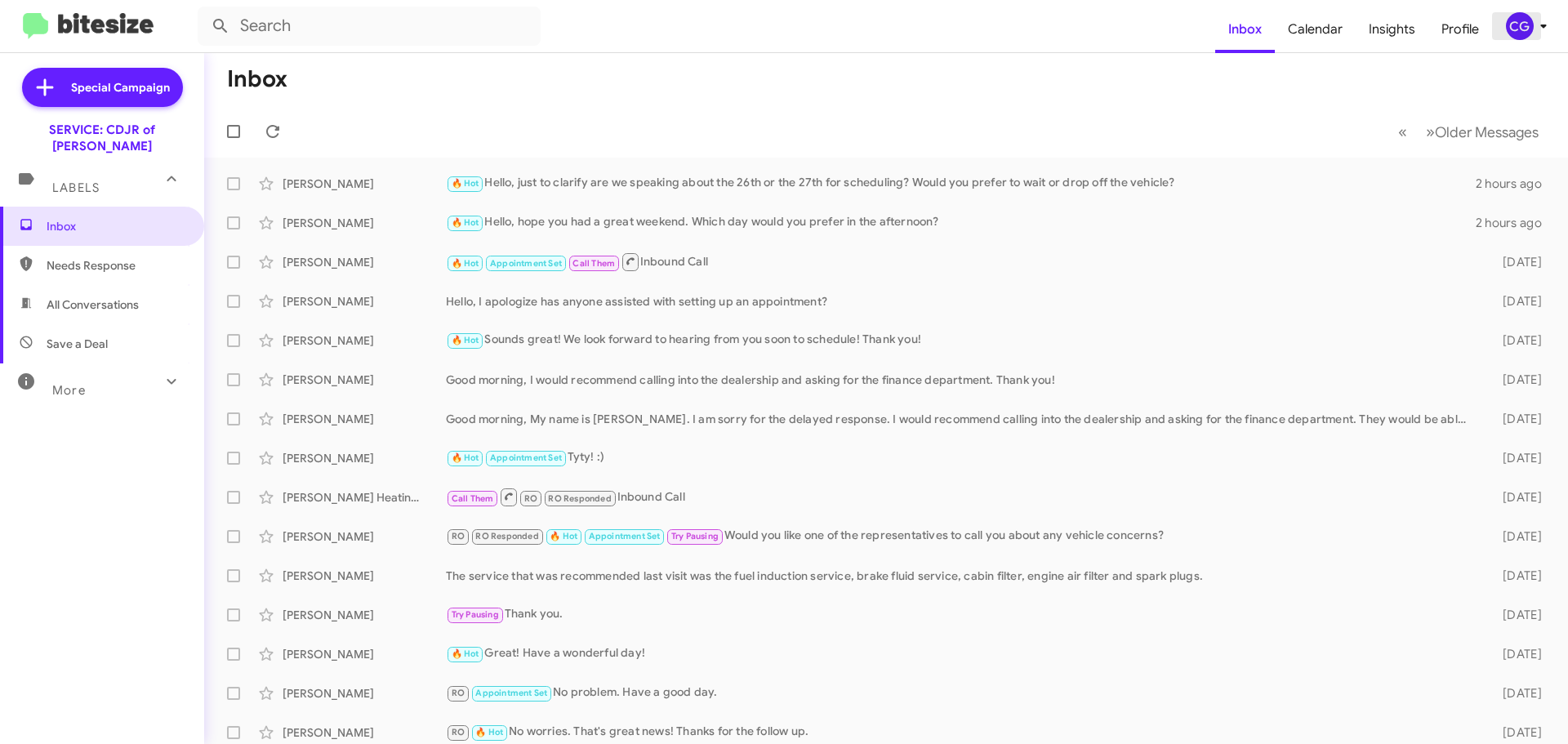
click at [1524, 24] on div "CG" at bounding box center [1519, 26] width 28 height 28
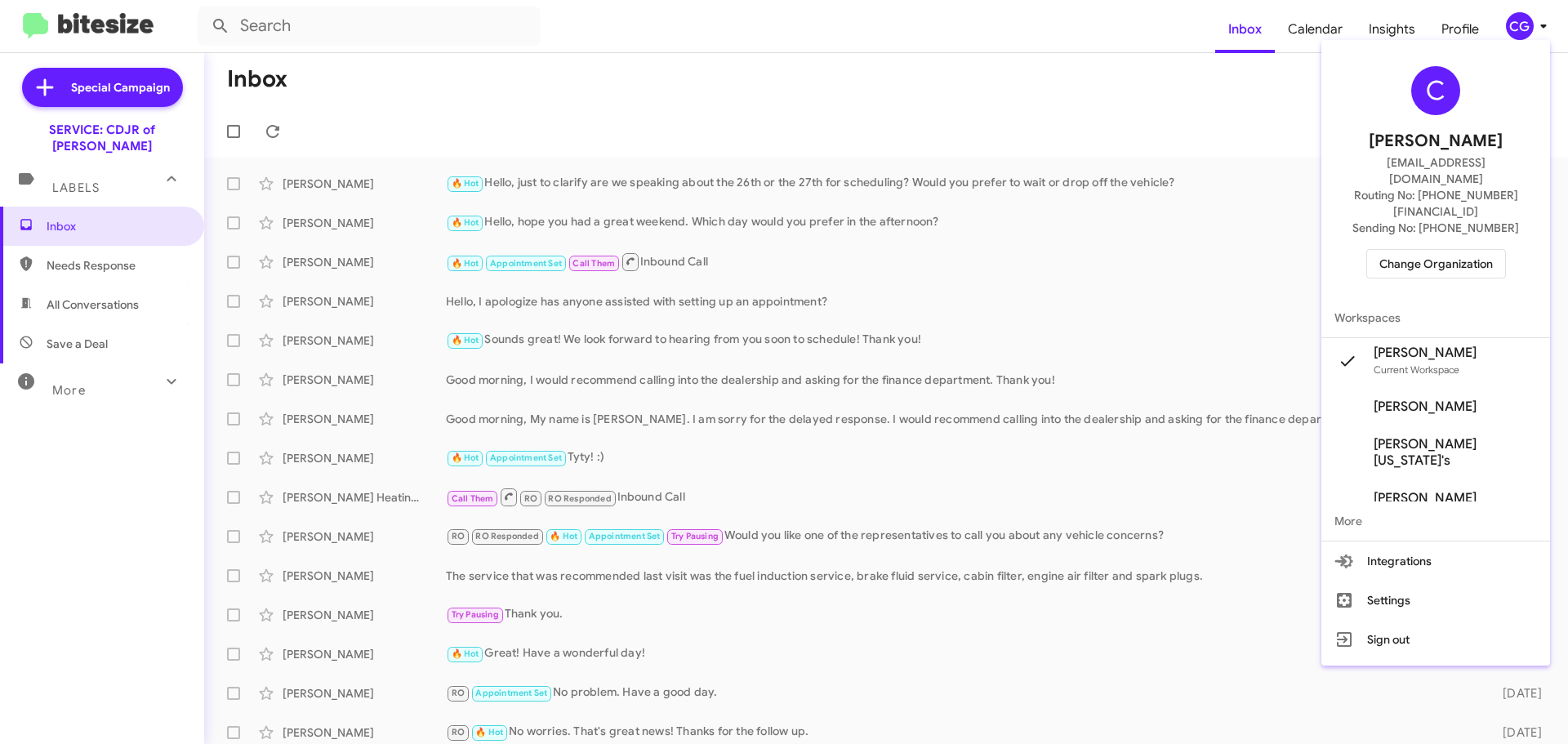
click at [1453, 250] on span "Change Organization" at bounding box center [1436, 264] width 114 height 28
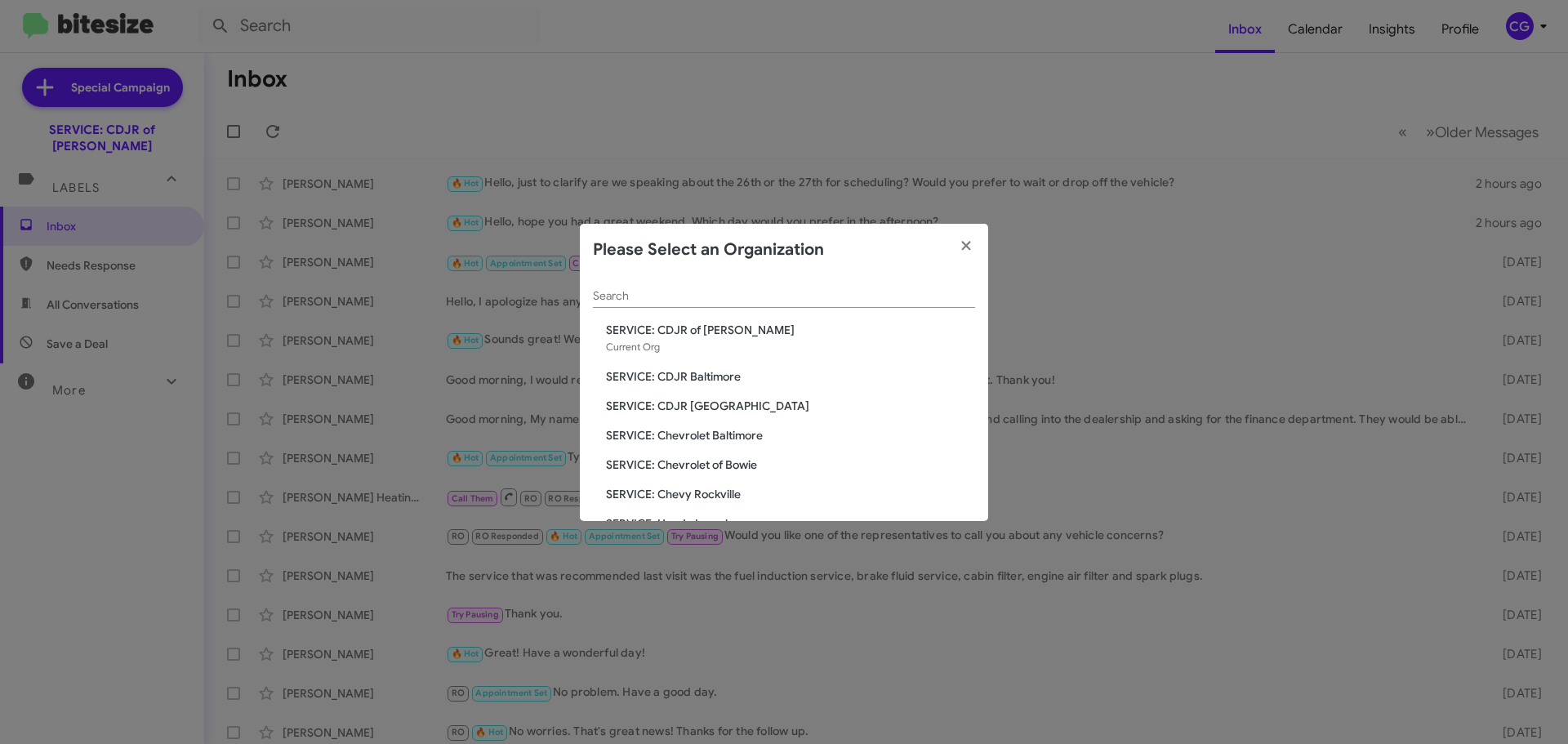
click at [694, 467] on span "SERVICE: Chevrolet of Bowie" at bounding box center [790, 464] width 369 height 16
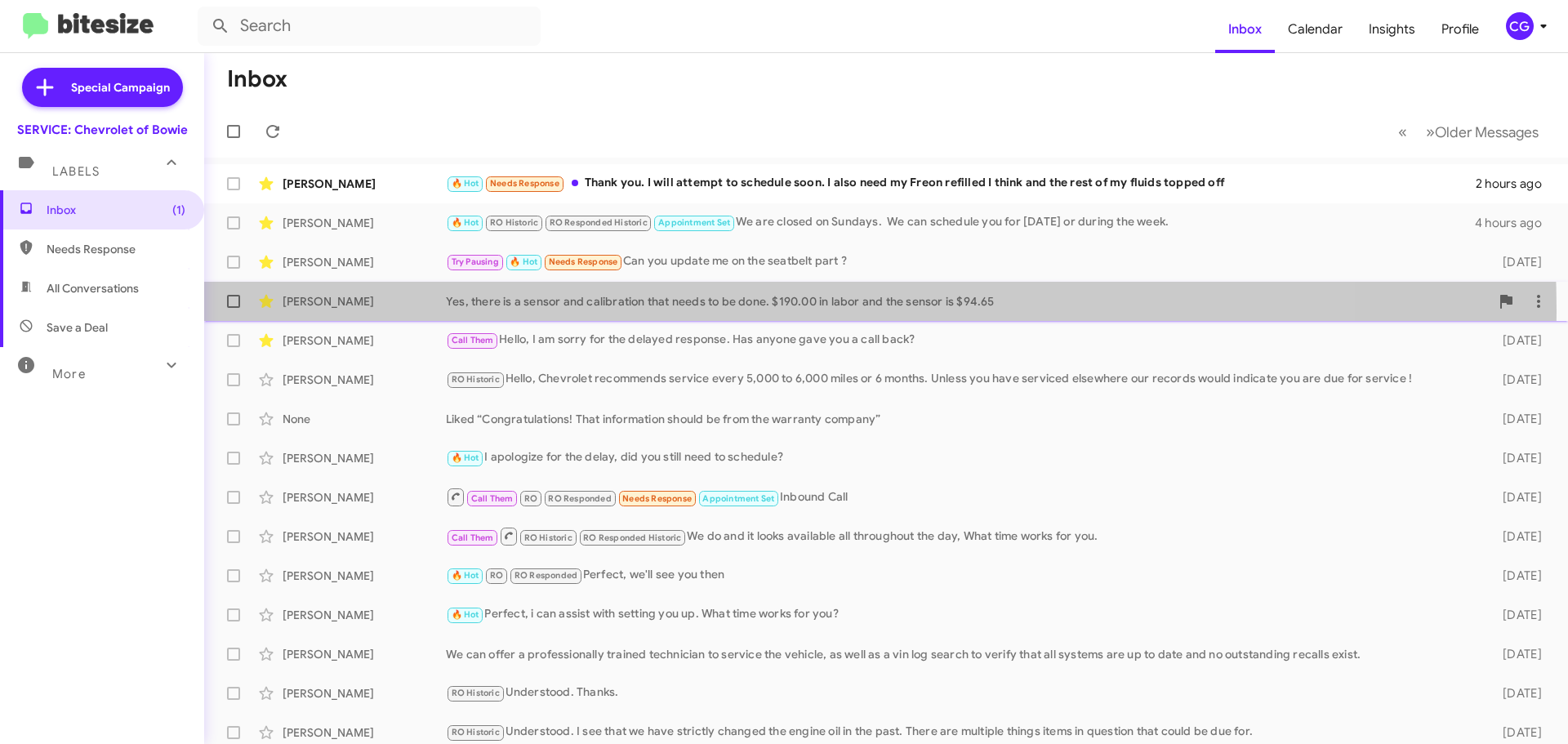
click at [625, 311] on div "[PERSON_NAME] Yes, there is a sensor and calibration that needs to be done. $19…" at bounding box center [886, 301] width 1337 height 33
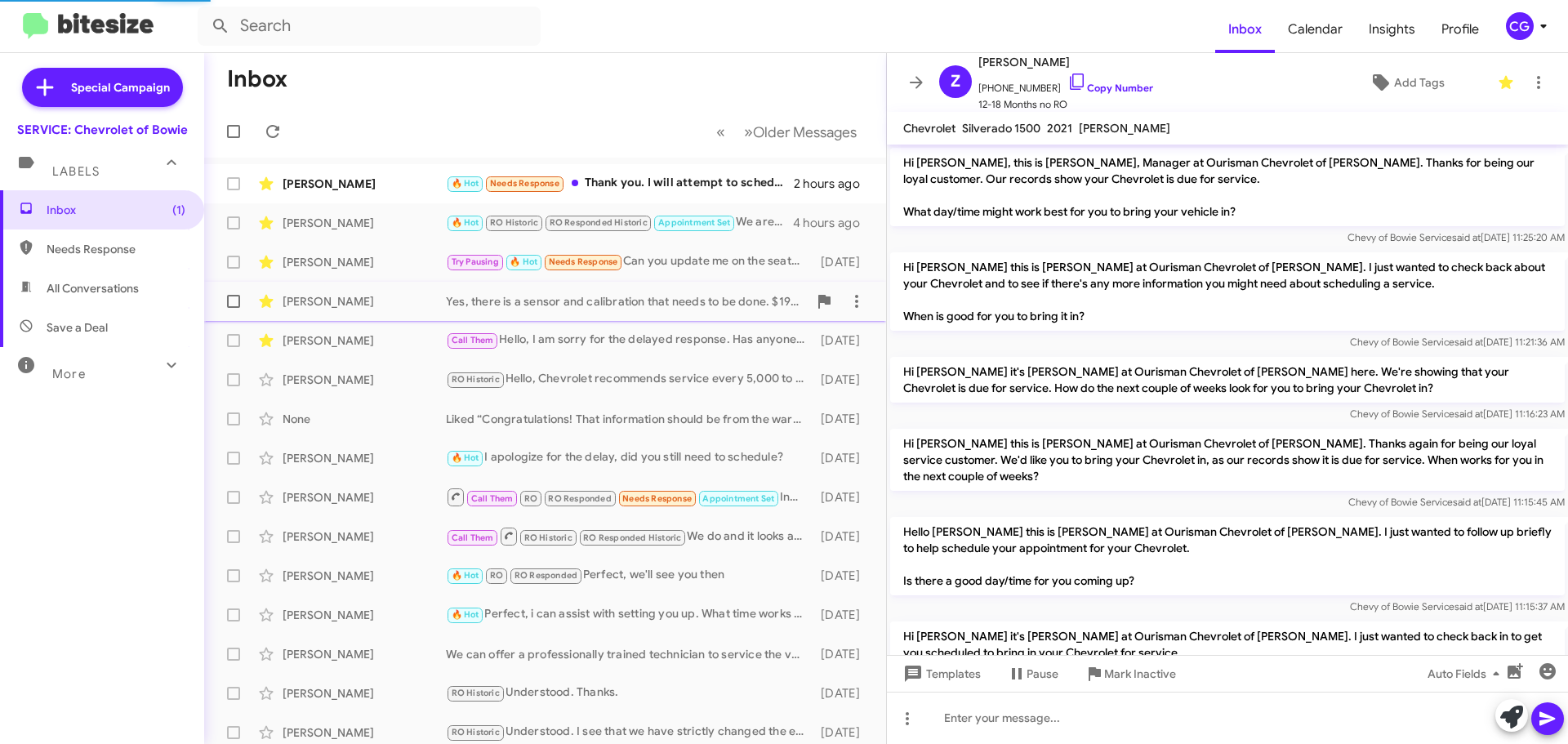
scroll to position [776, 0]
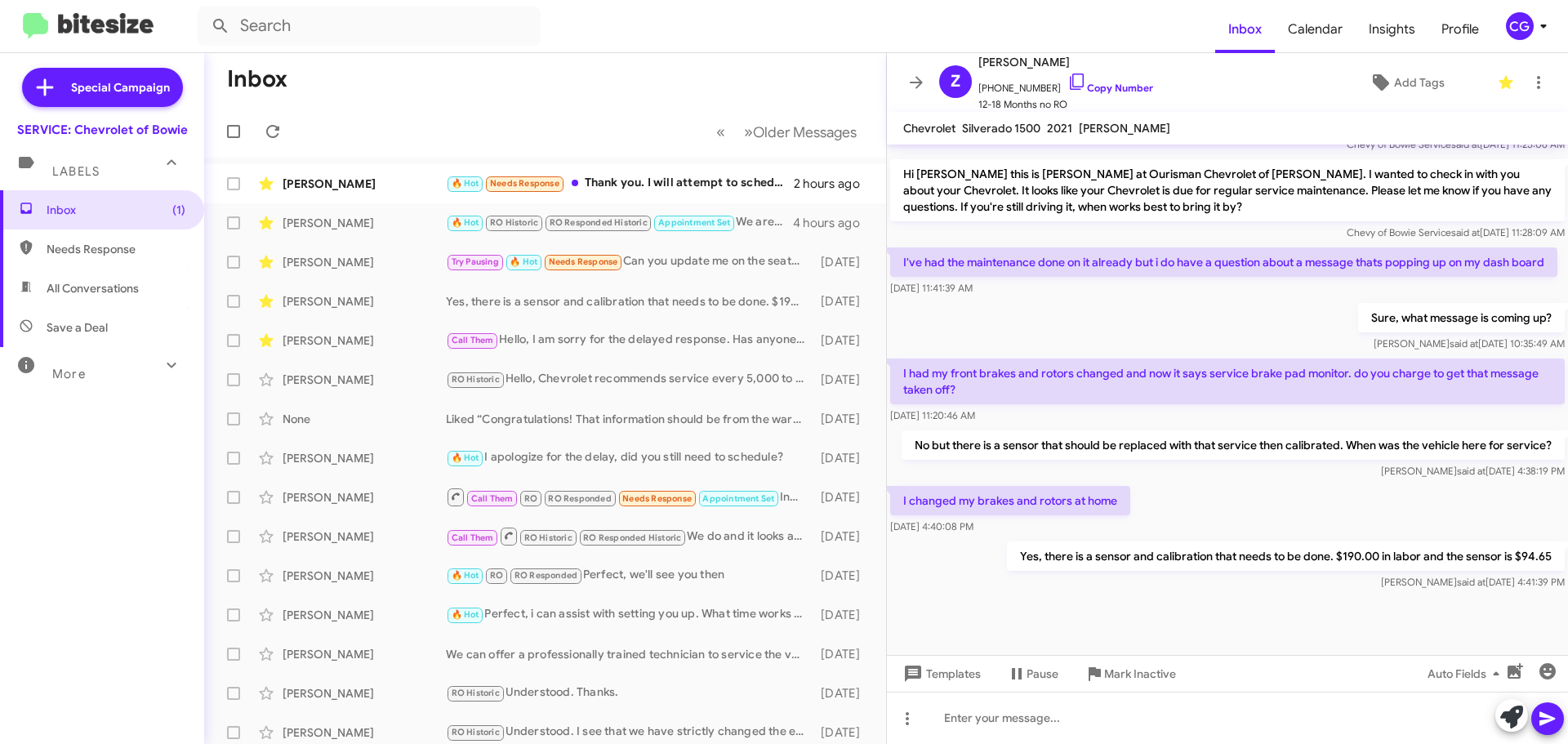
click at [917, 86] on icon at bounding box center [916, 82] width 19 height 19
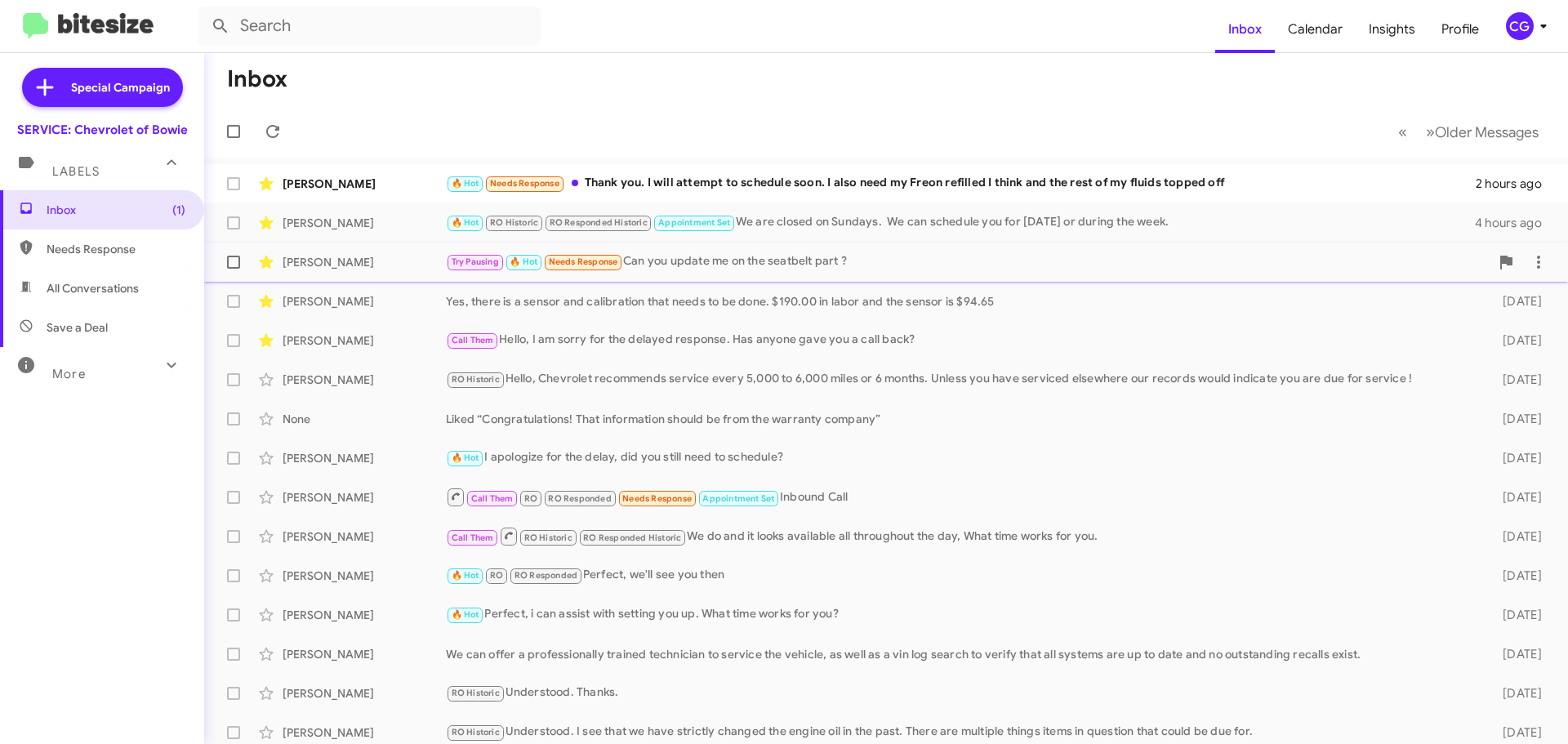
click at [757, 265] on div "Try Pausing 🔥 Hot Needs Response Can you update me on the seatbelt part ?" at bounding box center [967, 261] width 1044 height 19
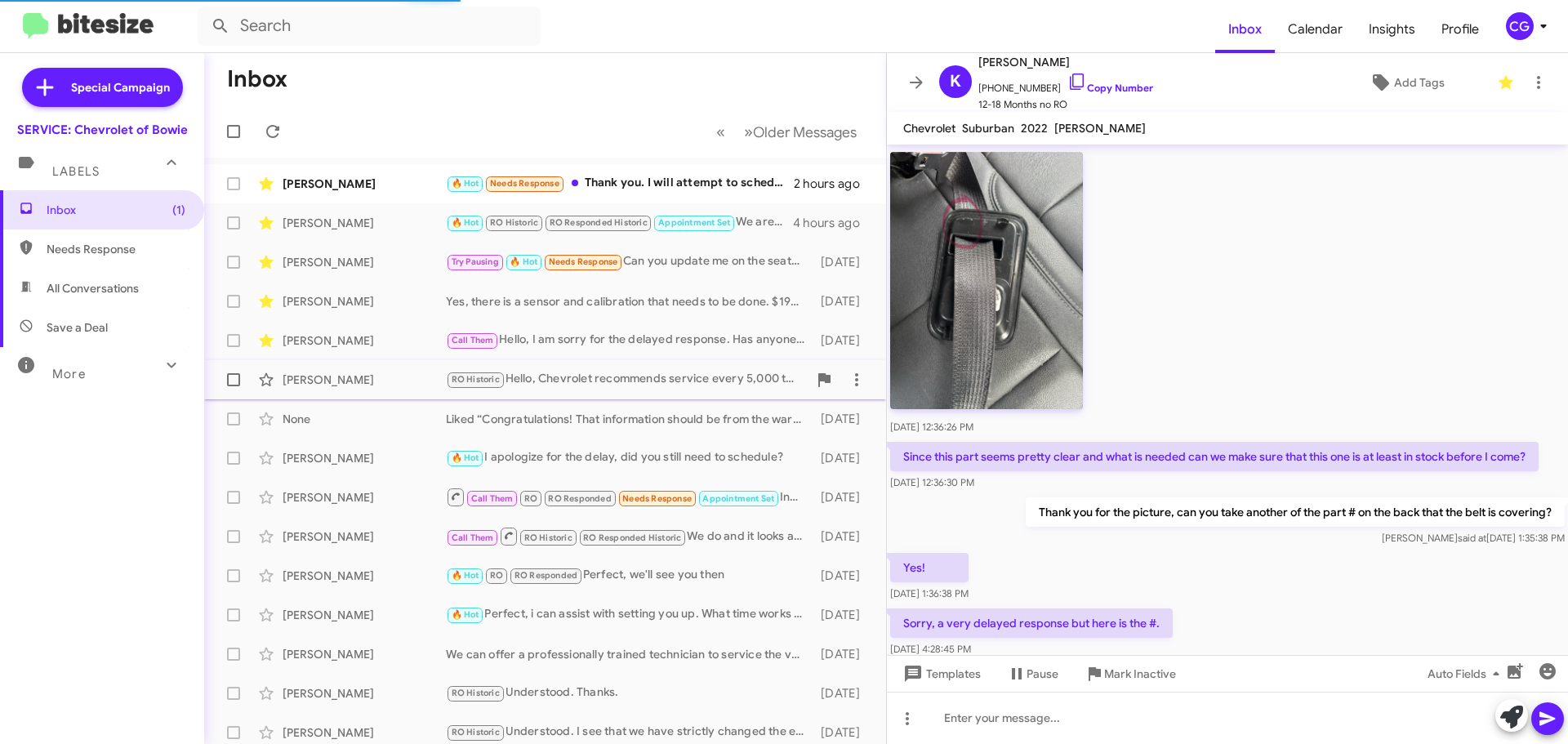
scroll to position [986, 0]
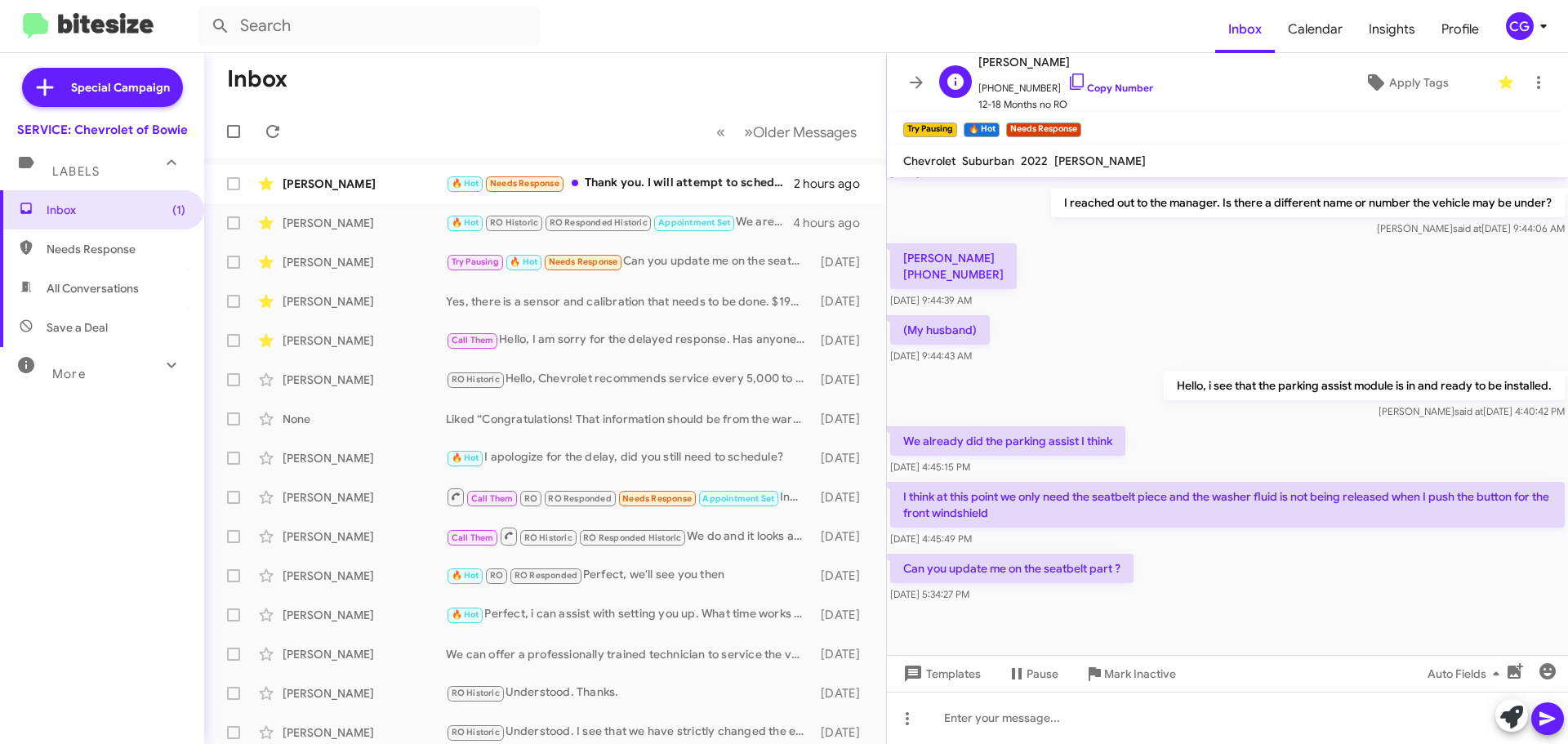
click at [1014, 90] on span "[PHONE_NUMBER] Copy Number" at bounding box center [1065, 83] width 174 height 24
copy span "13014525960"
click at [421, 230] on div "[PERSON_NAME]" at bounding box center [364, 222] width 163 height 16
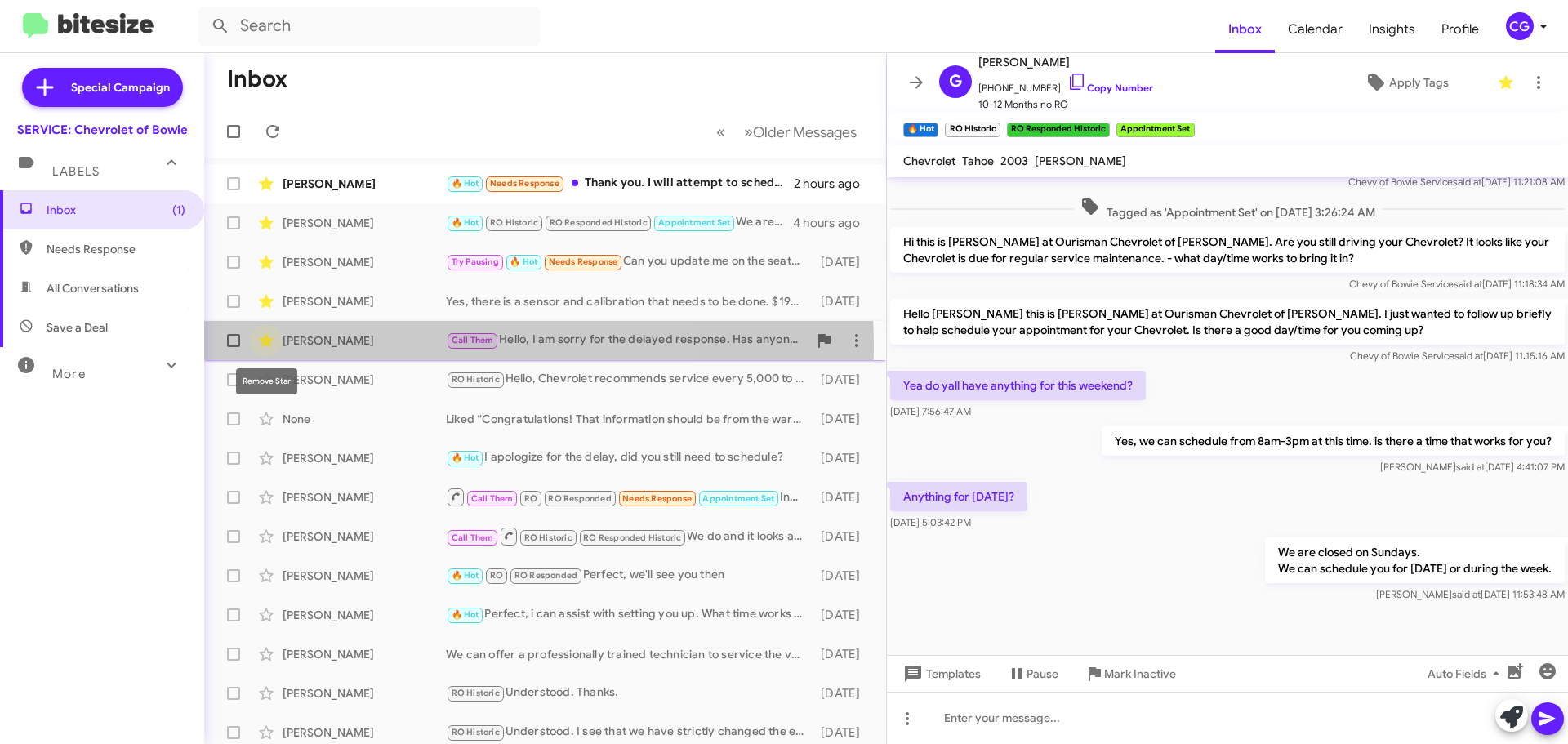
click at [266, 343] on icon at bounding box center [265, 340] width 13 height 13
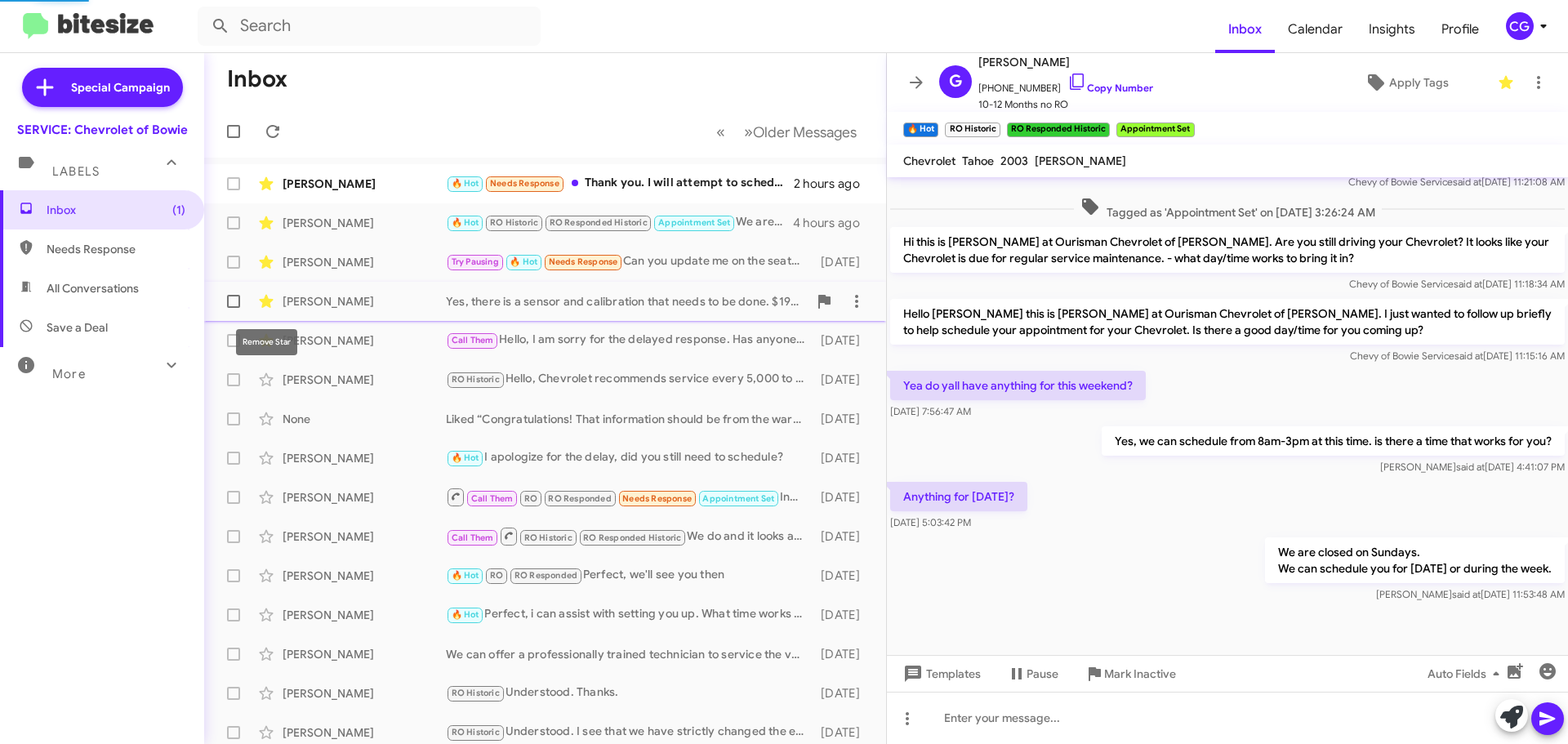
click at [271, 303] on icon at bounding box center [265, 301] width 19 height 19
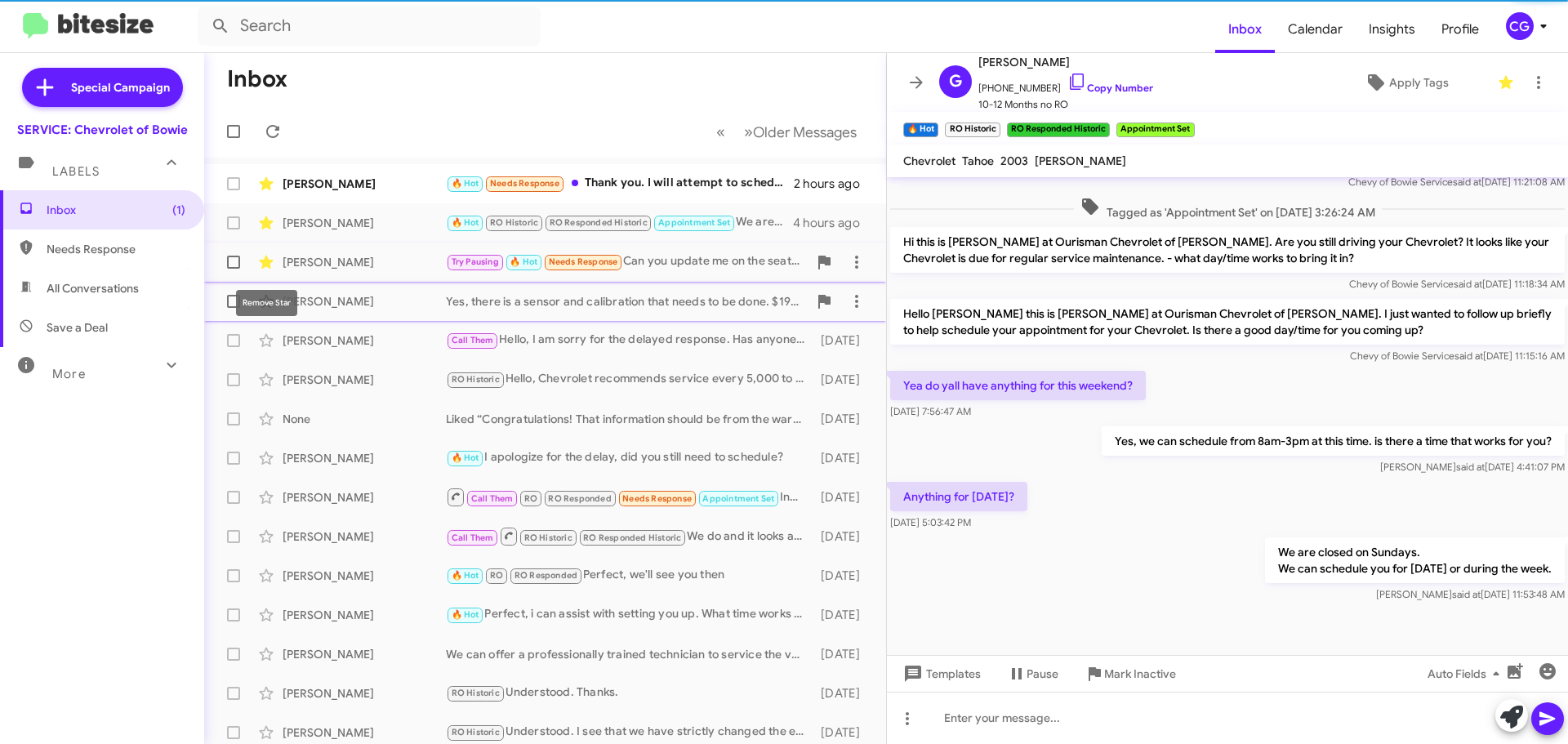
click at [272, 263] on icon at bounding box center [265, 261] width 19 height 19
click at [265, 224] on icon at bounding box center [265, 223] width 13 height 13
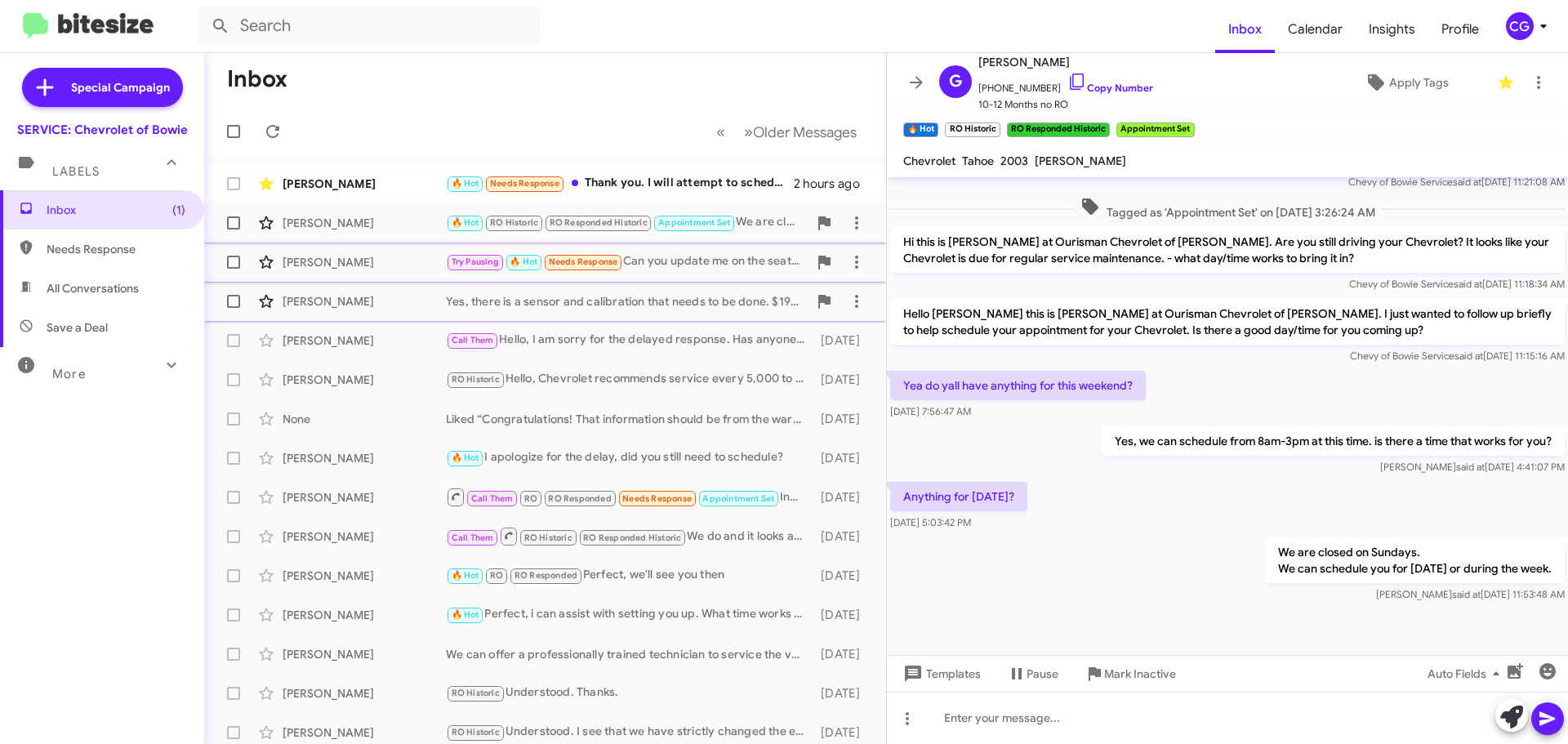
drag, startPoint x: 912, startPoint y: 83, endPoint x: 912, endPoint y: 94, distance: 11.0
click at [912, 84] on icon at bounding box center [916, 82] width 19 height 19
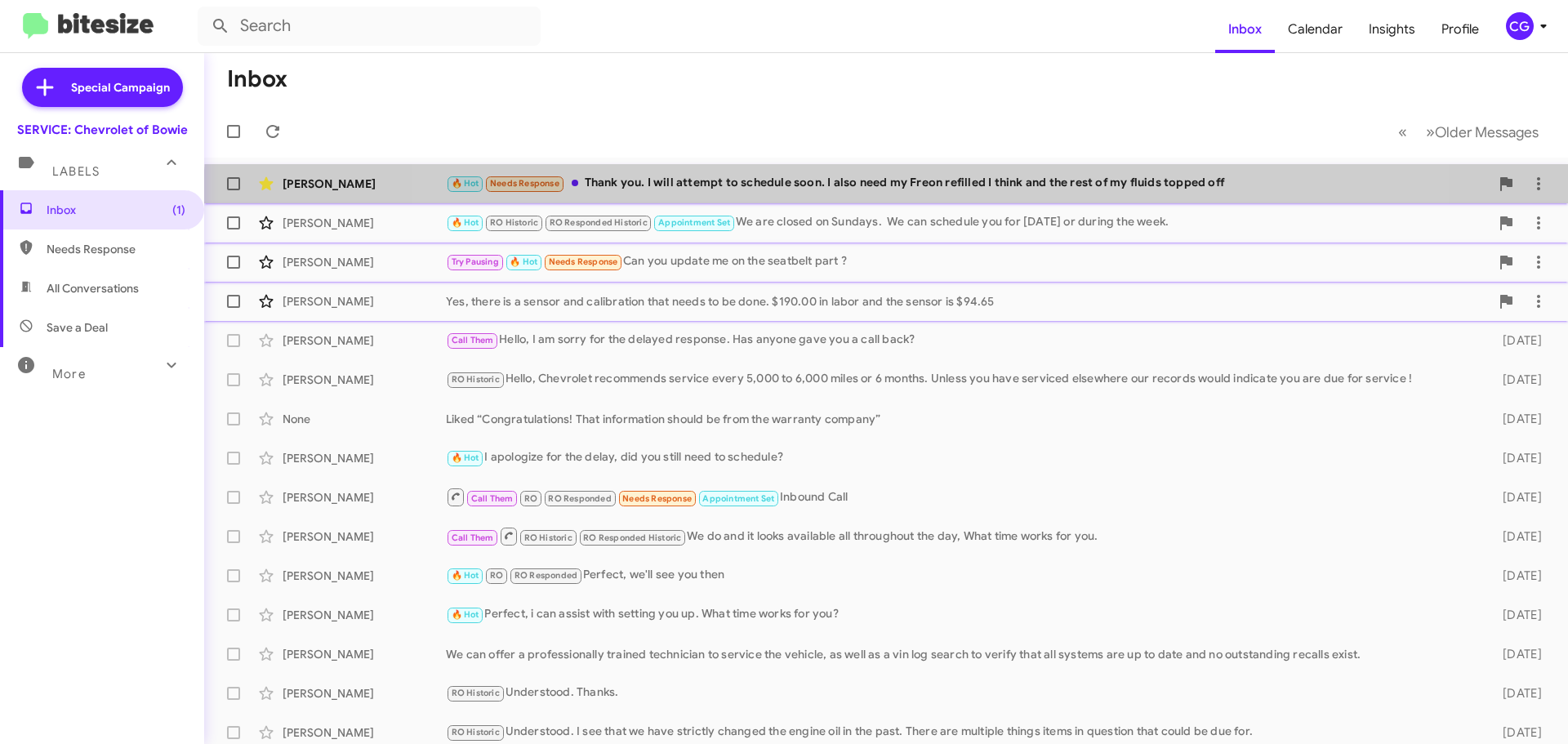
click at [889, 202] on span "[PERSON_NAME] 🔥 Hot Needs Response Thank you. I will attempt to schedule soon. …" at bounding box center [886, 184] width 1363 height 40
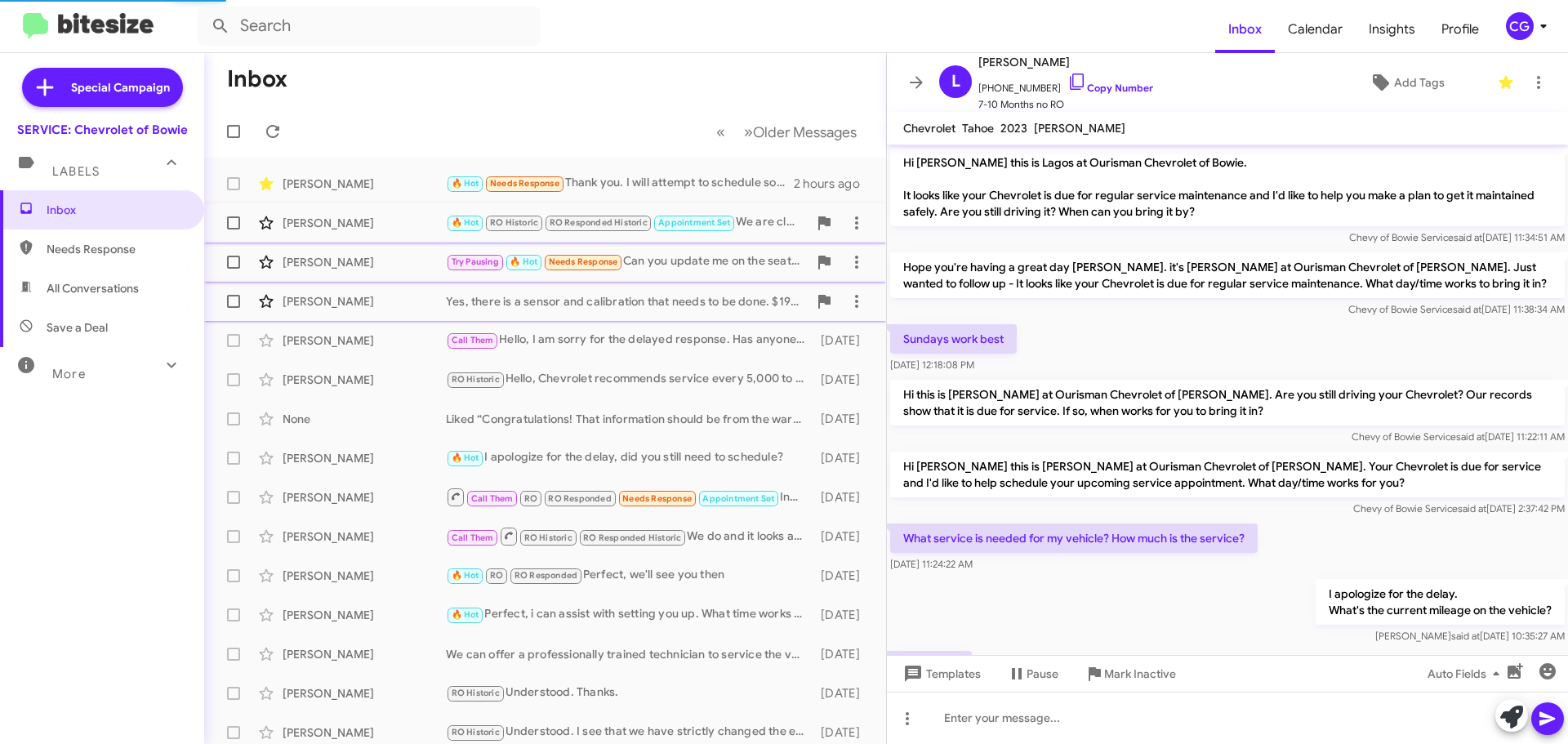
scroll to position [362, 0]
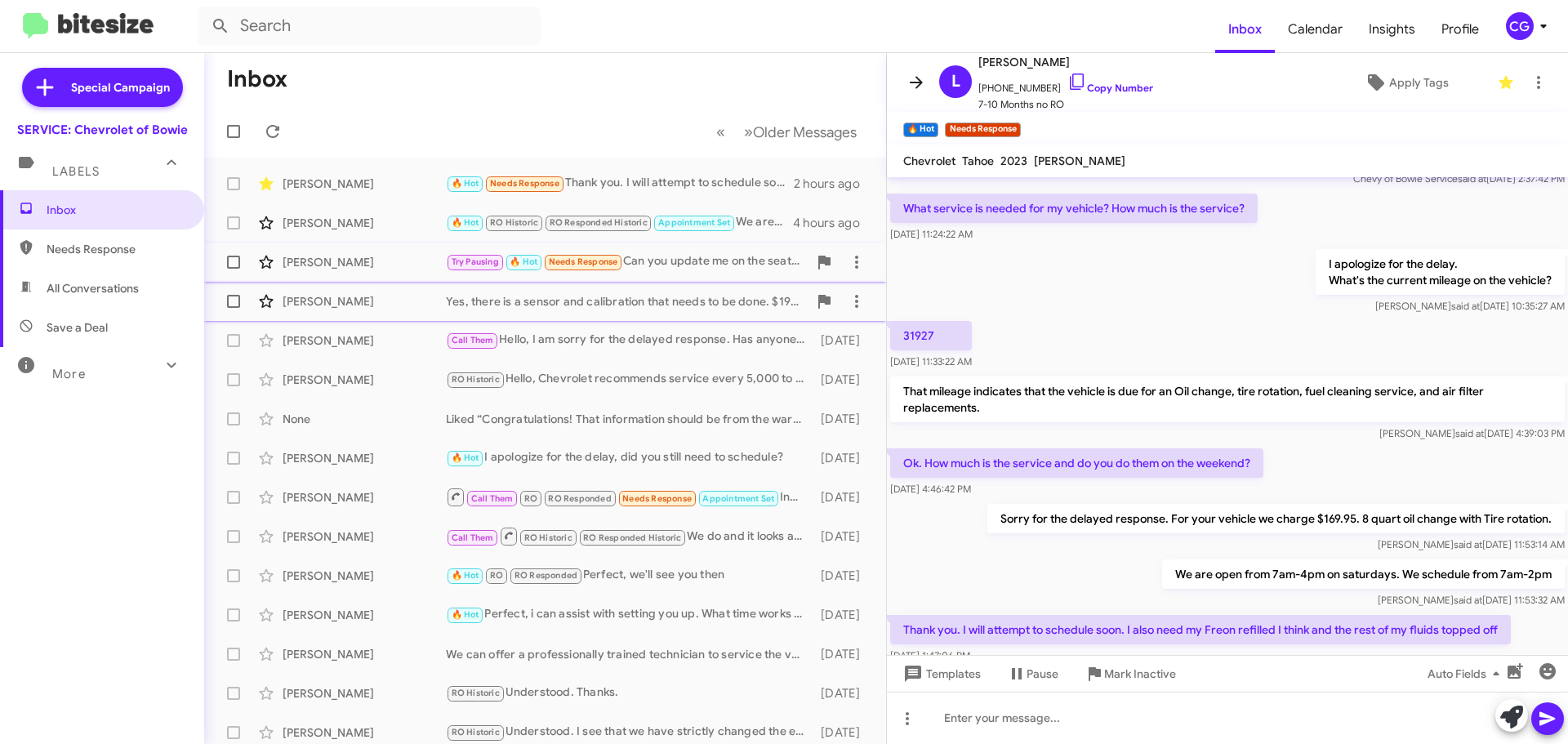
click at [915, 78] on icon at bounding box center [916, 82] width 19 height 19
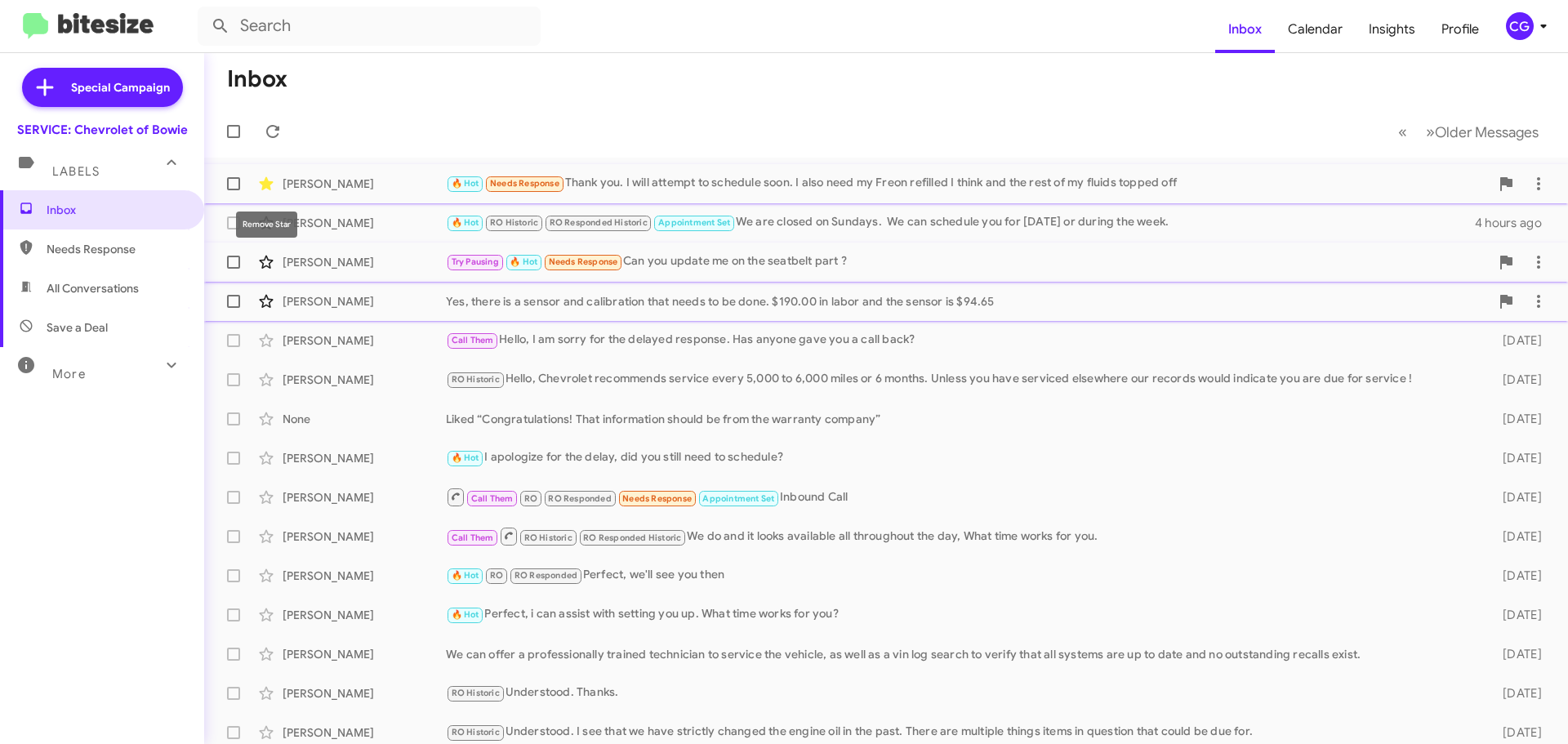
click at [251, 183] on span at bounding box center [266, 183] width 33 height 19
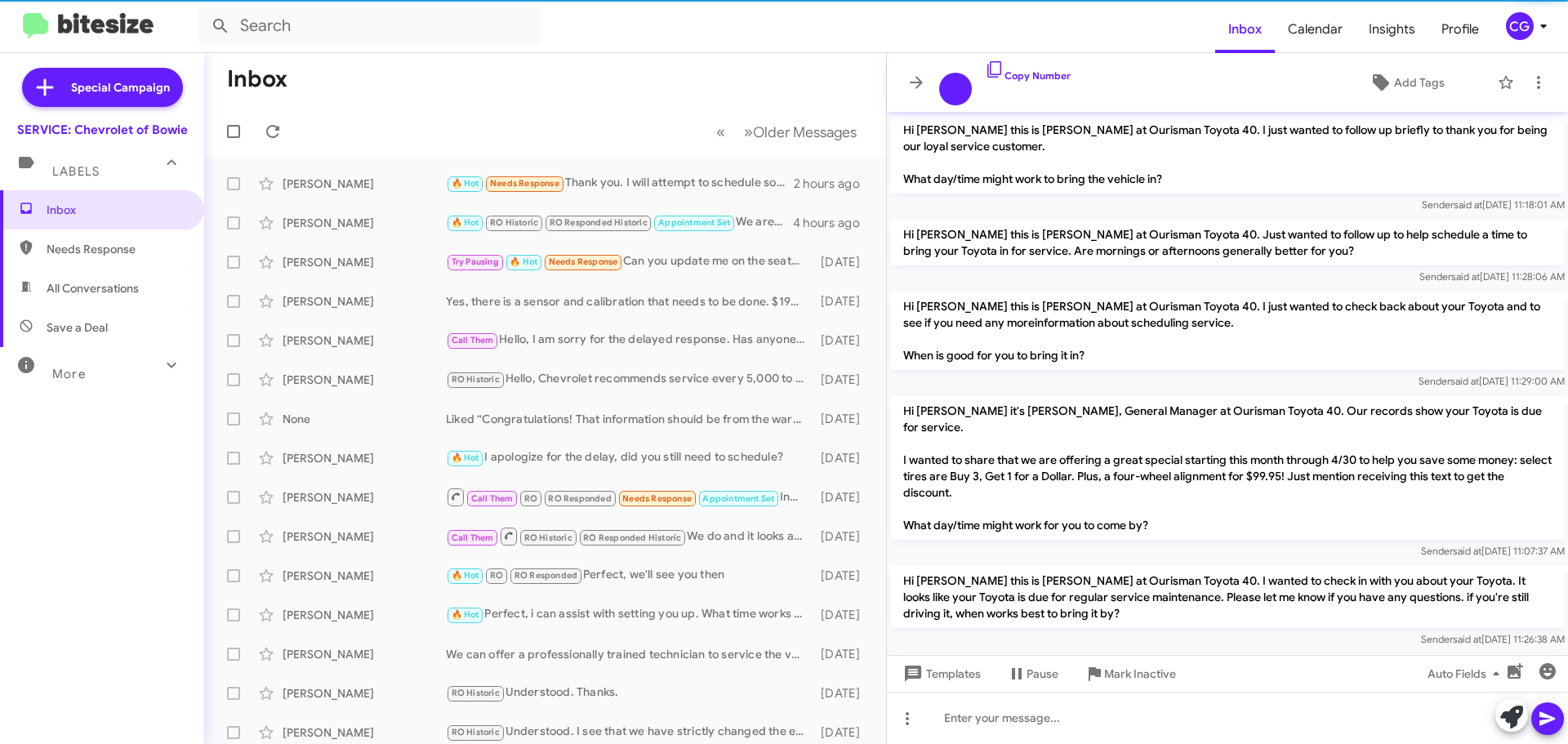
scroll to position [1121, 0]
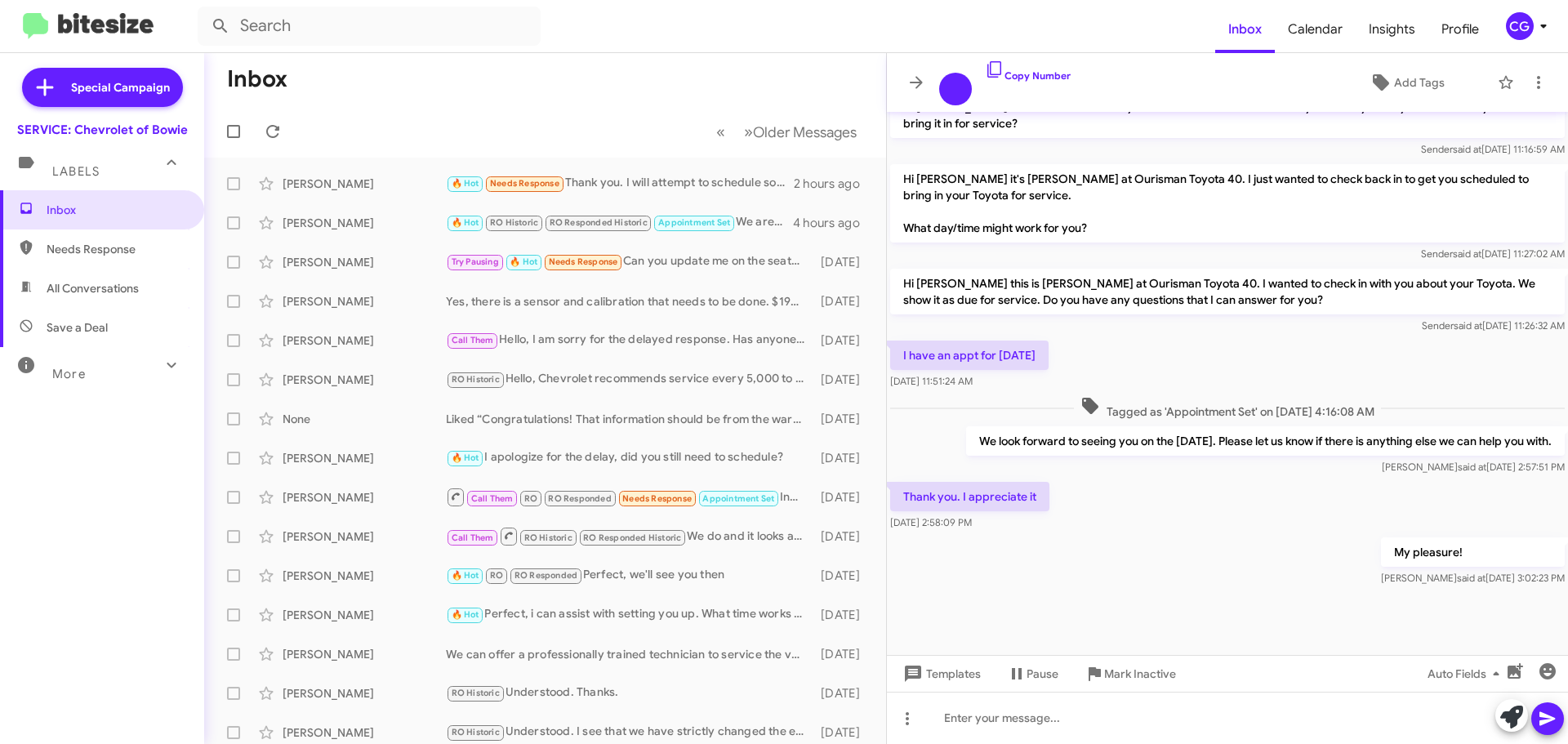
click at [1523, 28] on div "CG" at bounding box center [1519, 26] width 28 height 28
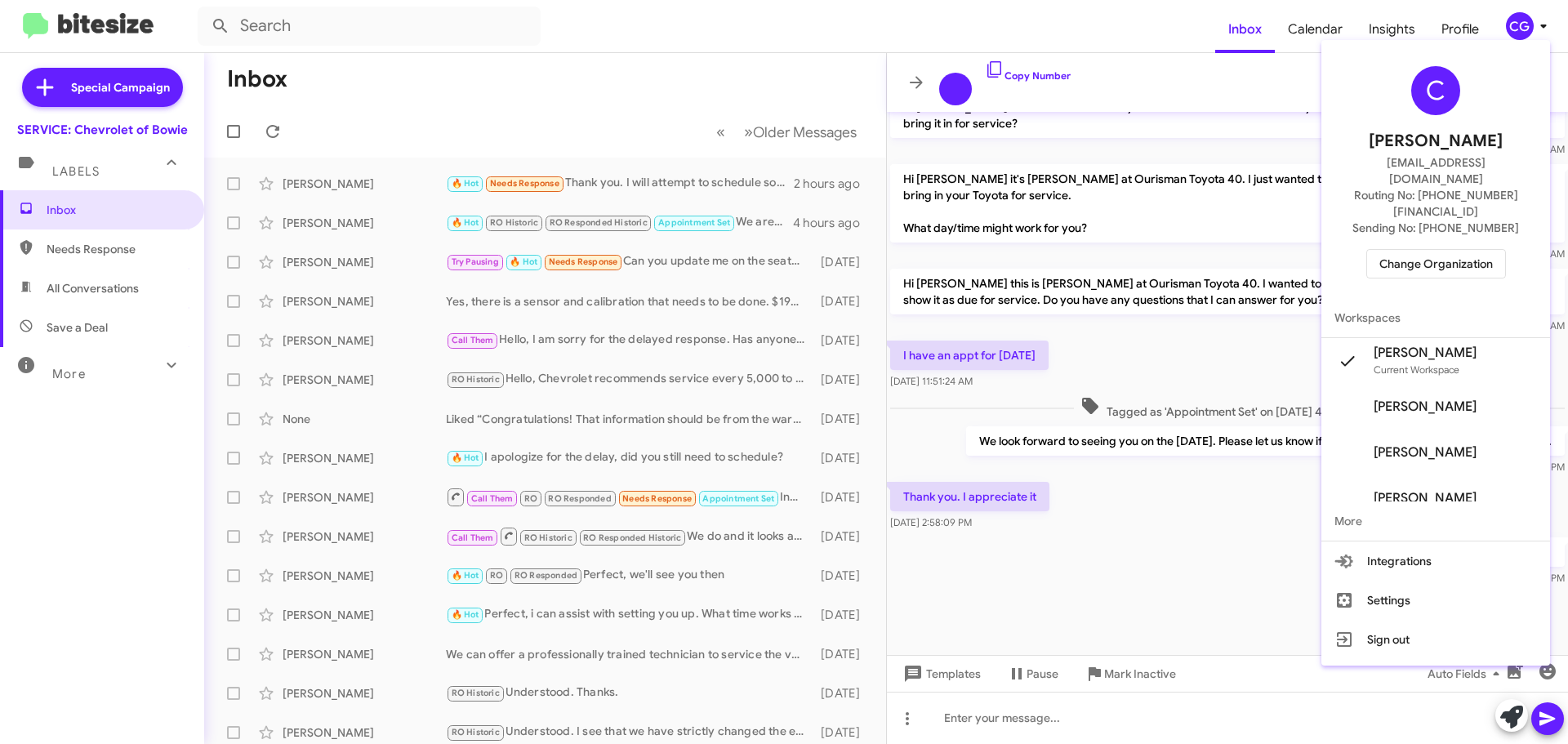
click at [1427, 250] on span "Change Organization" at bounding box center [1436, 264] width 114 height 28
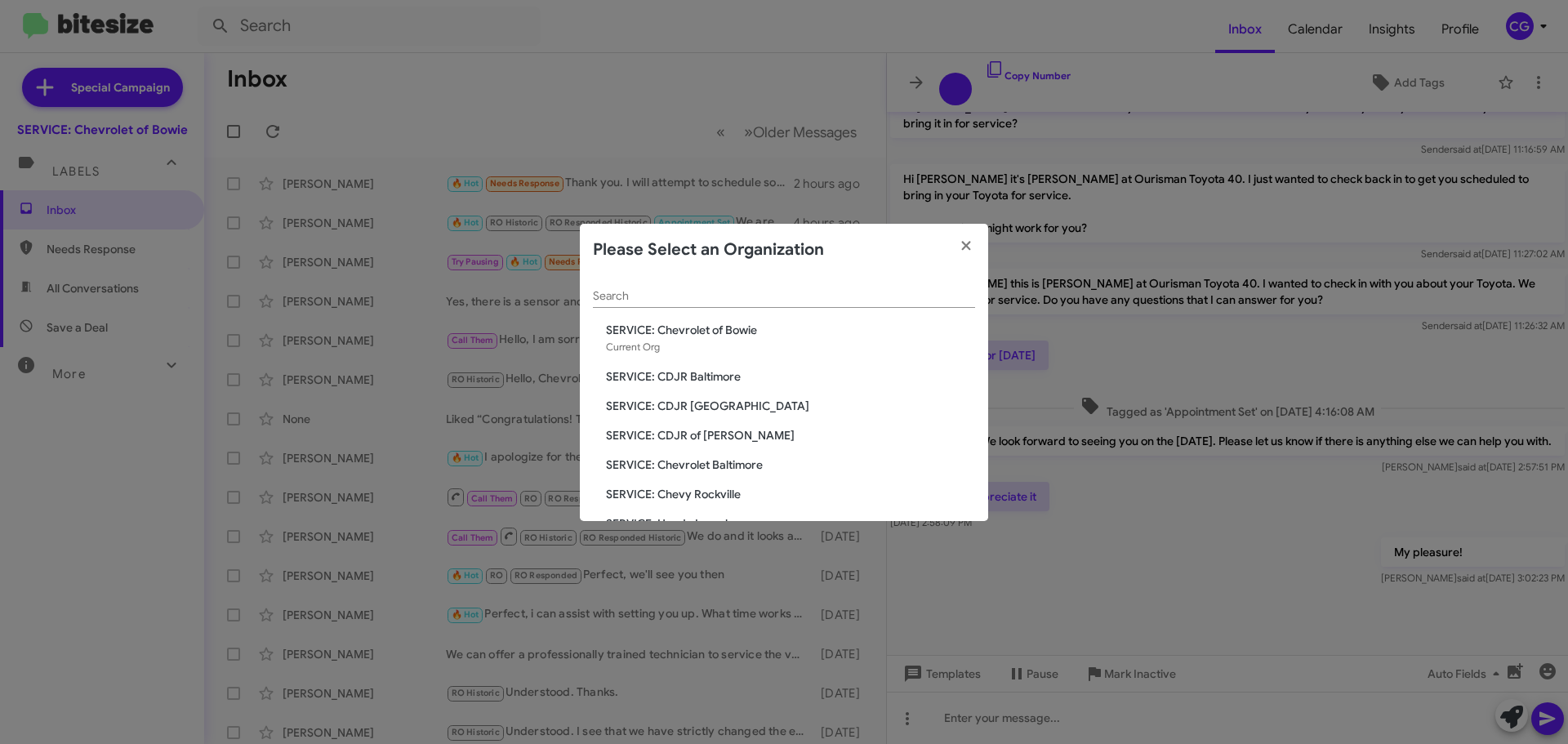
click at [720, 428] on span "SERVICE: CDJR of [PERSON_NAME]" at bounding box center [790, 435] width 369 height 16
click at [723, 431] on span "SERVICE: CDJR of [PERSON_NAME]" at bounding box center [790, 435] width 369 height 16
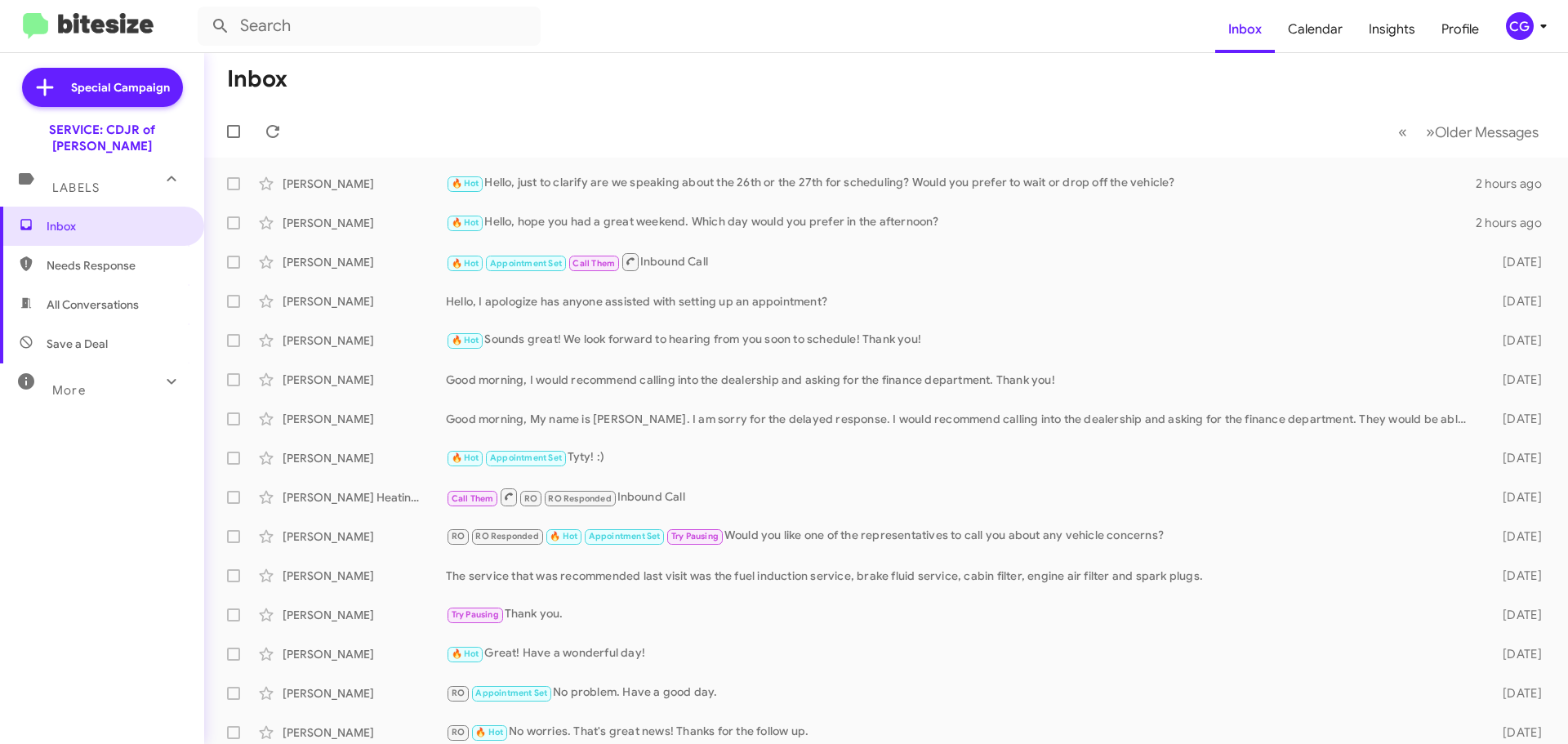
click at [1544, 6] on mat-toolbar "Inbox Calendar Insights Profile CG" at bounding box center [784, 26] width 1568 height 52
click at [1536, 18] on icon at bounding box center [1543, 25] width 19 height 19
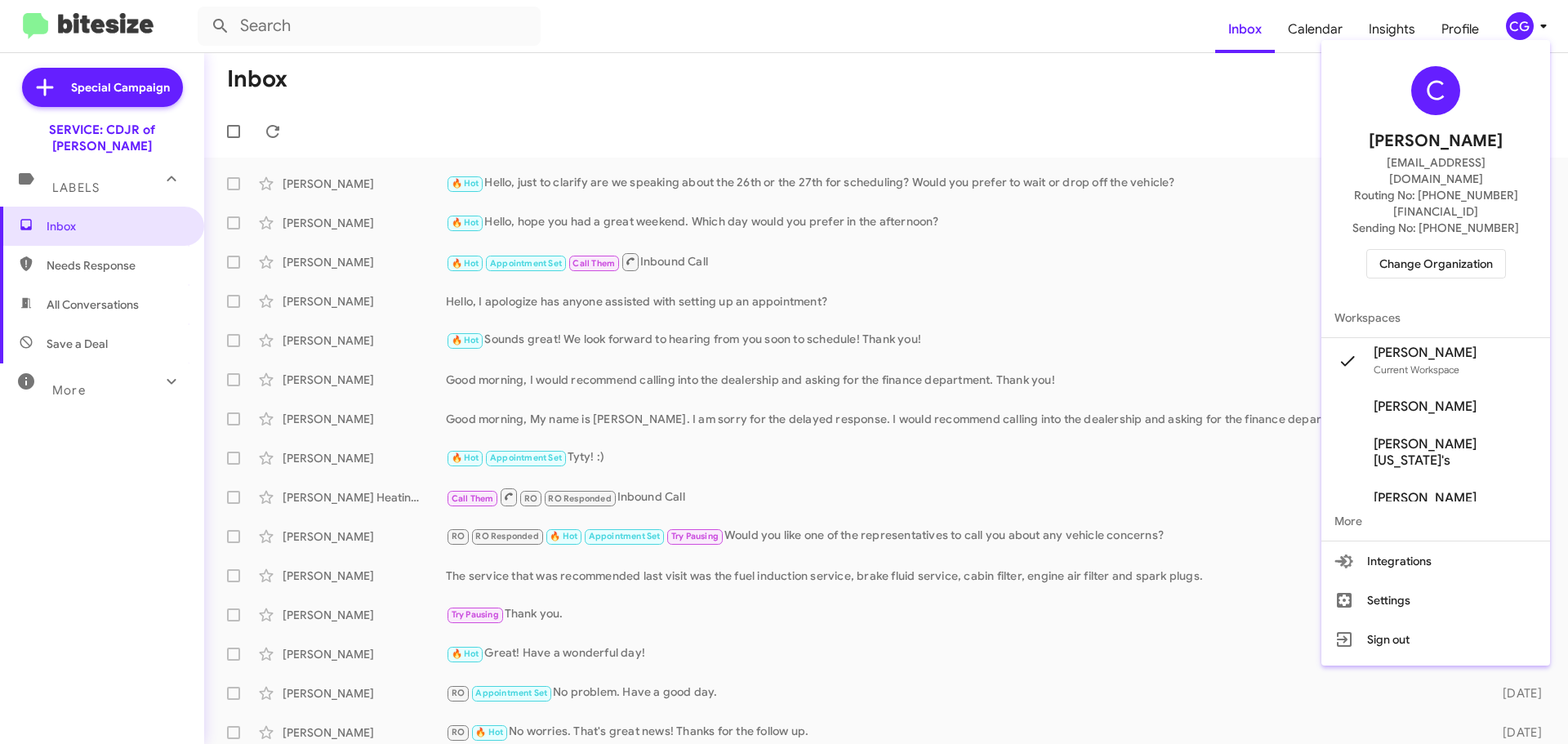
click at [1479, 212] on div "C Carmen Gast cgast@ourismancars.com Routing No: +1 (301) 249-4227 Sending No: …" at bounding box center [1435, 172] width 228 height 251
click at [1478, 250] on span "Change Organization" at bounding box center [1436, 264] width 114 height 28
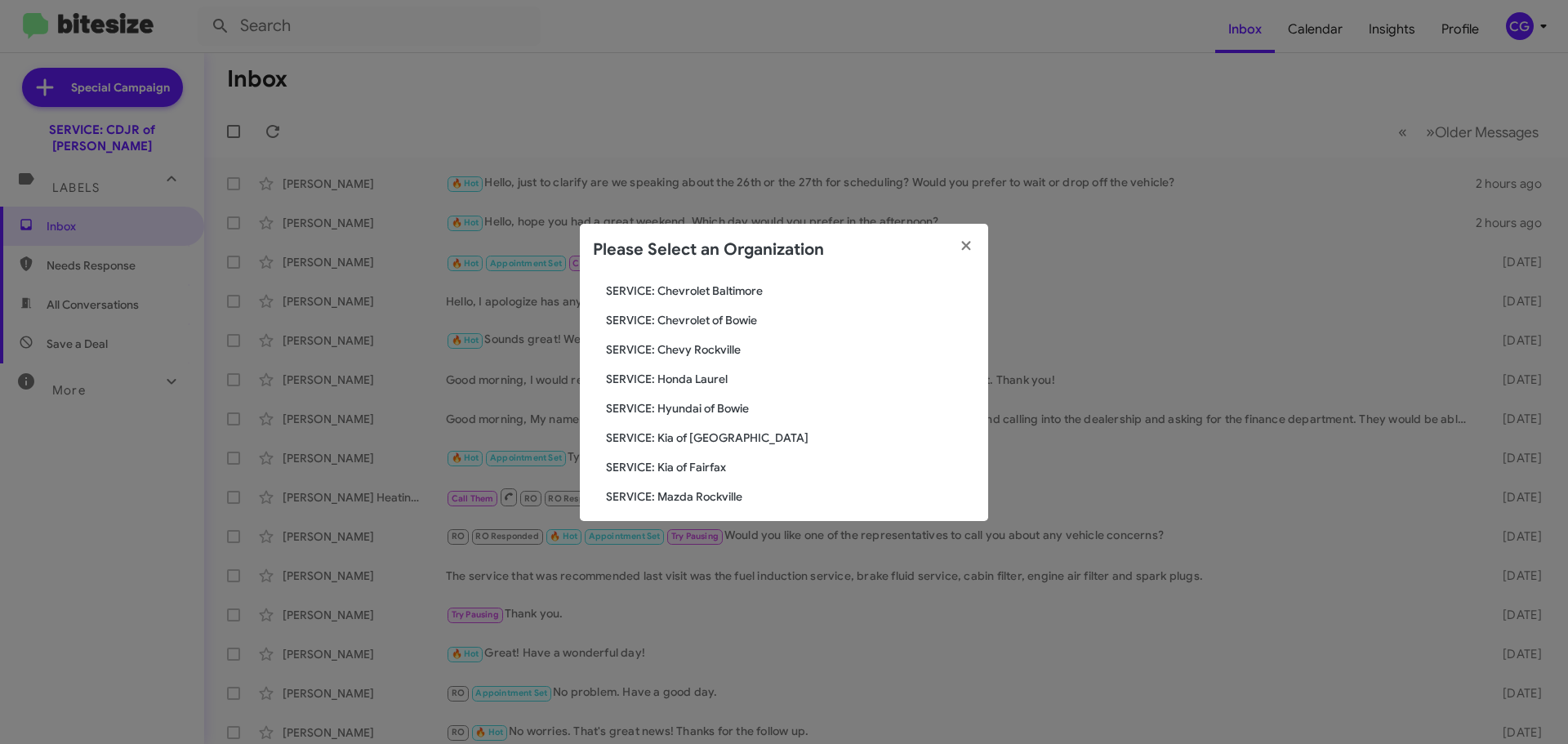
scroll to position [138, 0]
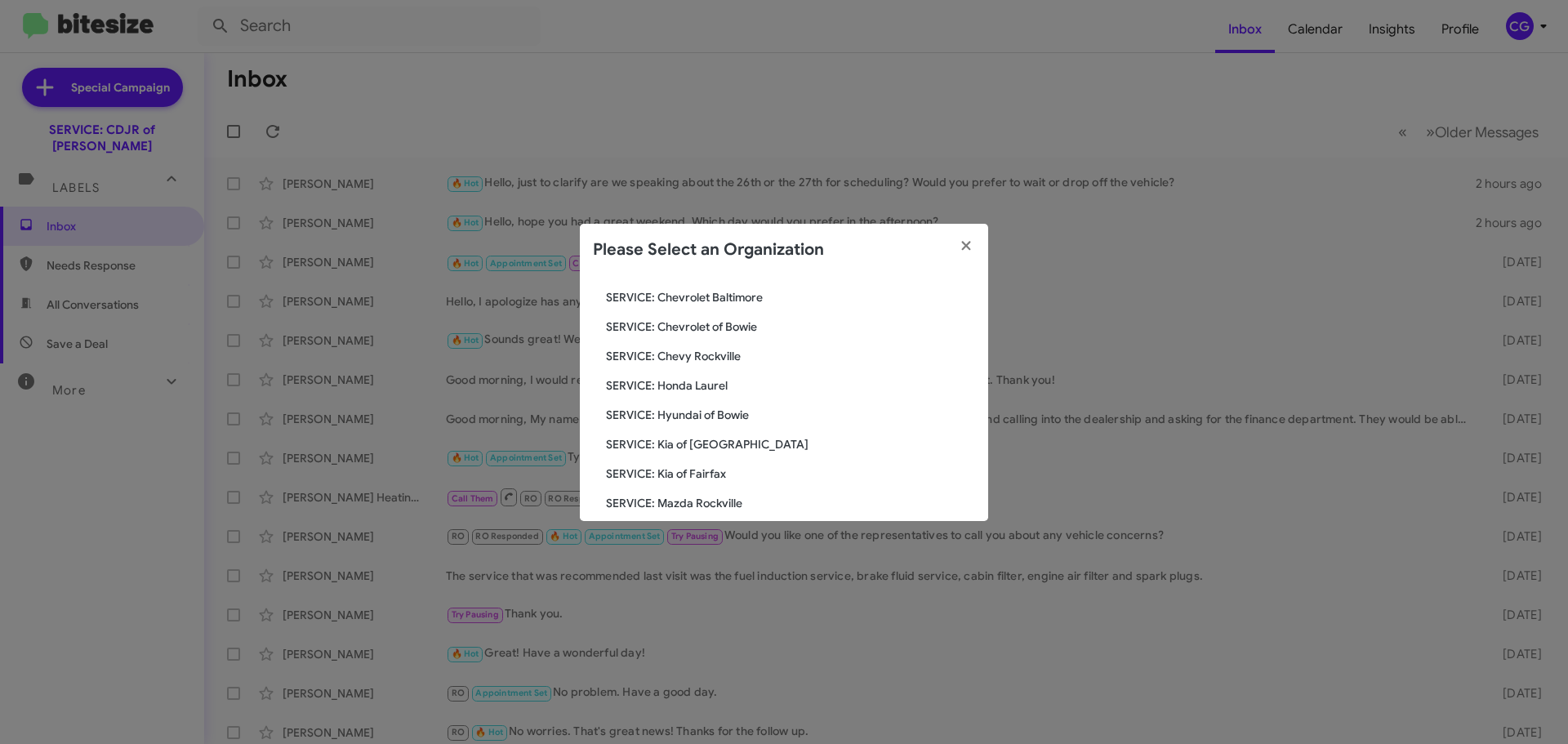
click at [691, 508] on span "SERVICE: Mazda Rockville" at bounding box center [790, 502] width 369 height 16
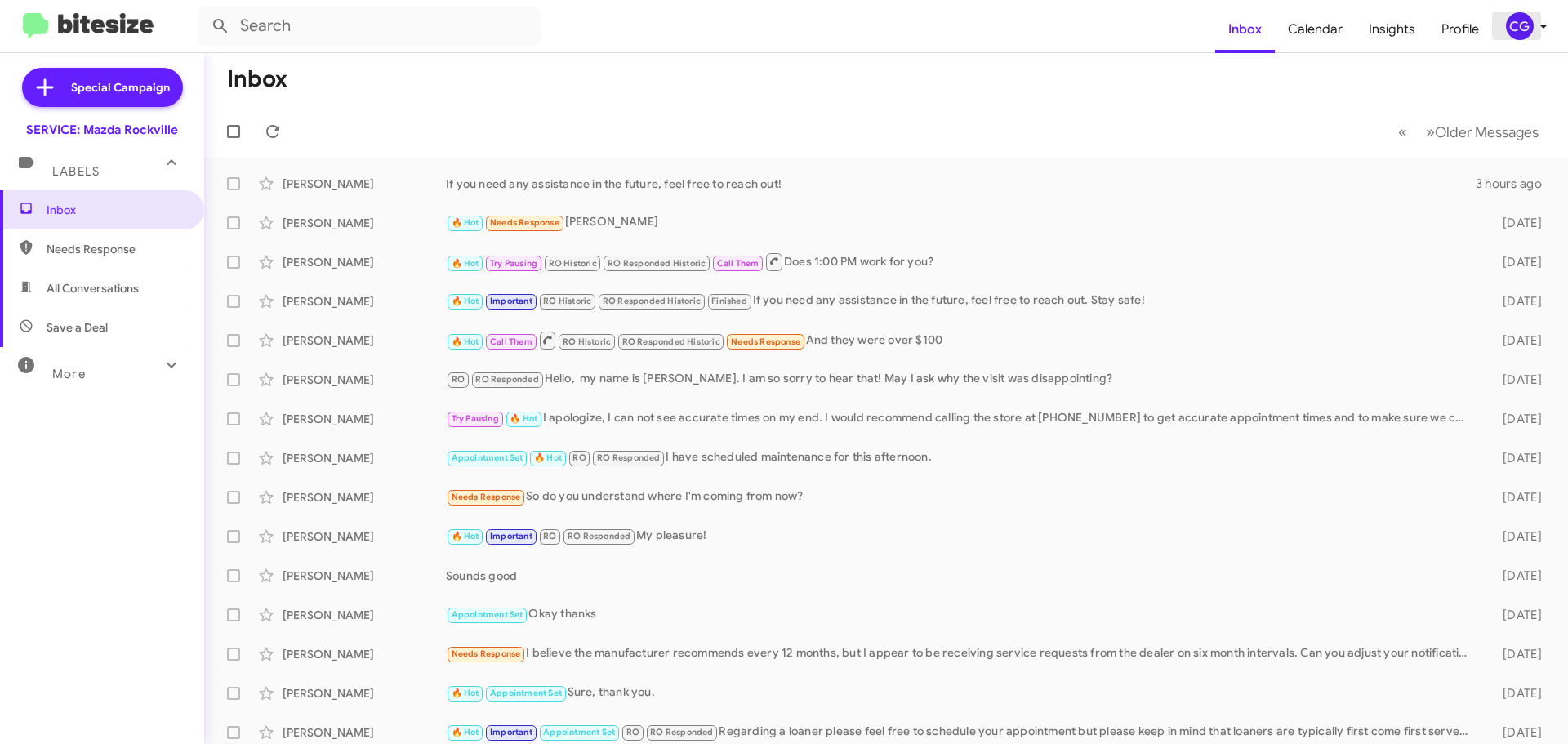
click at [1533, 28] on icon at bounding box center [1543, 25] width 19 height 19
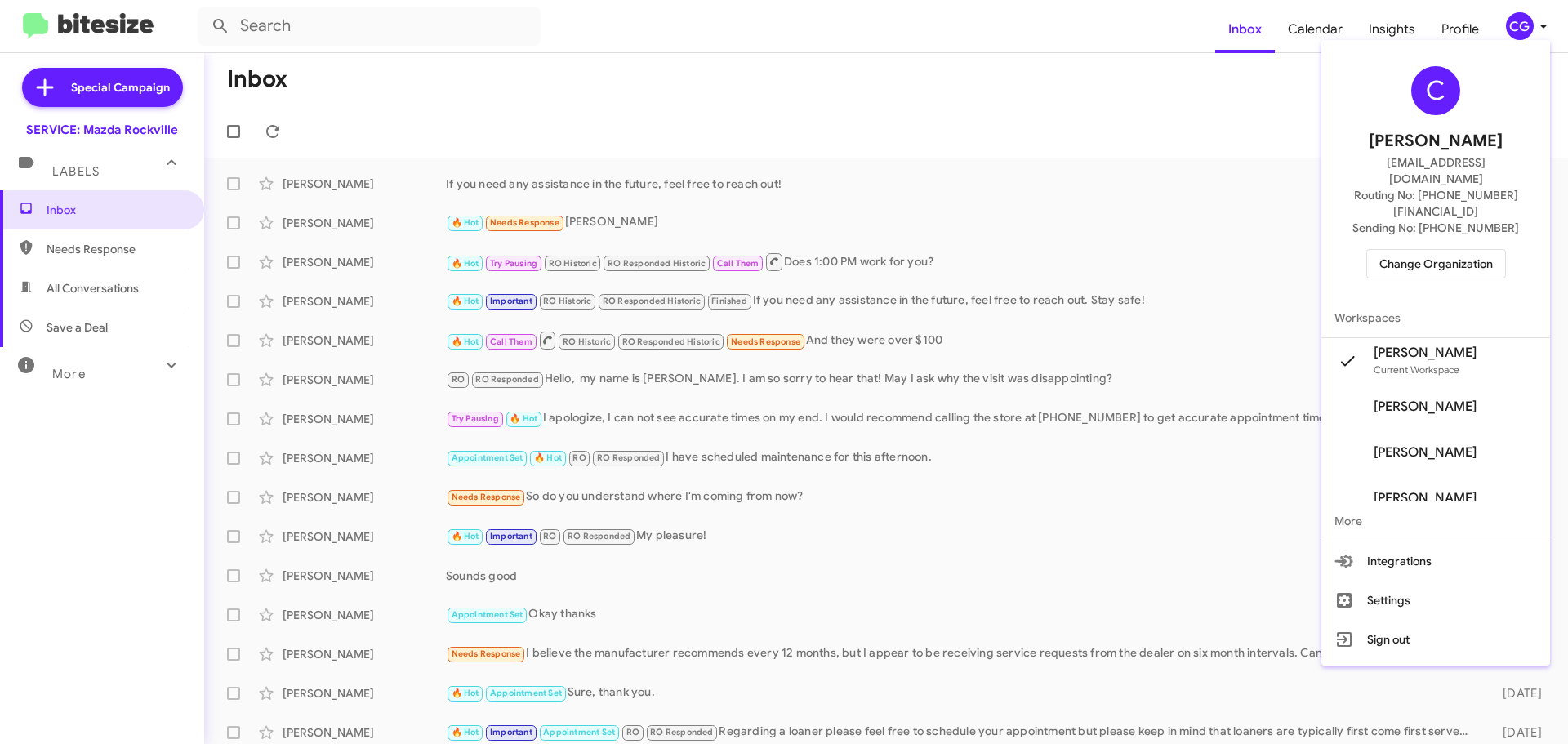
drag, startPoint x: 1463, startPoint y: 260, endPoint x: 1458, endPoint y: 251, distance: 10.3
click at [1462, 260] on div "C Carmen Gast cgast@ourismancars.com Routing No: +1 (301) 424-7800 Sending No: …" at bounding box center [1435, 172] width 228 height 251
click at [1458, 250] on span "Change Organization" at bounding box center [1436, 264] width 114 height 28
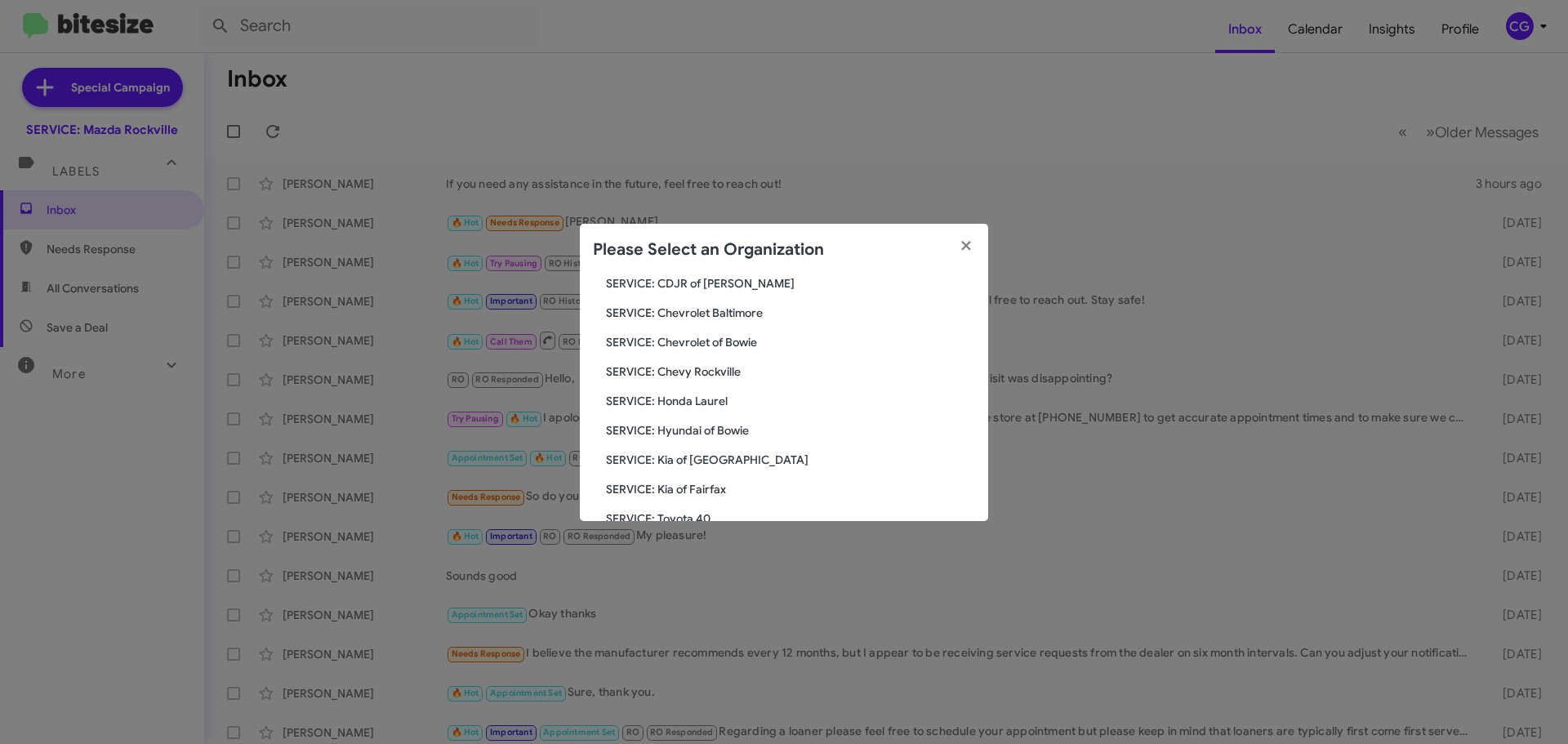
scroll to position [163, 0]
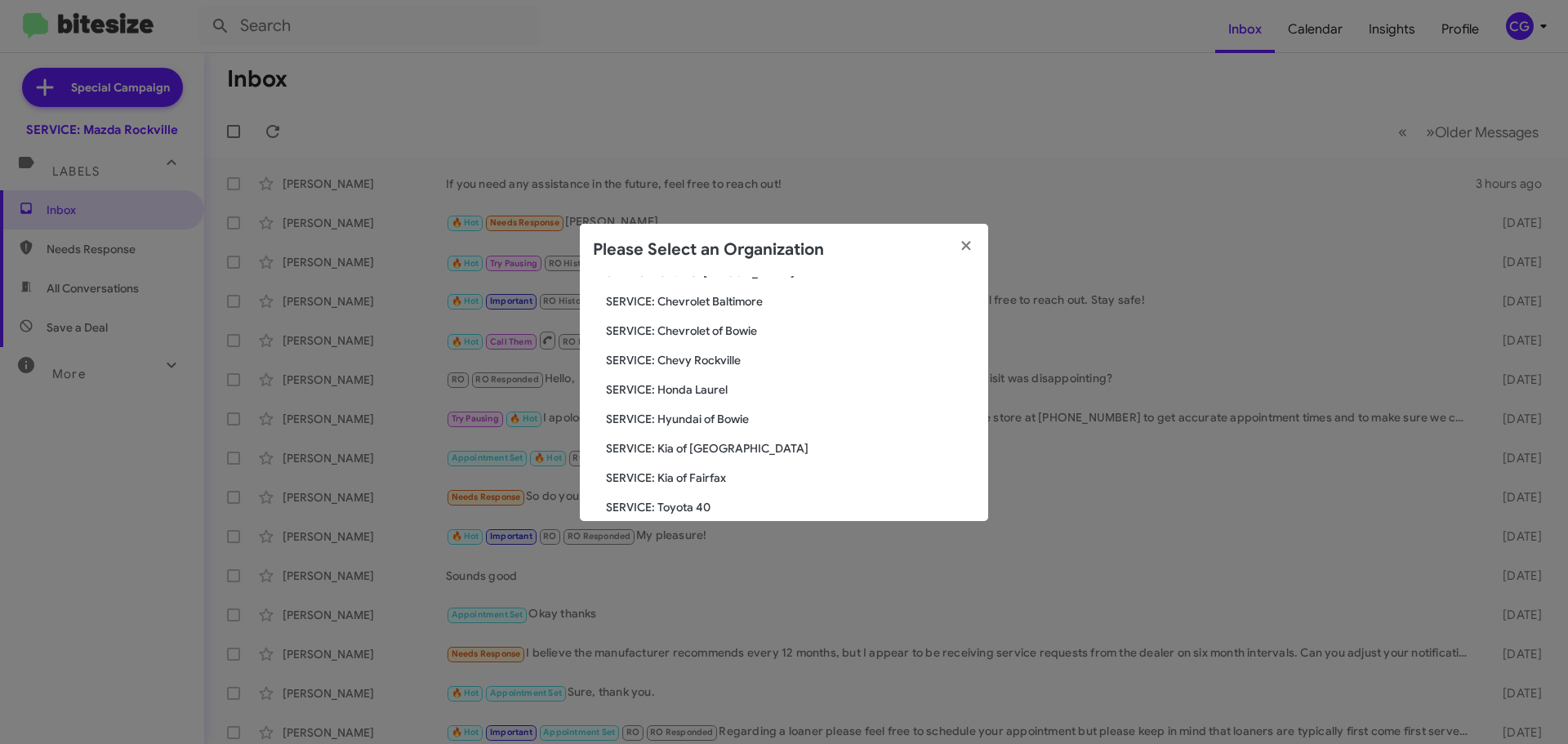
click at [712, 418] on span "SERVICE: Hyundai of Bowie" at bounding box center [790, 418] width 369 height 16
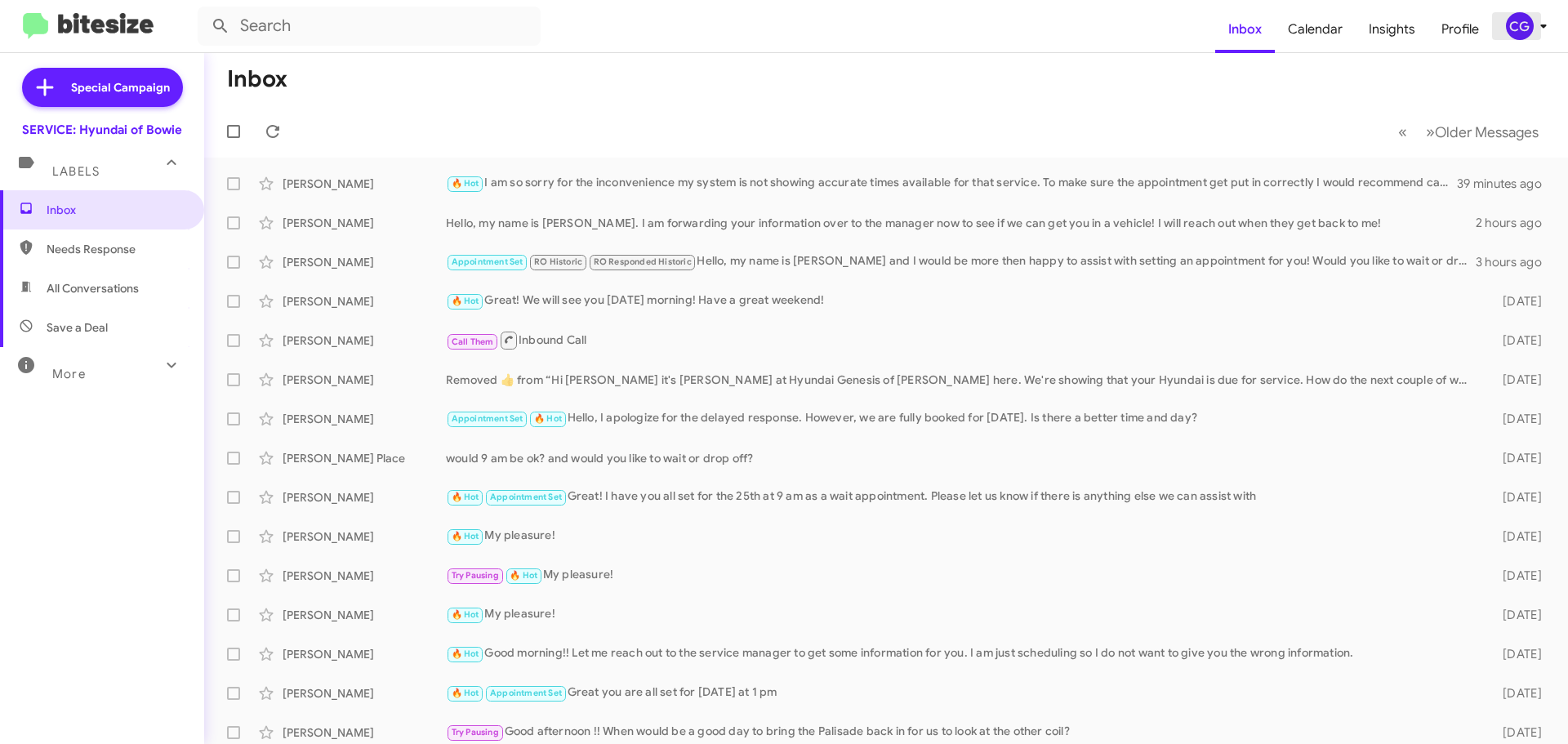
click at [1508, 39] on span "CG" at bounding box center [1529, 26] width 49 height 28
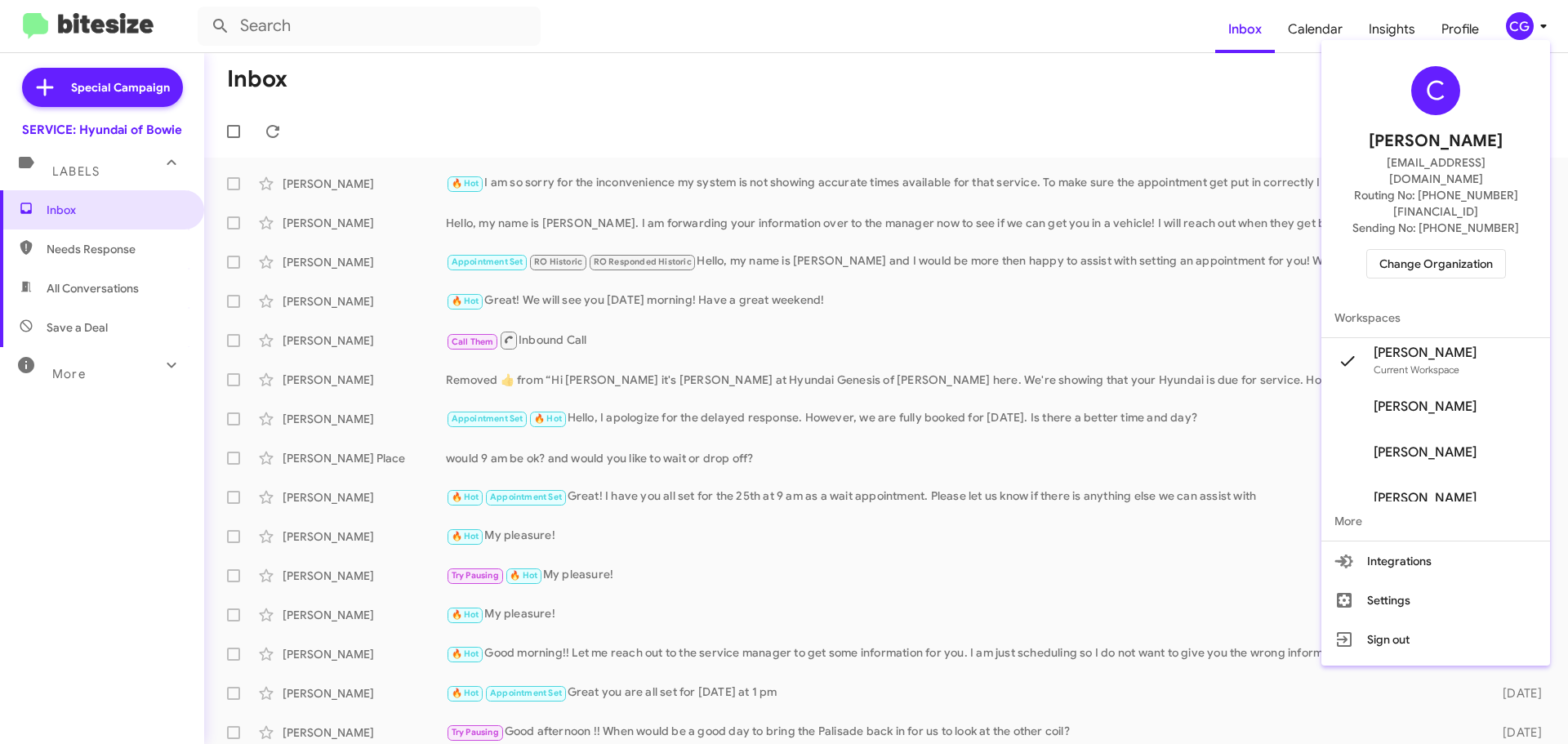
click at [1490, 250] on span "Change Organization" at bounding box center [1436, 264] width 114 height 28
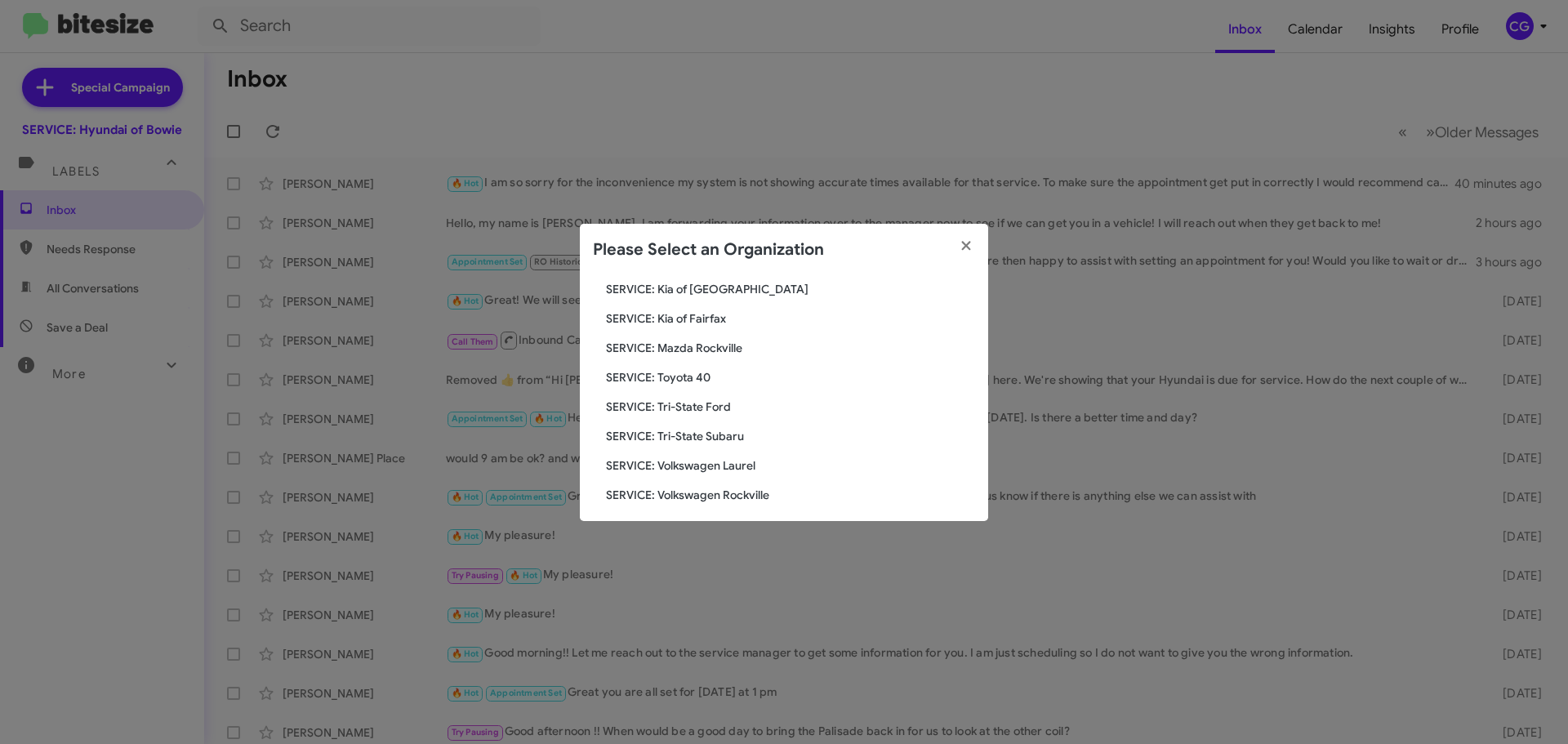
scroll to position [302, 0]
click at [695, 362] on span "SERVICE: Toyota 40" at bounding box center [790, 368] width 369 height 16
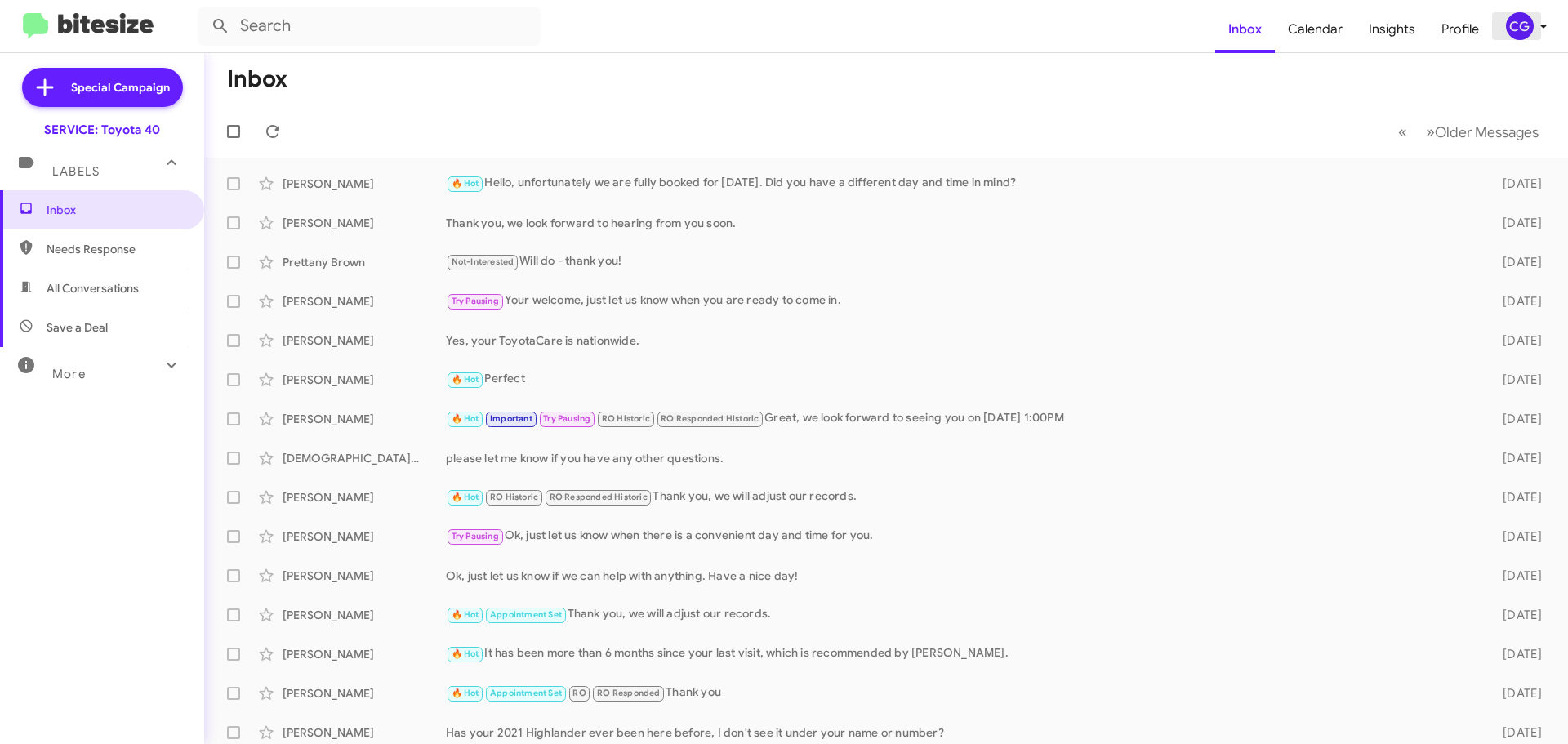
click at [1532, 29] on div "CG" at bounding box center [1519, 26] width 28 height 28
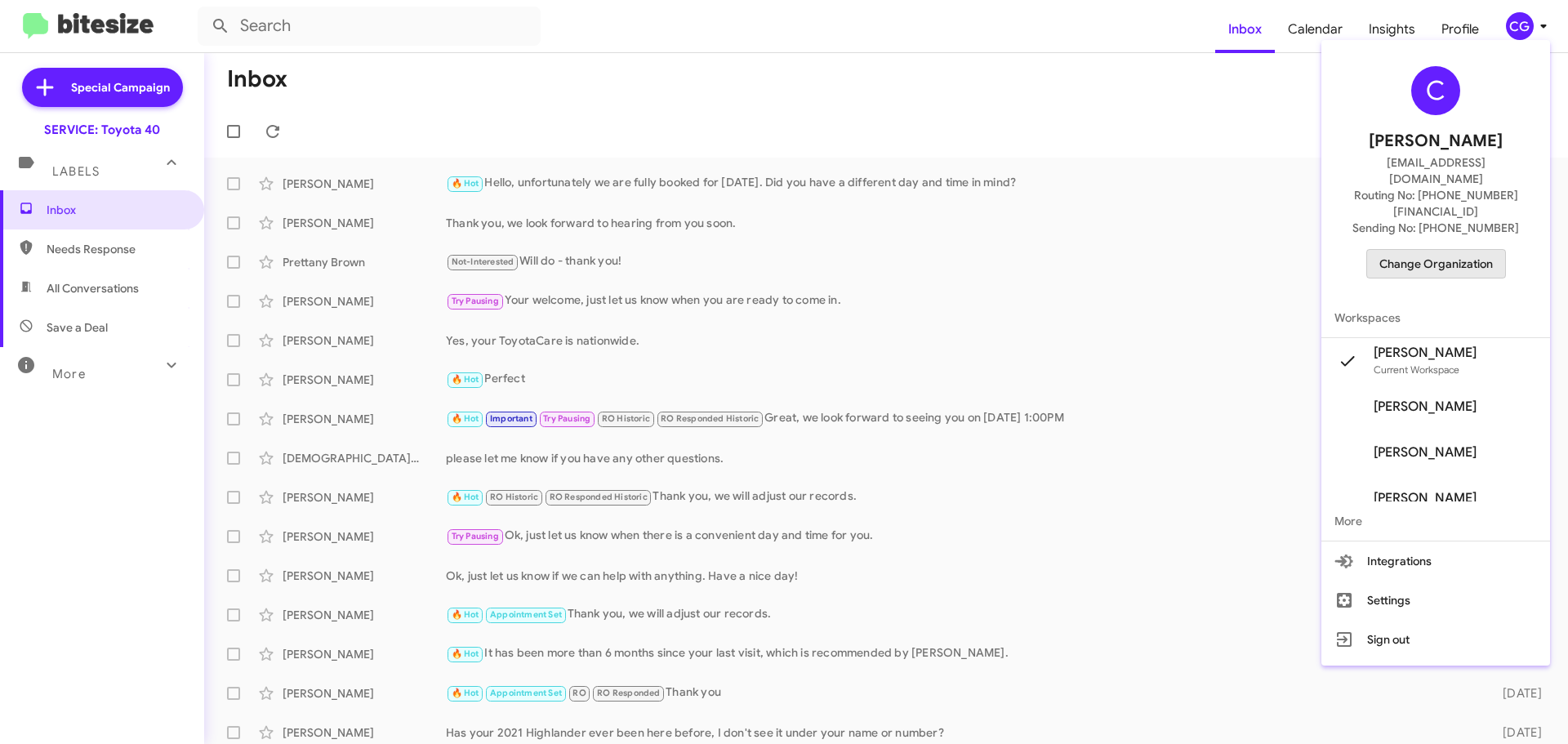
click at [1464, 250] on span "Change Organization" at bounding box center [1436, 264] width 114 height 28
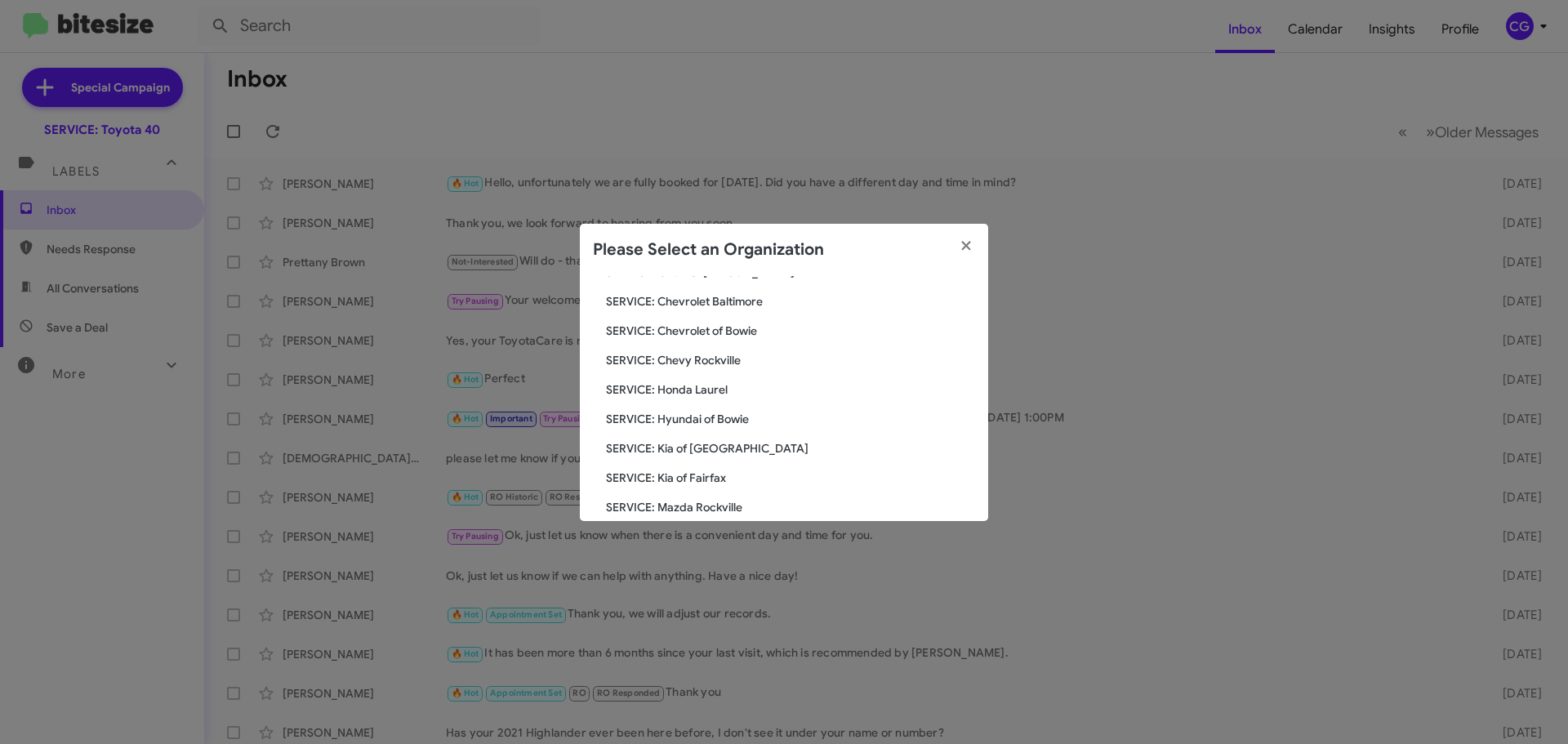
scroll to position [302, 0]
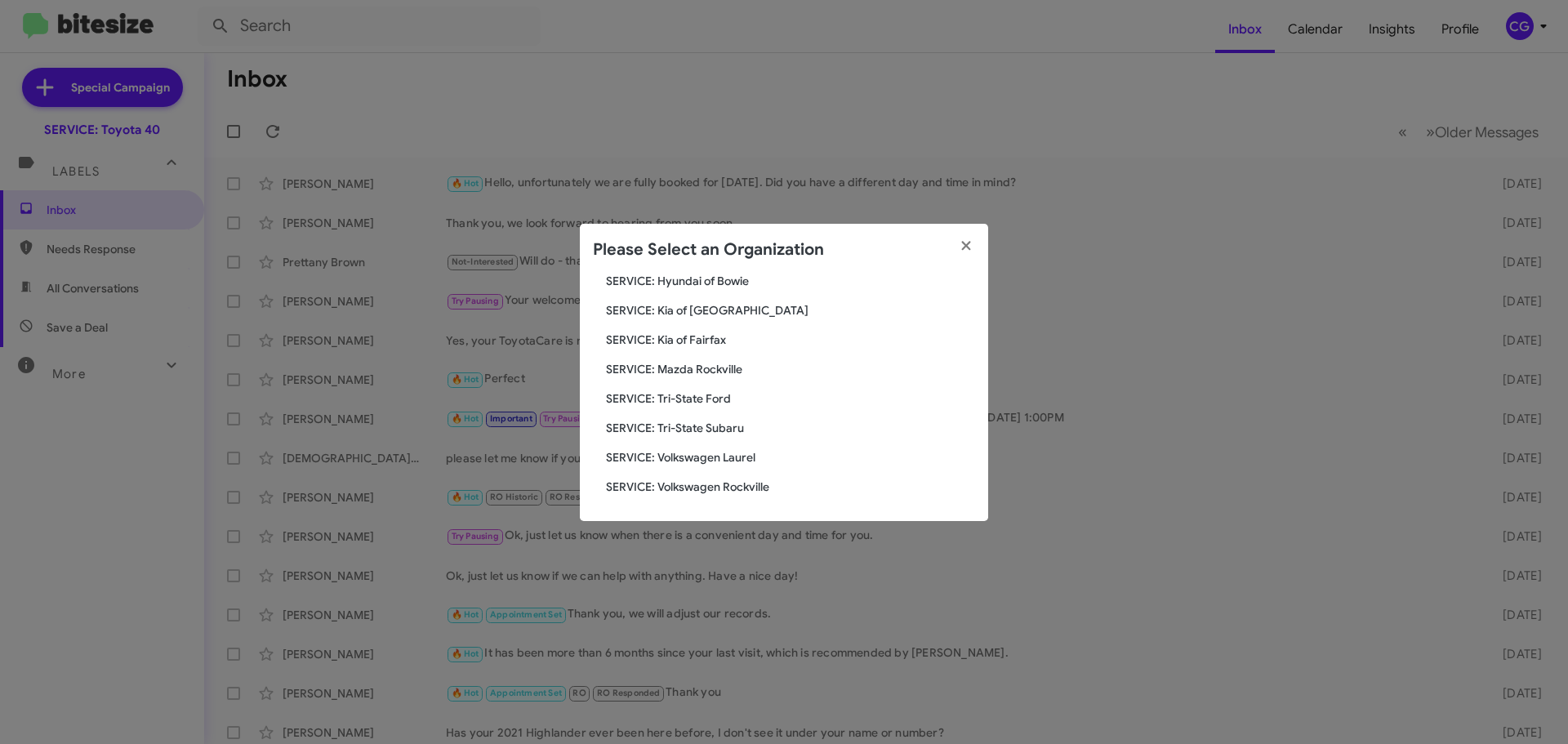
click at [724, 342] on span "SERVICE: Kia of Fairfax" at bounding box center [790, 339] width 369 height 16
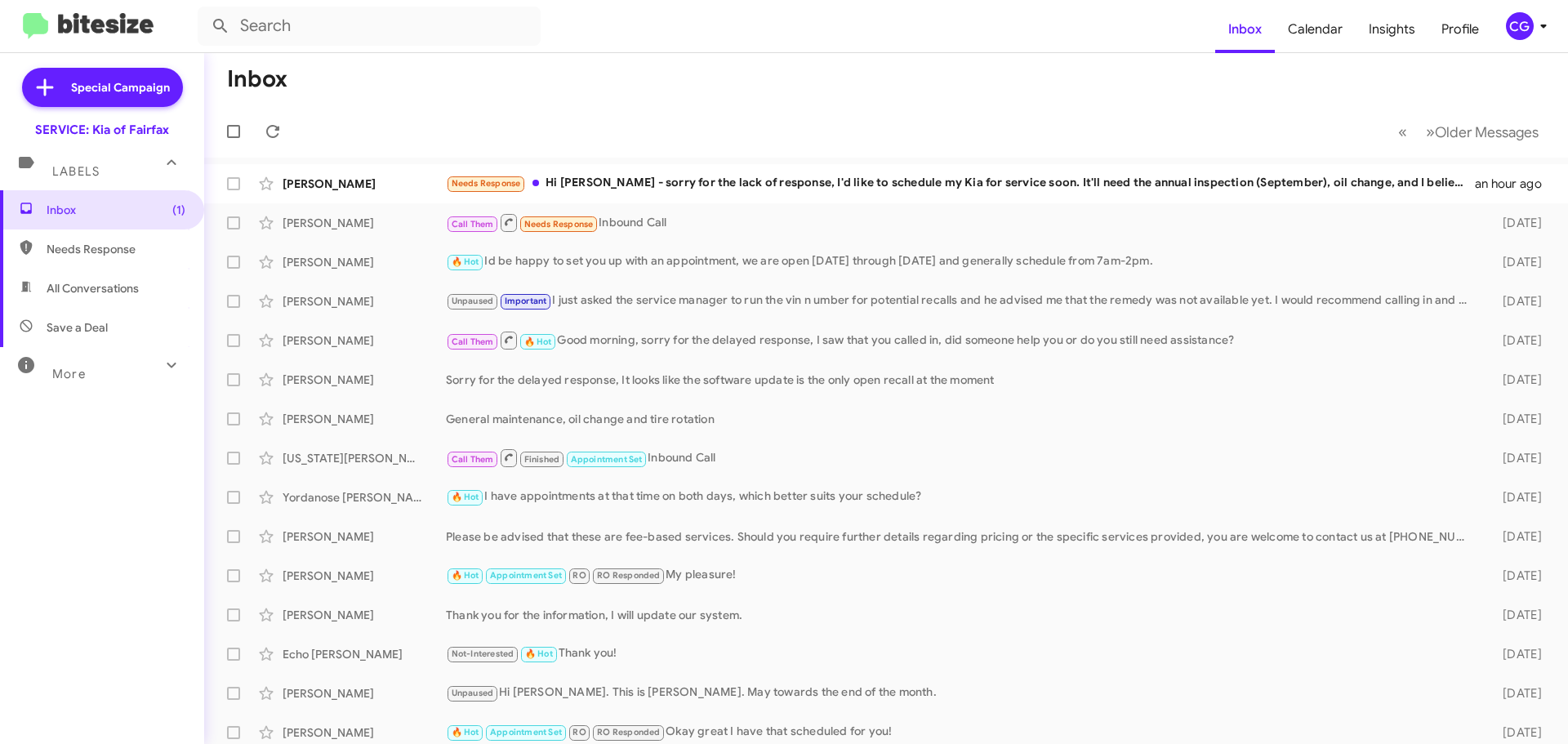
click at [1534, 24] on icon at bounding box center [1543, 25] width 19 height 19
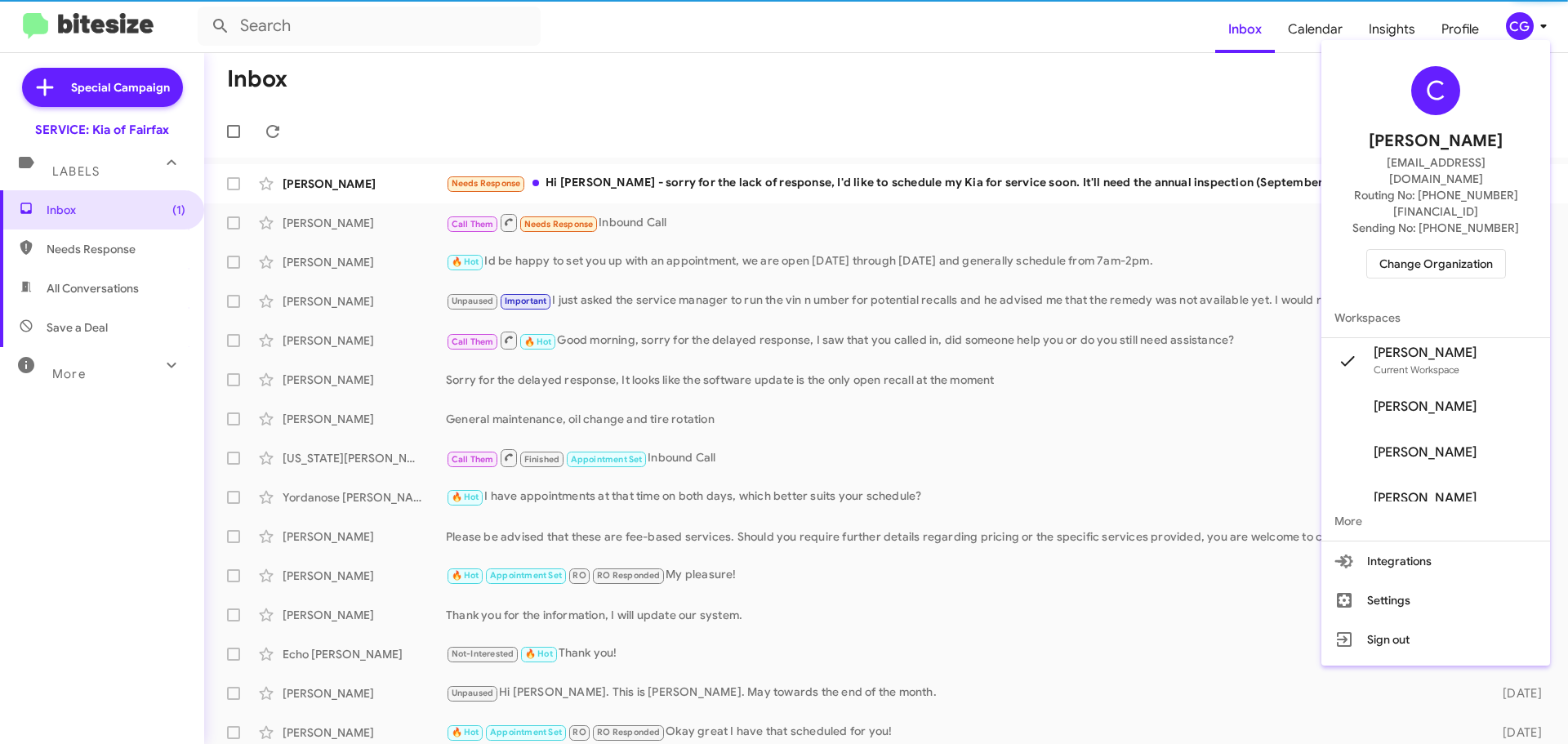
click at [1491, 250] on span "Change Organization" at bounding box center [1436, 264] width 114 height 28
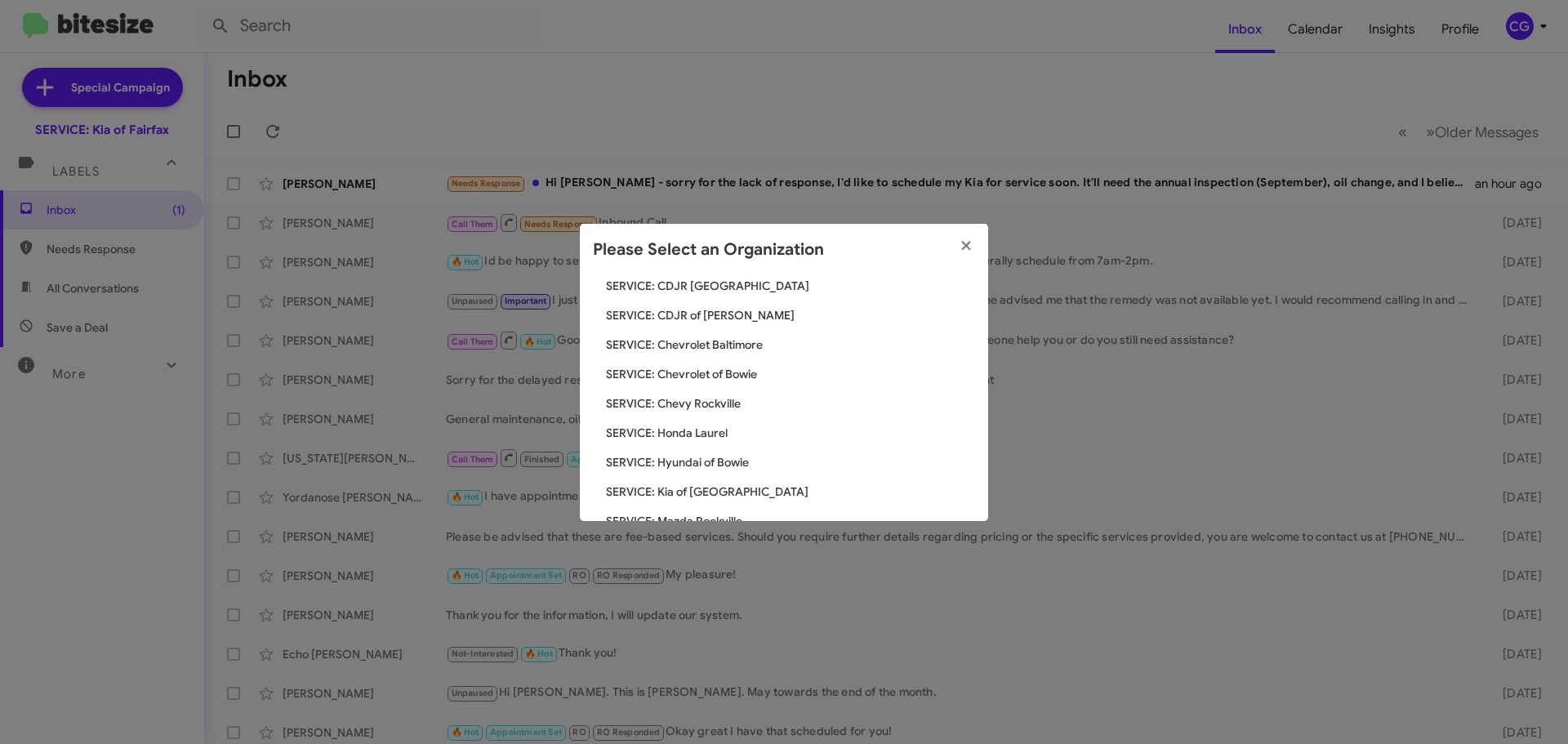
scroll to position [163, 0]
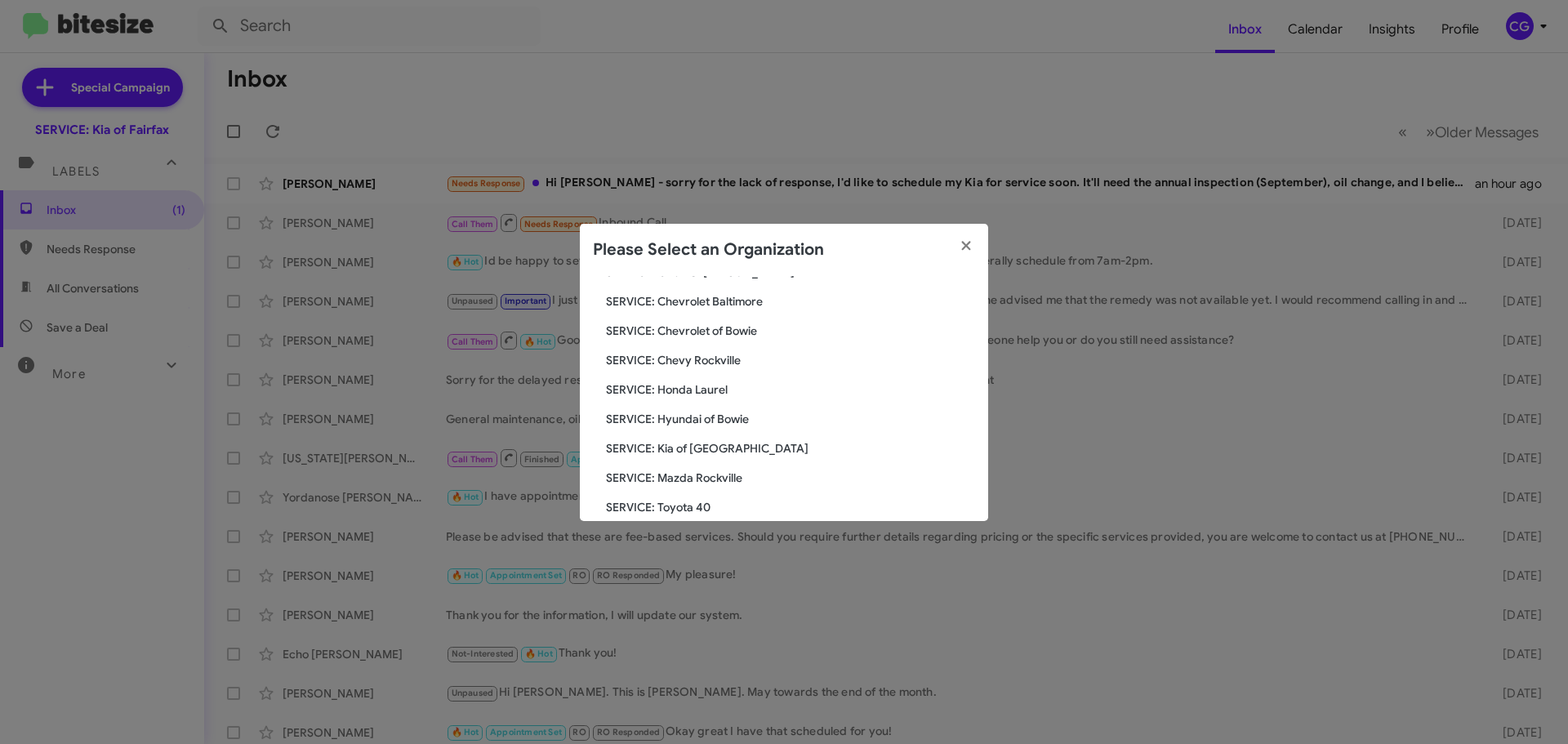
click at [714, 426] on span "SERVICE: Hyundai of Bowie" at bounding box center [790, 418] width 369 height 16
drag, startPoint x: 714, startPoint y: 420, endPoint x: 723, endPoint y: 421, distance: 9.1
click at [714, 420] on span "SERVICE: Hyundai of Bowie" at bounding box center [790, 418] width 369 height 16
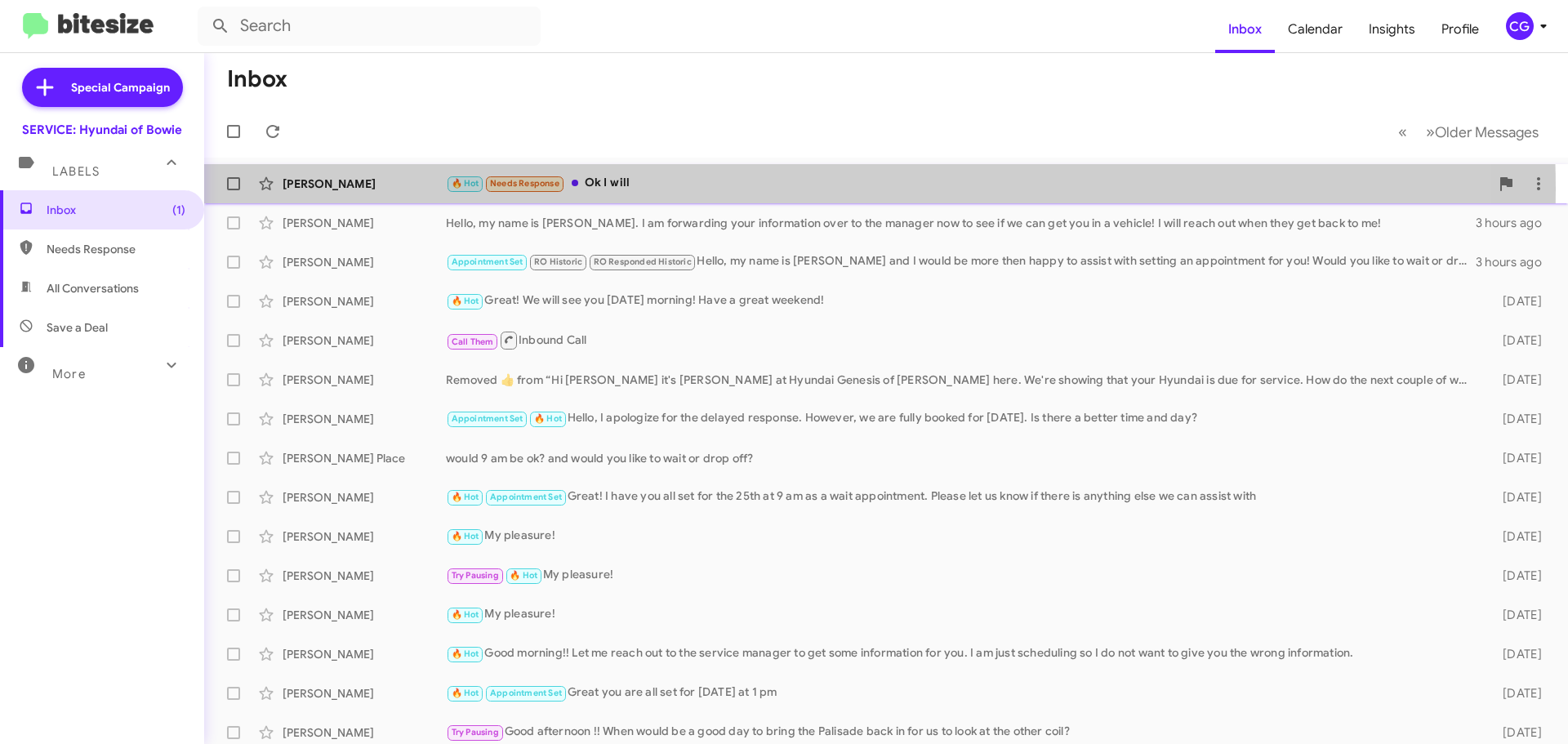
click at [693, 185] on div "🔥 Hot Needs Response Ok I will" at bounding box center [967, 183] width 1044 height 19
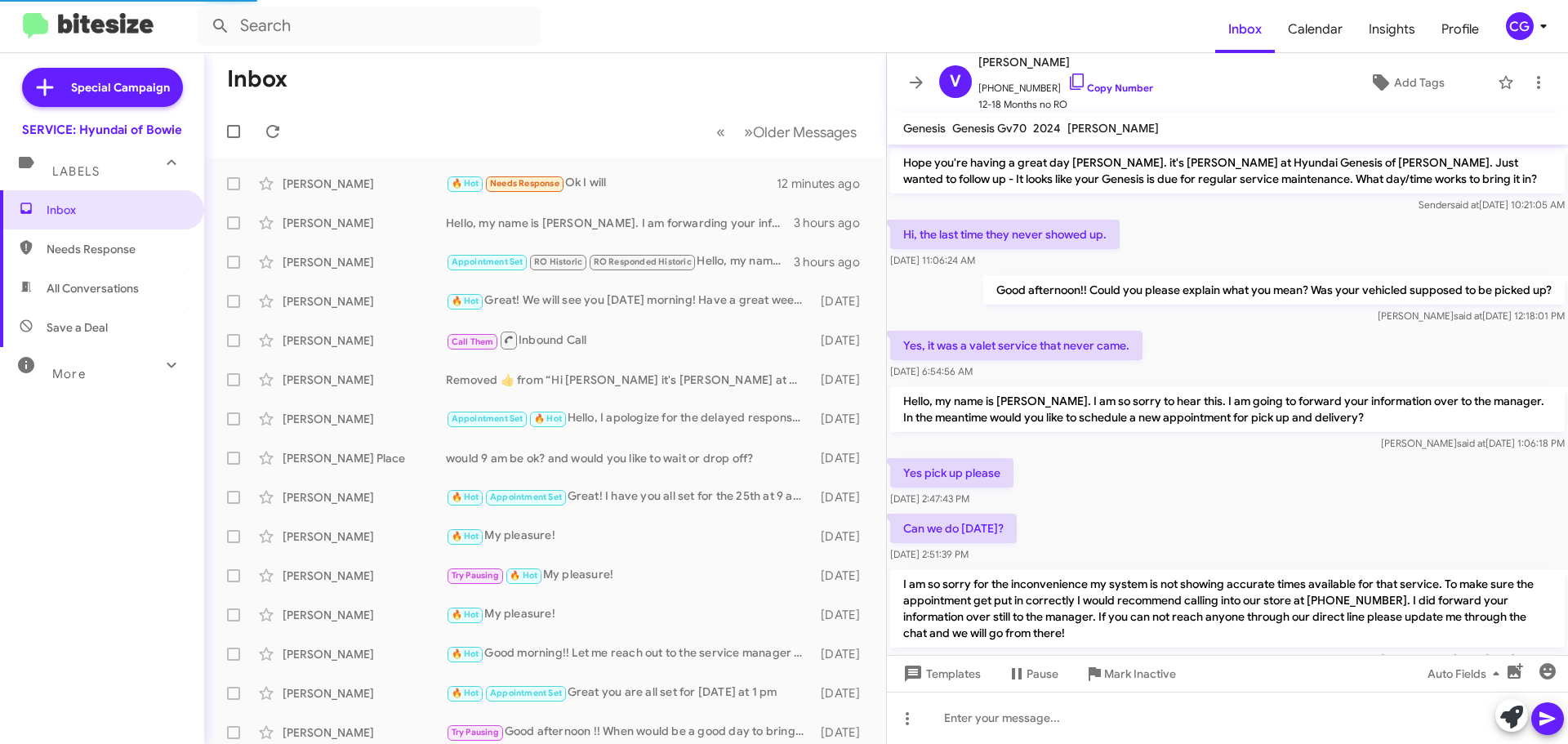
scroll to position [108, 0]
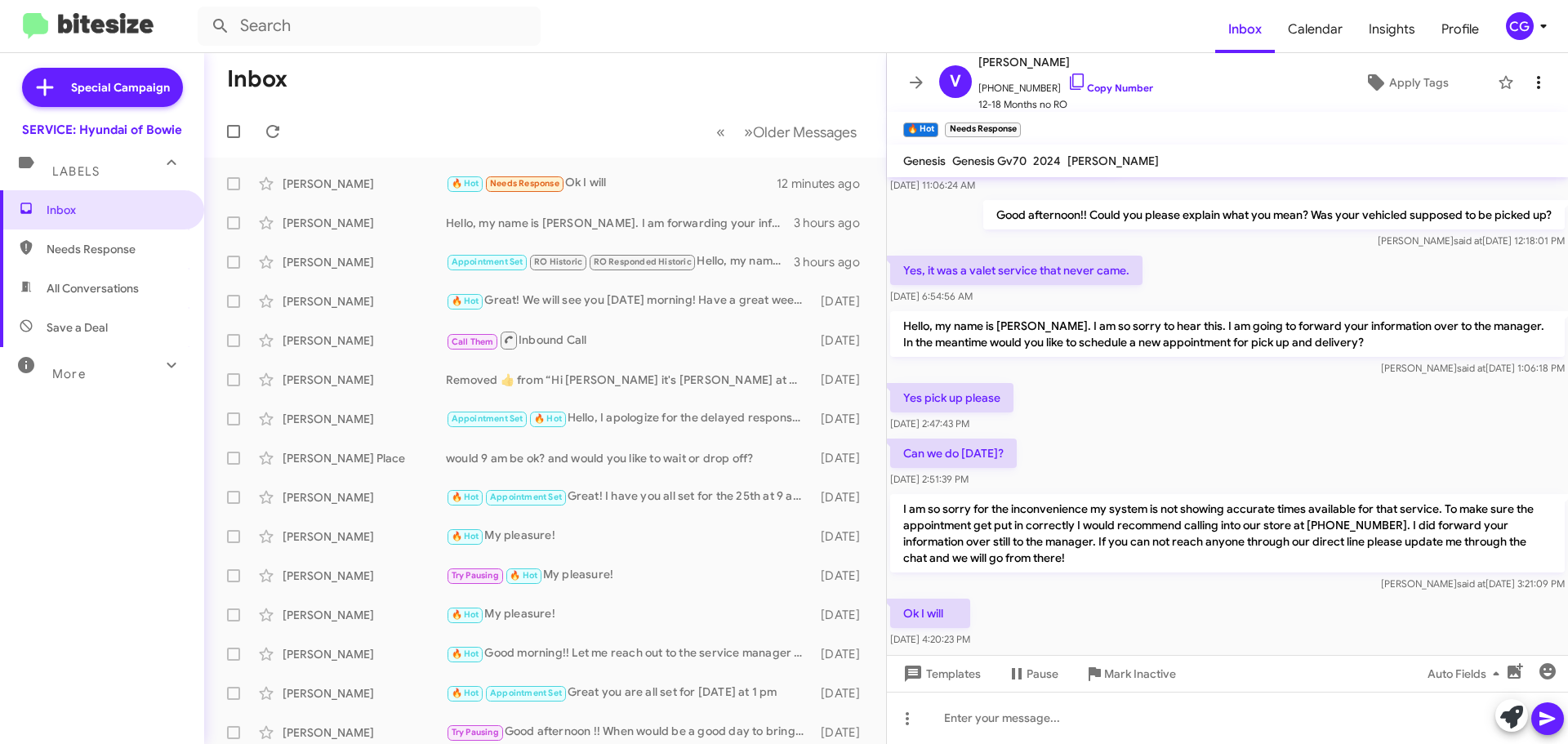
click at [1533, 88] on icon at bounding box center [1538, 82] width 19 height 19
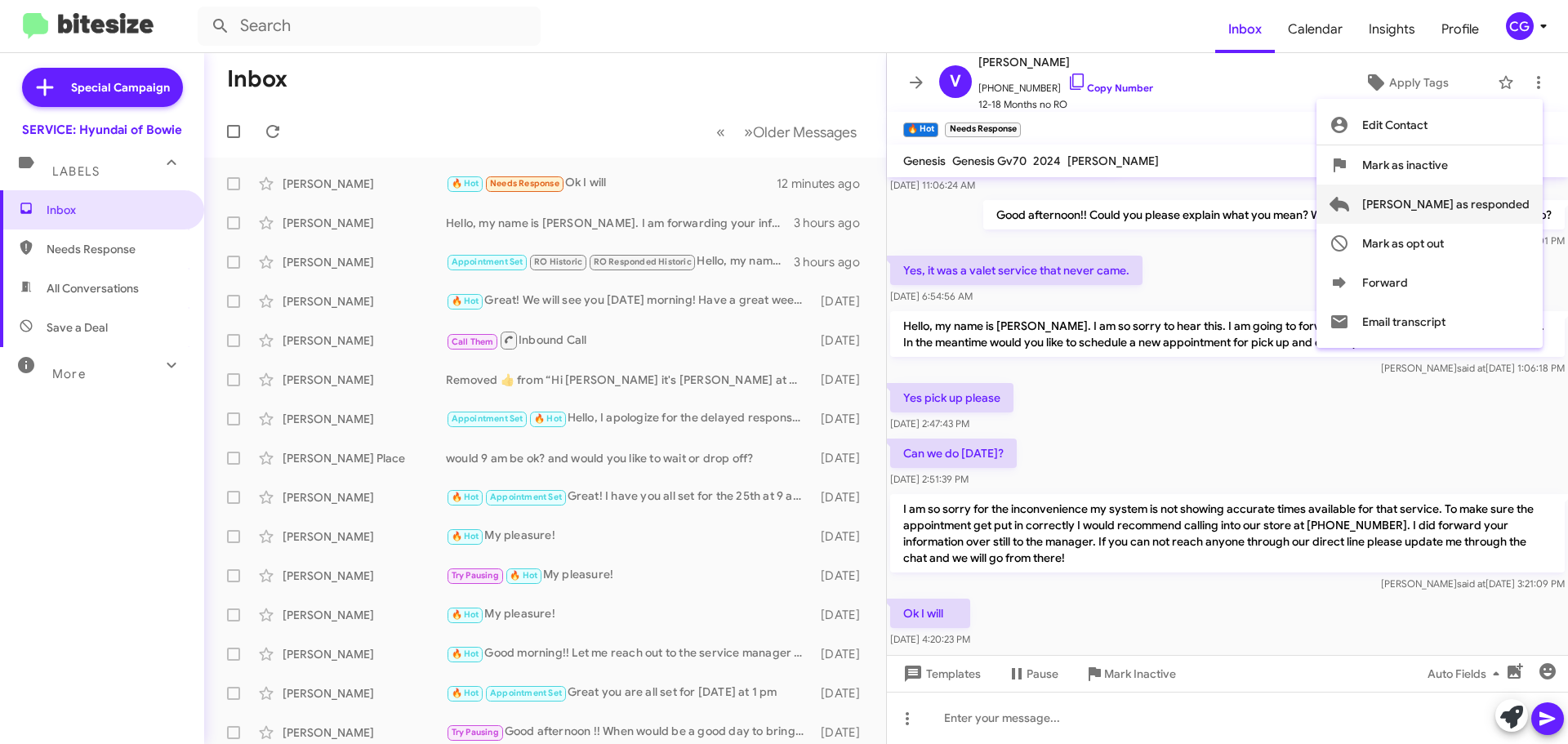
click at [1514, 211] on span "Mark as responded" at bounding box center [1446, 204] width 168 height 40
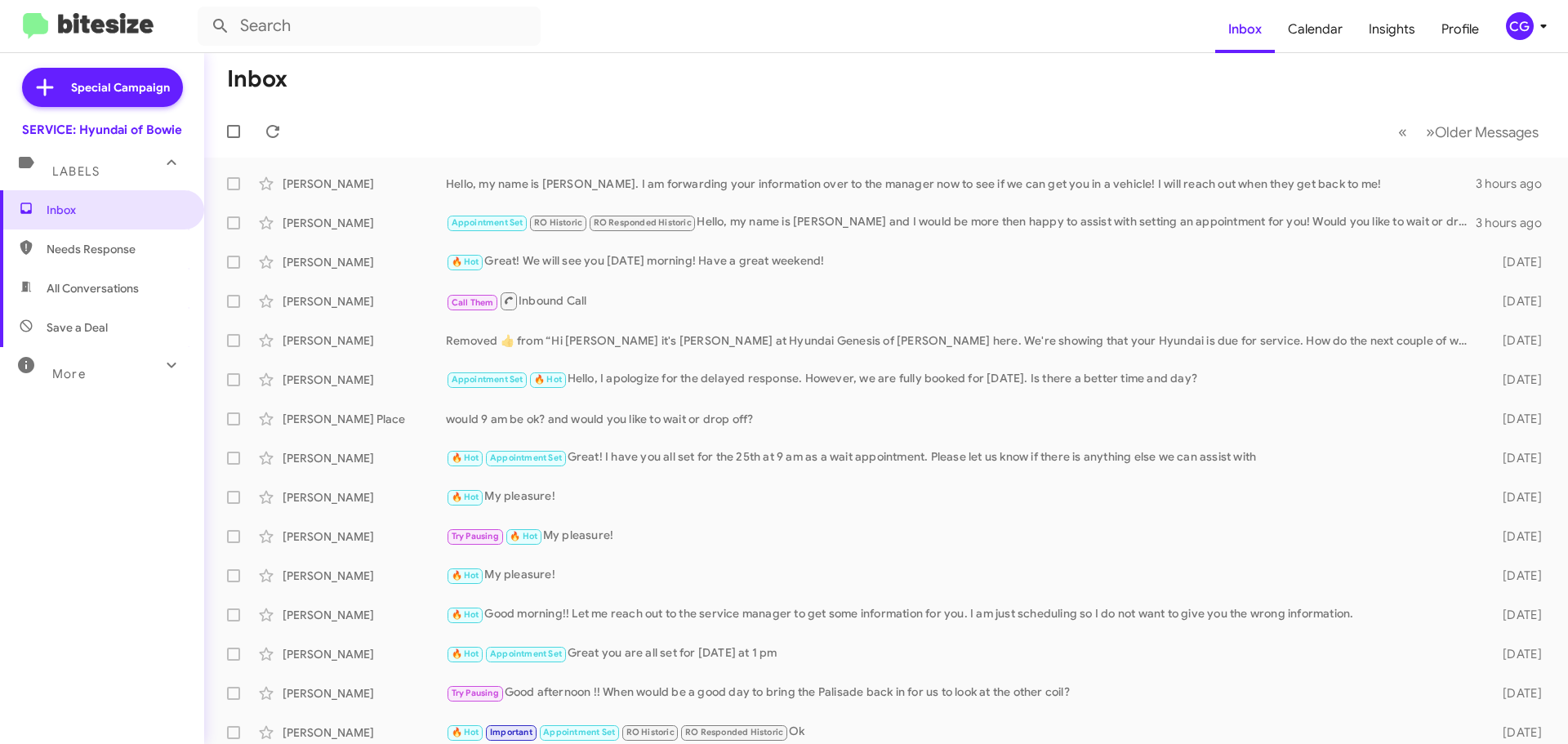
click at [1544, 26] on icon at bounding box center [1543, 26] width 6 height 4
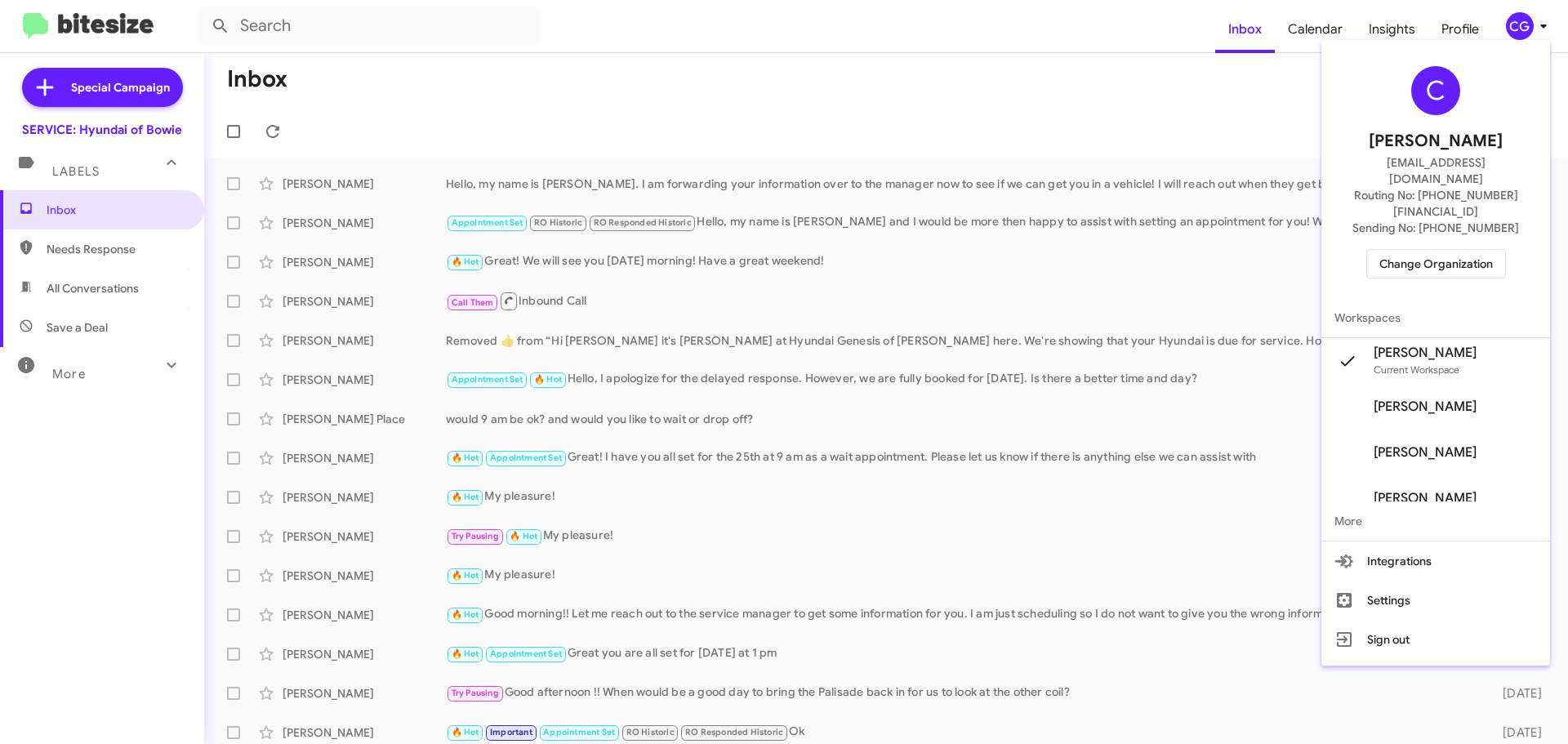
click at [1485, 250] on span "Change Organization" at bounding box center [1436, 264] width 114 height 28
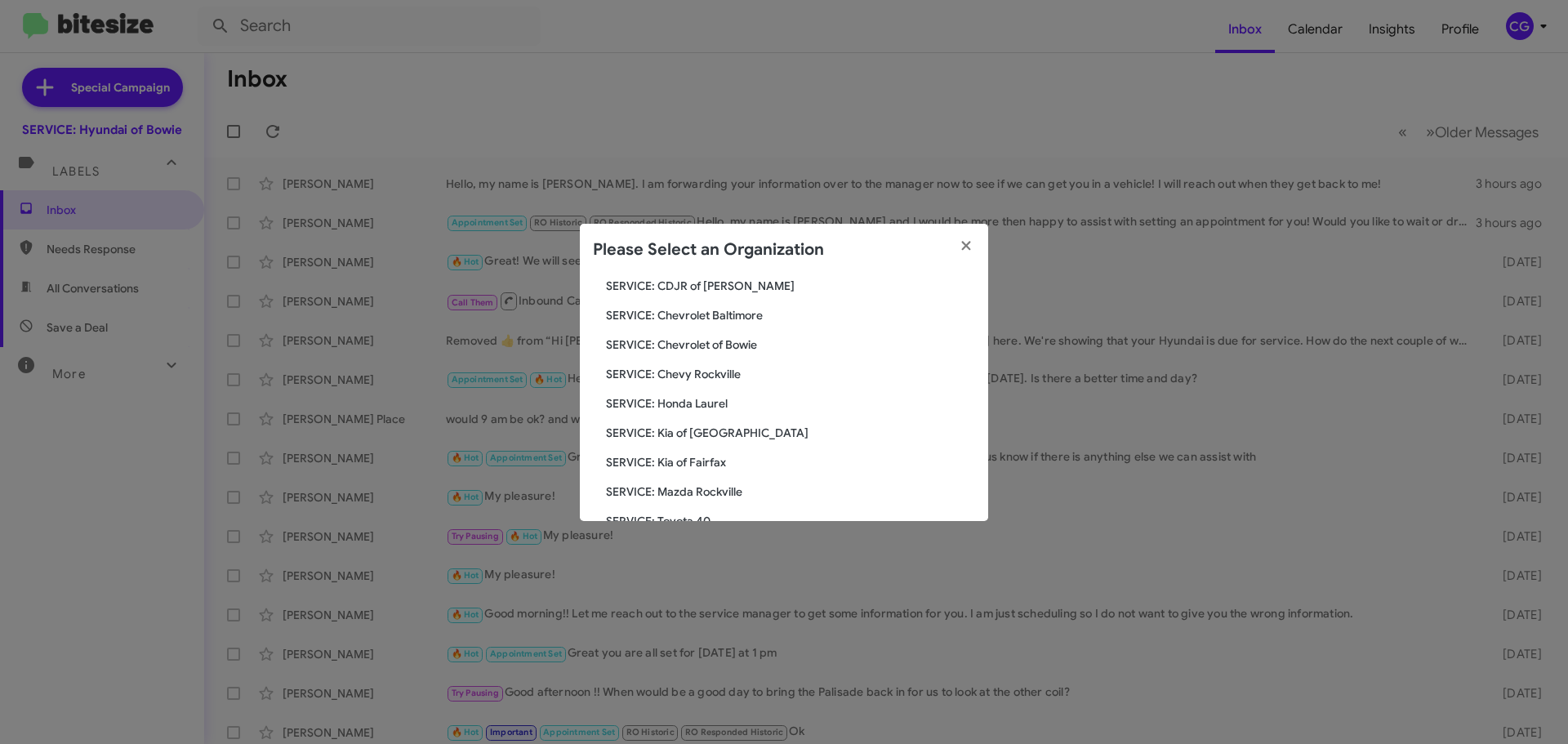
scroll to position [302, 0]
click at [705, 364] on span "SERVICE: Toyota 40" at bounding box center [790, 368] width 369 height 16
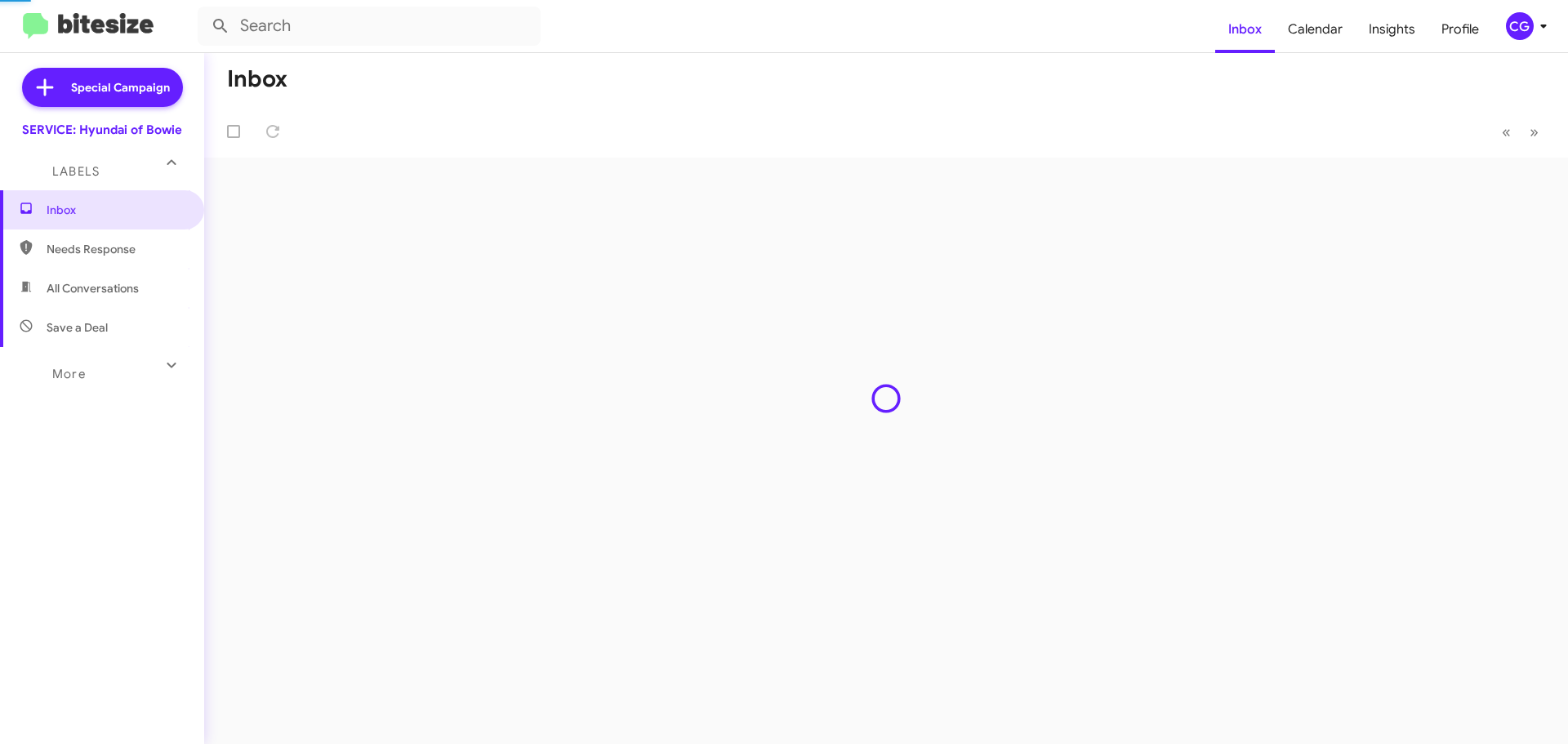
click at [688, 363] on div "Inbox « Previous » Next" at bounding box center [886, 399] width 1363 height 691
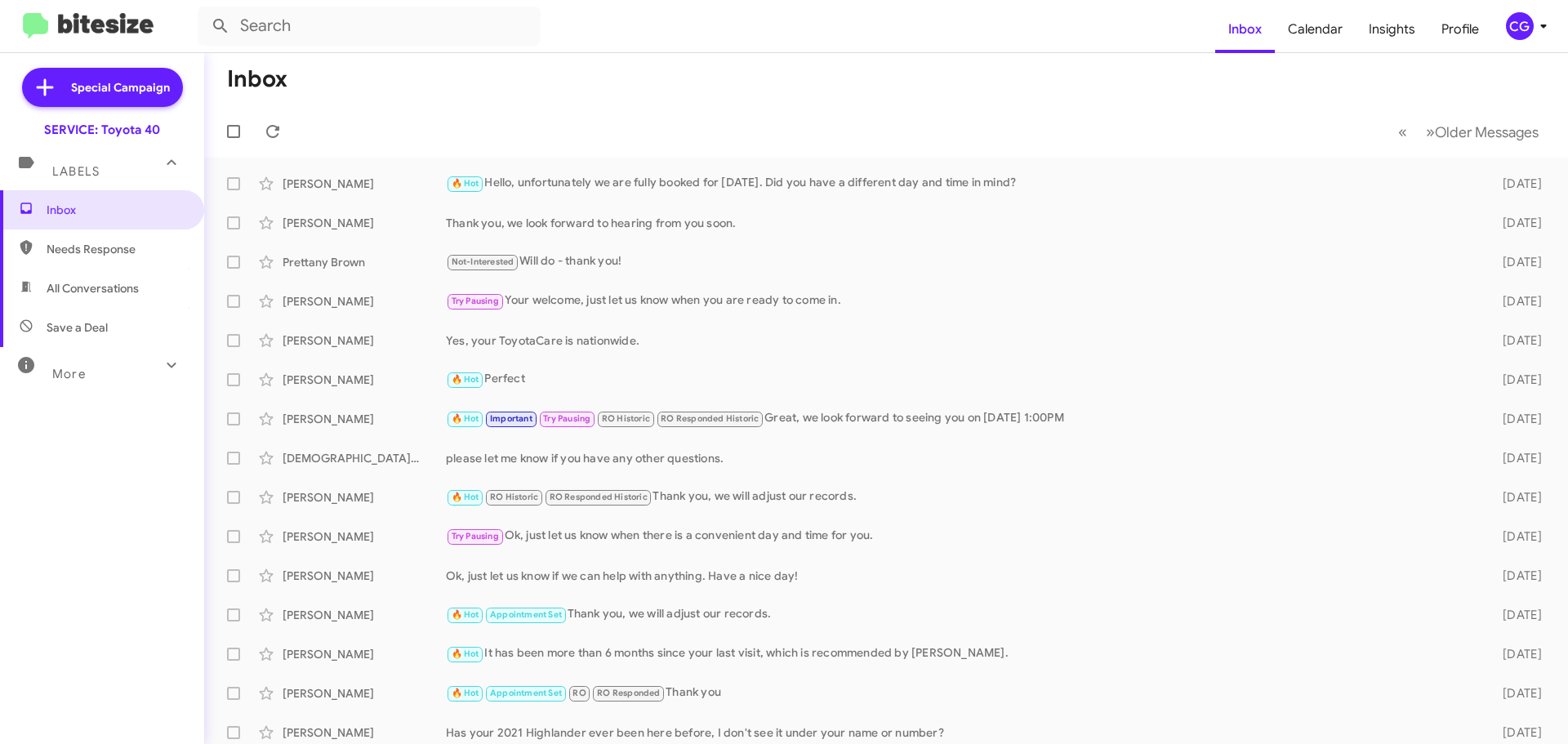
click at [1540, 26] on icon at bounding box center [1543, 25] width 19 height 19
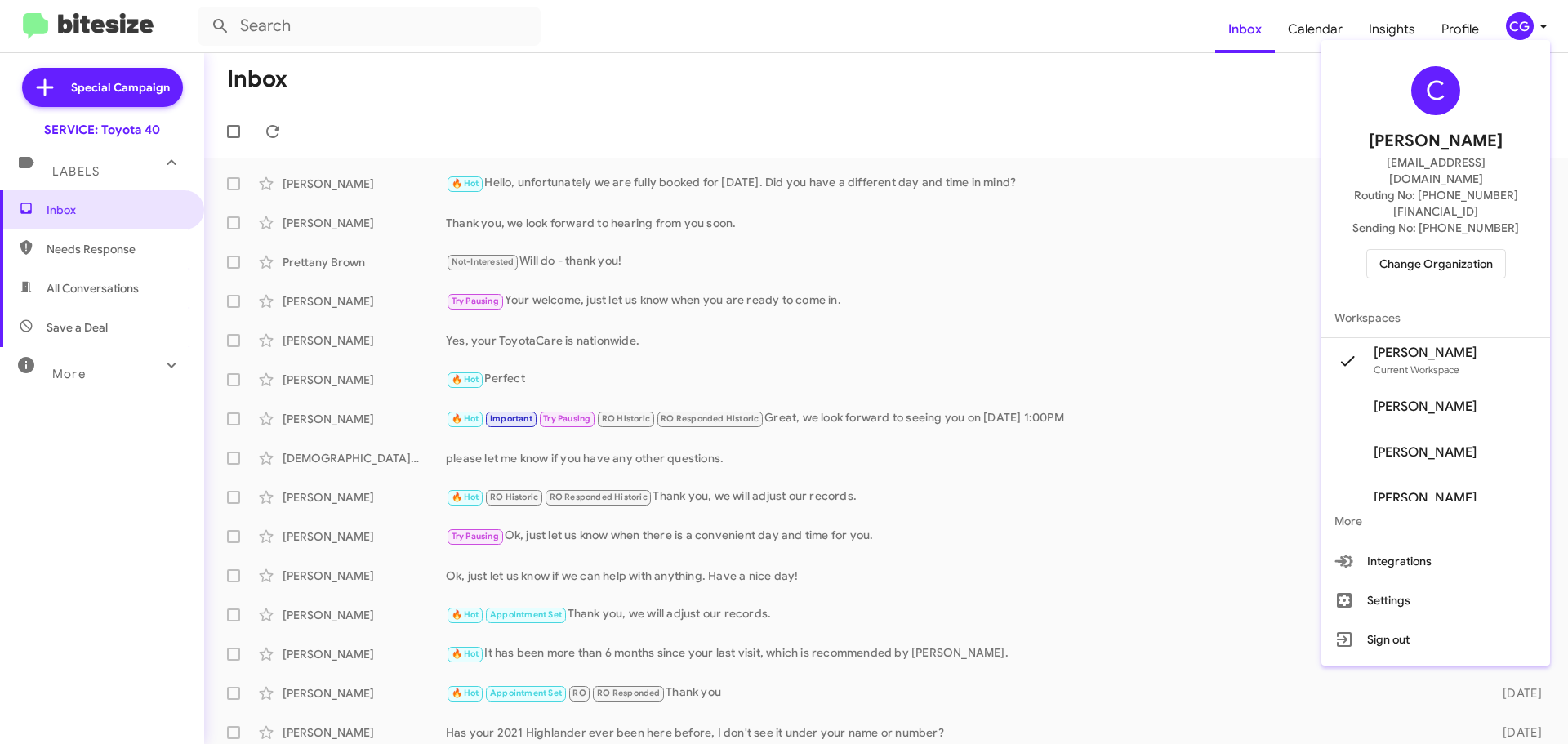
click at [1468, 212] on div "C [PERSON_NAME] [EMAIL_ADDRESS][DOMAIN_NAME] Routing No: [PHONE_NUMBER][FINANCI…" at bounding box center [1435, 172] width 228 height 251
click at [1467, 250] on span "Change Organization" at bounding box center [1436, 264] width 114 height 28
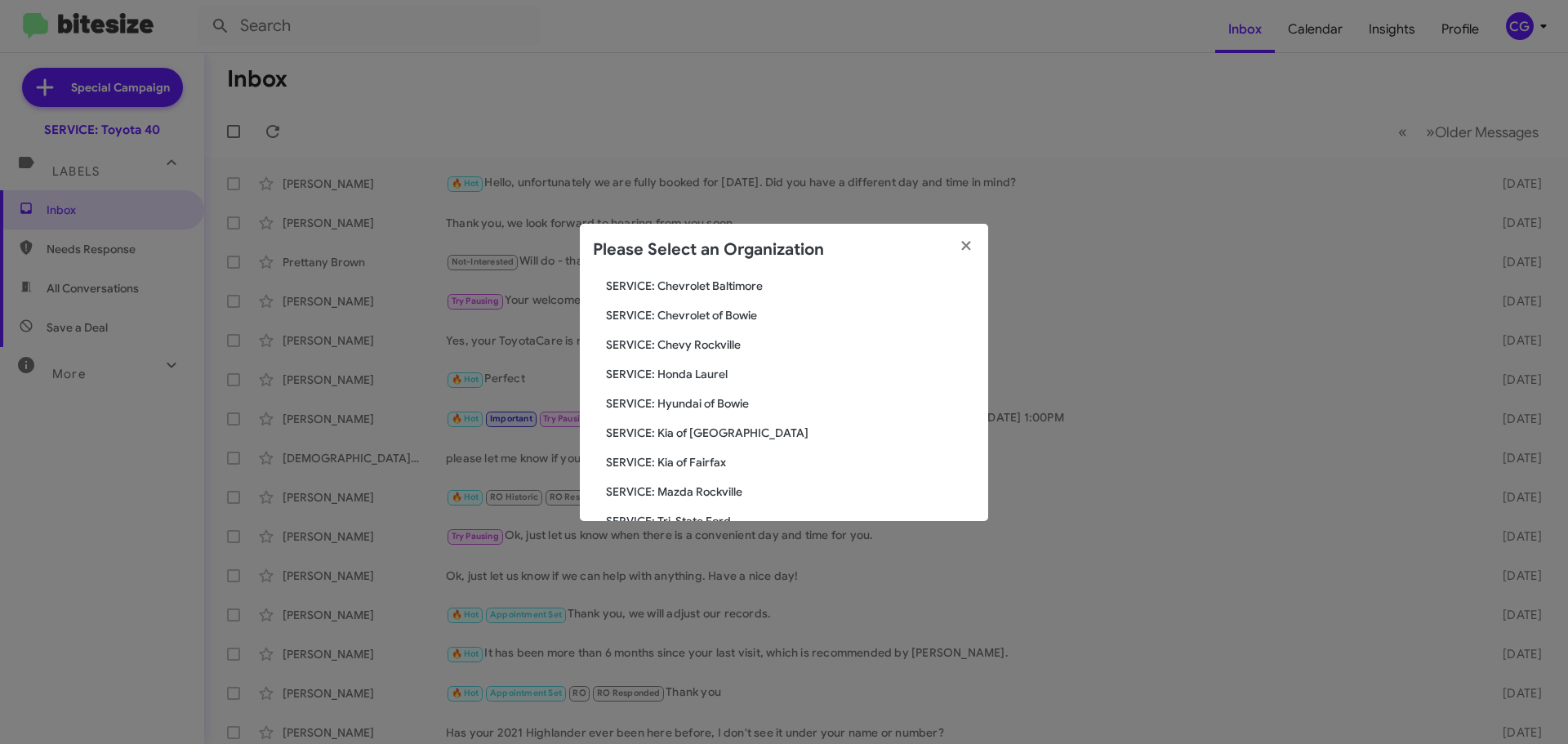
scroll to position [302, 0]
click at [689, 422] on span "SERVICE: Tri-State Subaru" at bounding box center [790, 427] width 369 height 16
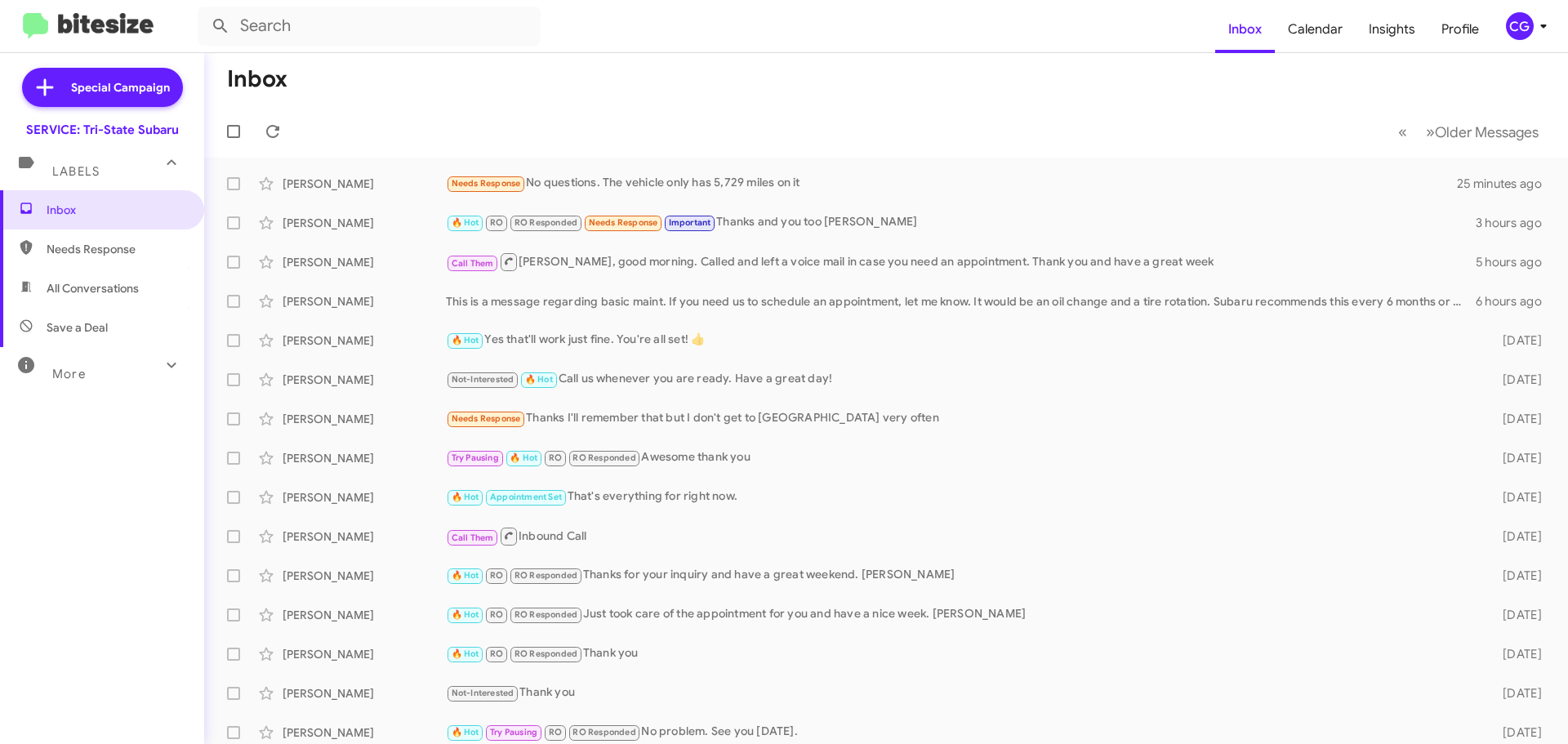
click at [1544, 22] on icon at bounding box center [1543, 25] width 19 height 19
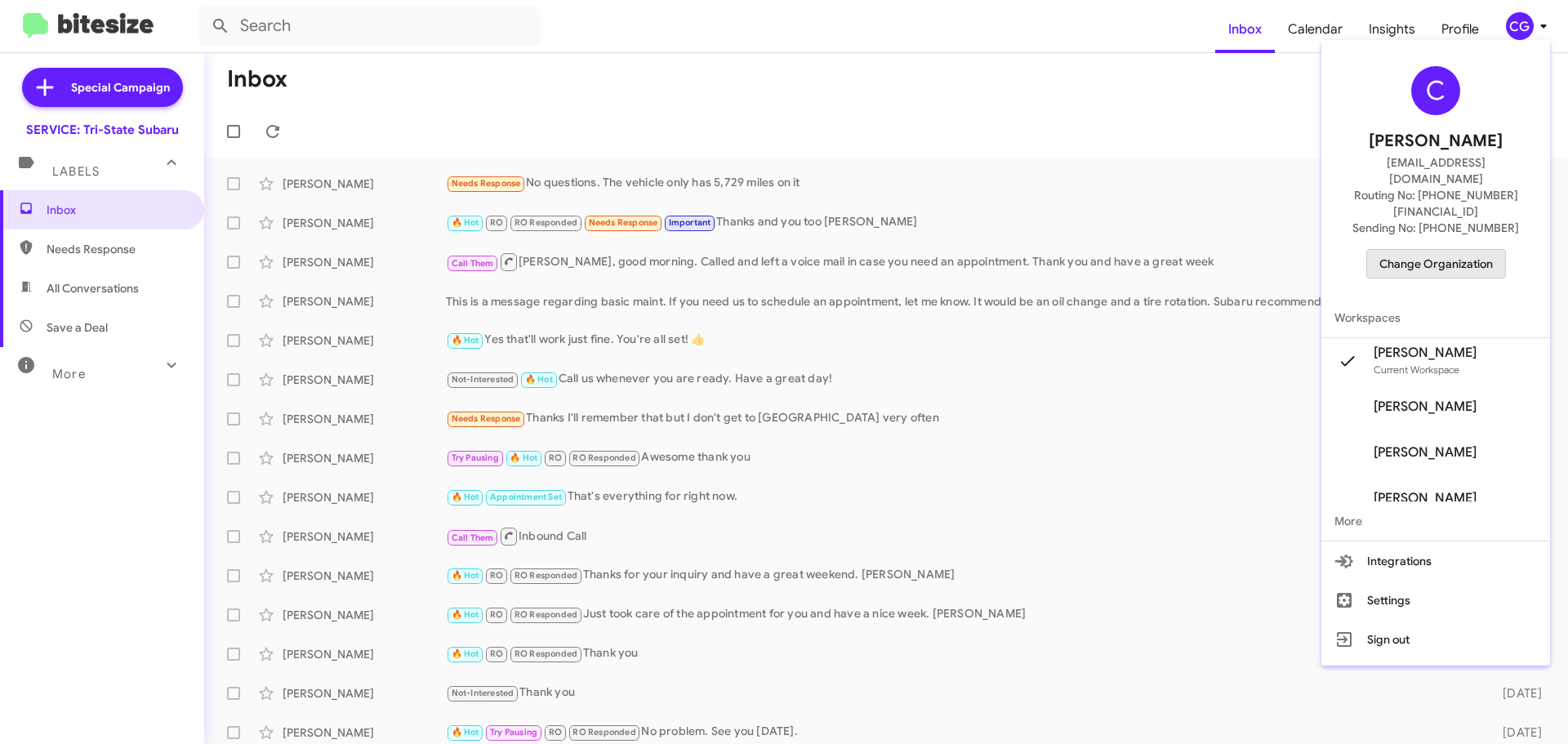
drag, startPoint x: 1472, startPoint y: 234, endPoint x: 1472, endPoint y: 244, distance: 10.0
click at [1472, 250] on span "Change Organization" at bounding box center [1436, 264] width 114 height 28
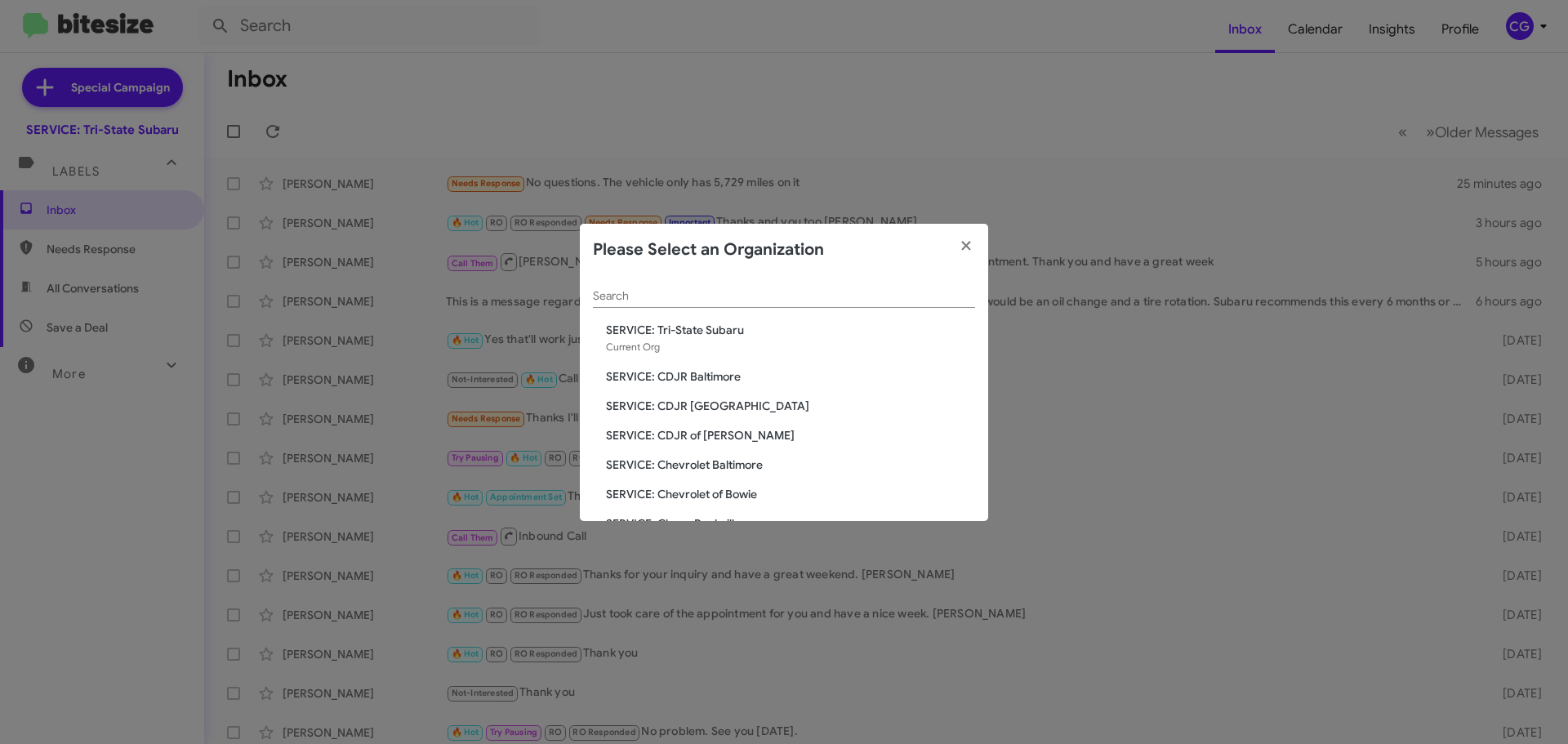
click at [695, 433] on span "SERVICE: CDJR of [PERSON_NAME]" at bounding box center [790, 435] width 369 height 16
